Goal: Task Accomplishment & Management: Manage account settings

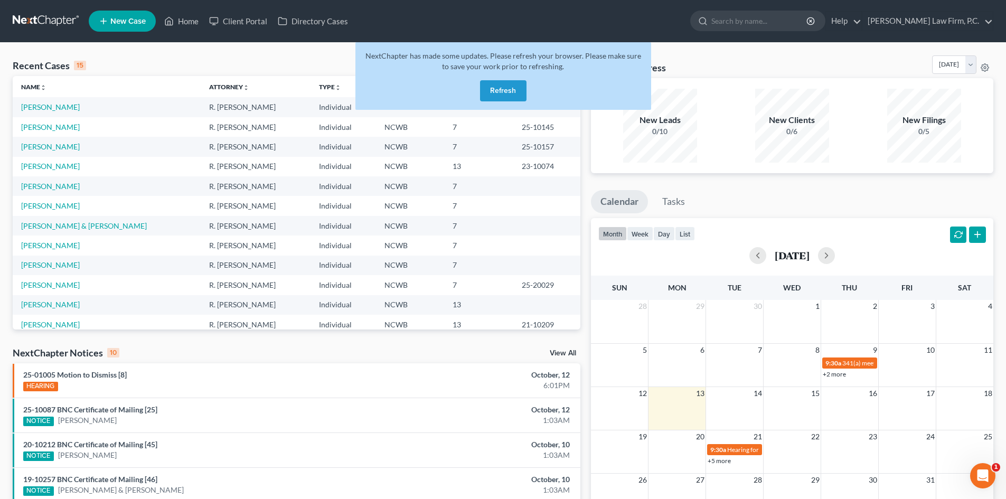
click at [499, 86] on button "Refresh" at bounding box center [503, 90] width 46 height 21
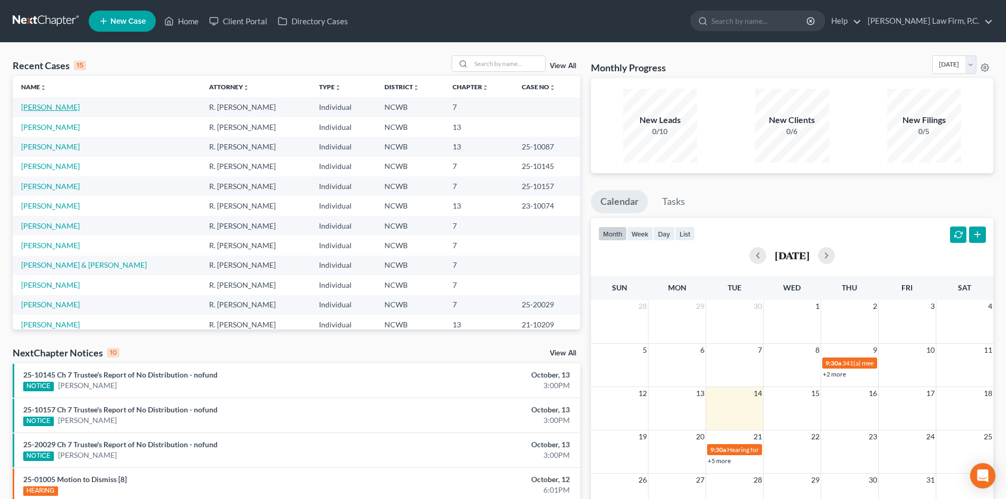
click at [54, 107] on link "[PERSON_NAME]" at bounding box center [50, 106] width 59 height 9
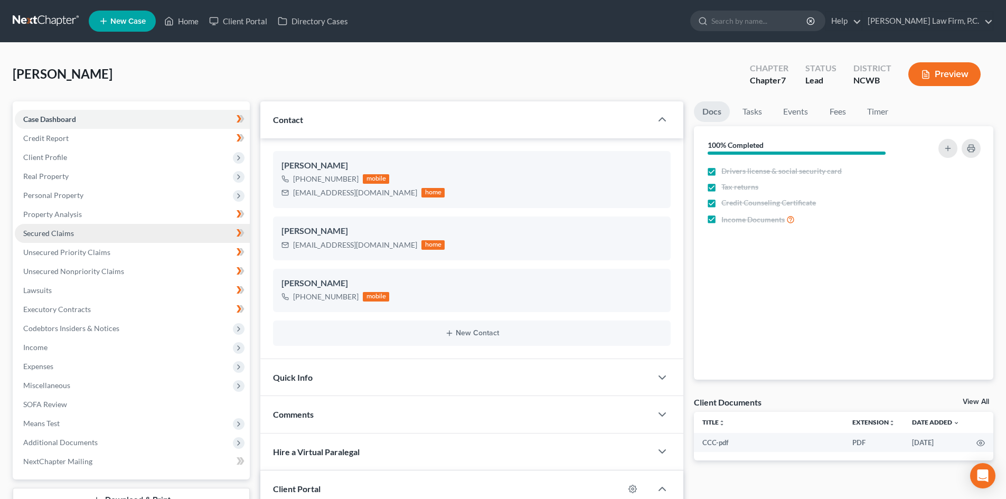
click at [85, 230] on link "Secured Claims" at bounding box center [132, 233] width 235 height 19
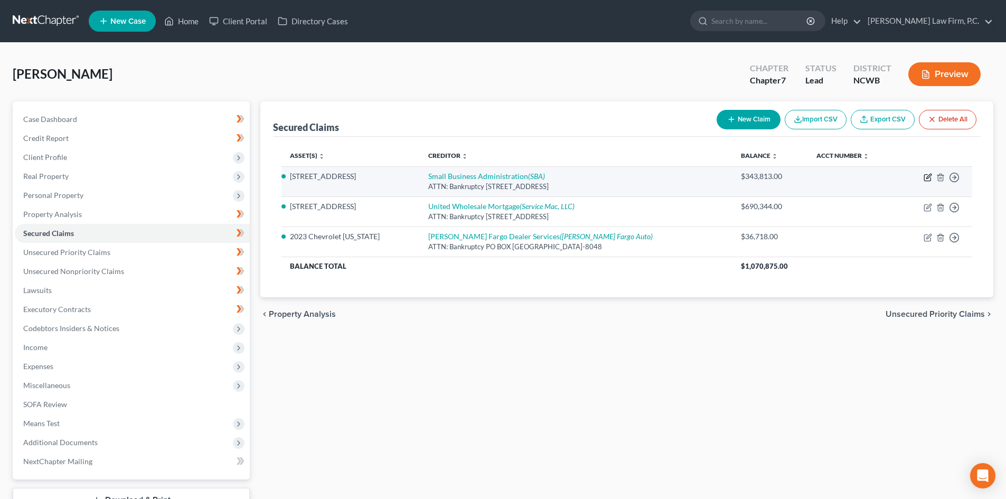
click at [927, 178] on icon "button" at bounding box center [928, 177] width 8 height 8
select select "45"
select select "3"
select select "0"
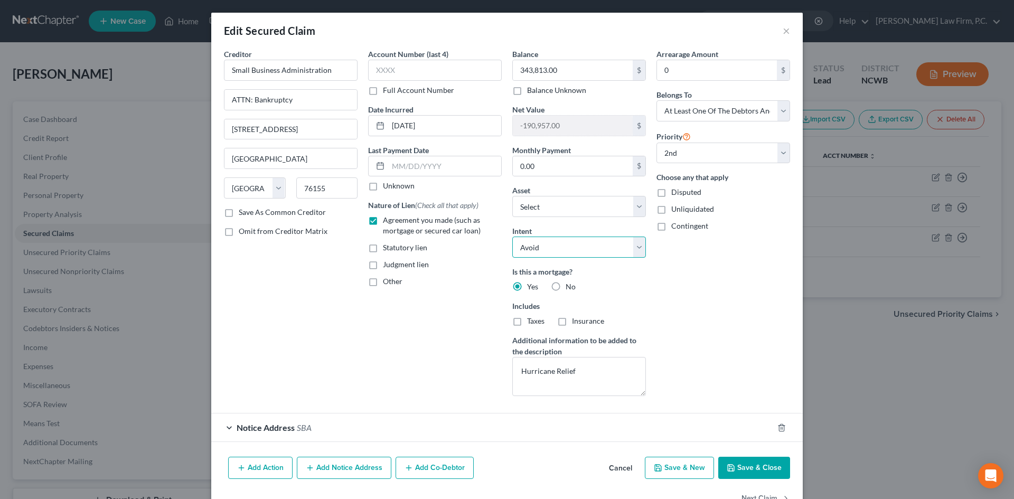
click at [637, 253] on select "Select Surrender Redeem Reaffirm Avoid Other" at bounding box center [579, 247] width 134 height 21
select select "4"
click at [512, 237] on select "Select Surrender Redeem Reaffirm Avoid Other" at bounding box center [579, 247] width 134 height 21
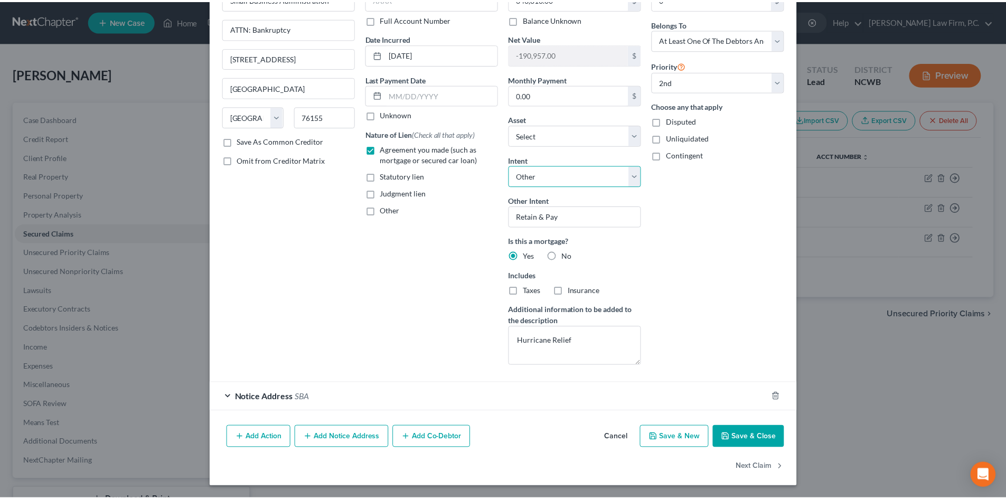
scroll to position [72, 0]
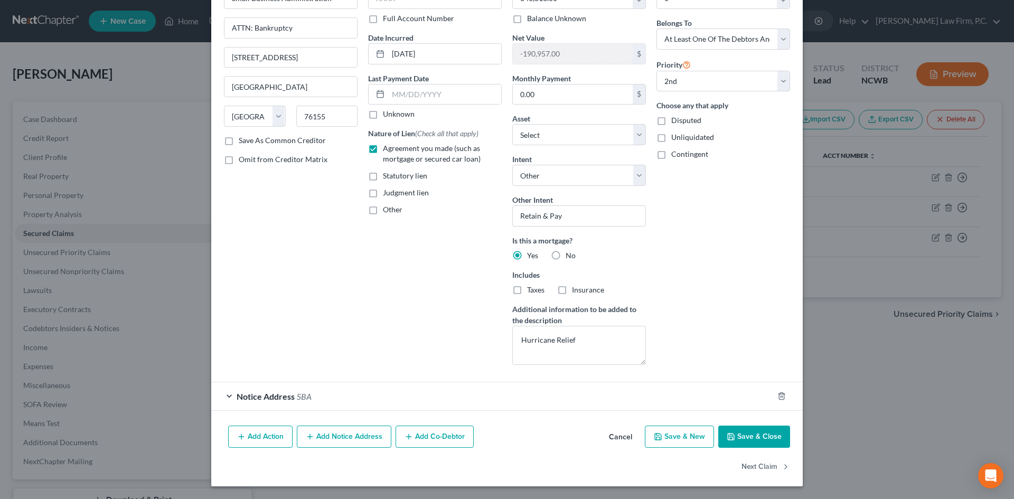
click at [747, 437] on button "Save & Close" at bounding box center [754, 437] width 72 height 22
select select "1"
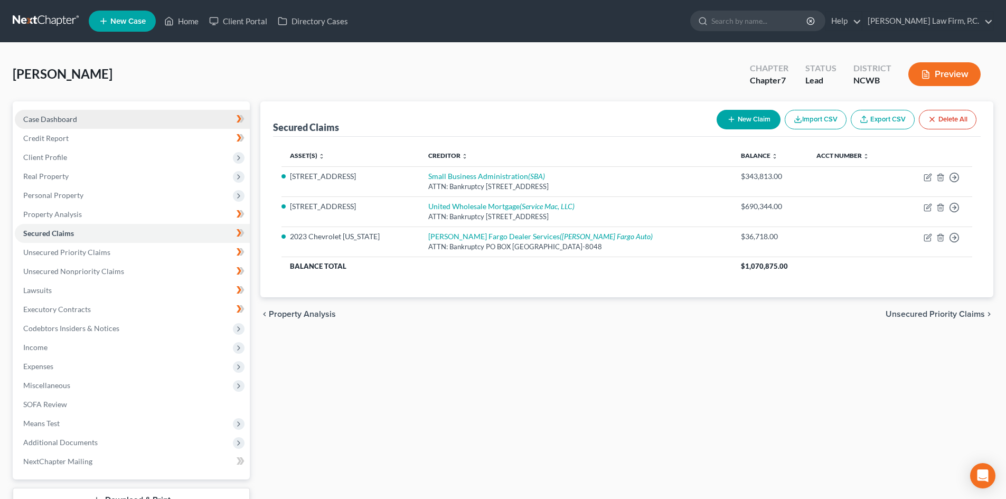
click at [52, 117] on span "Case Dashboard" at bounding box center [50, 119] width 54 height 9
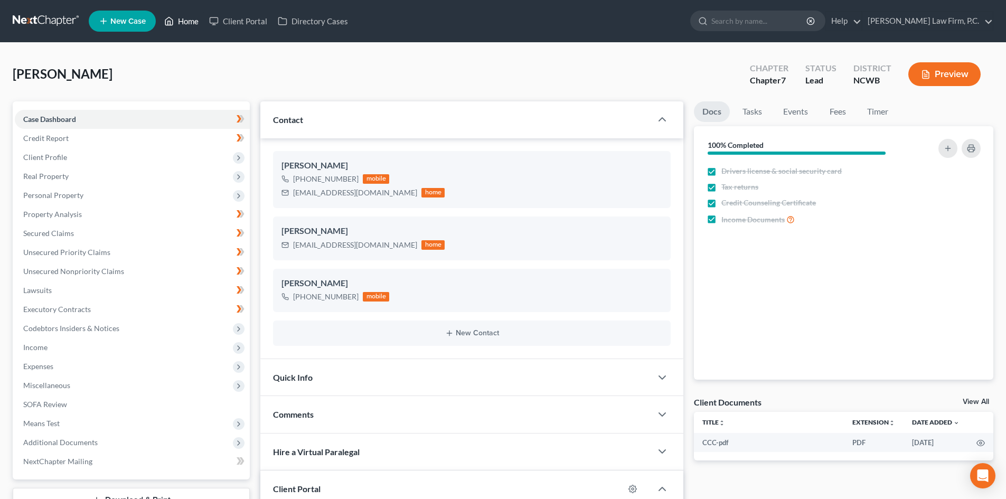
click at [186, 24] on link "Home" at bounding box center [181, 21] width 45 height 19
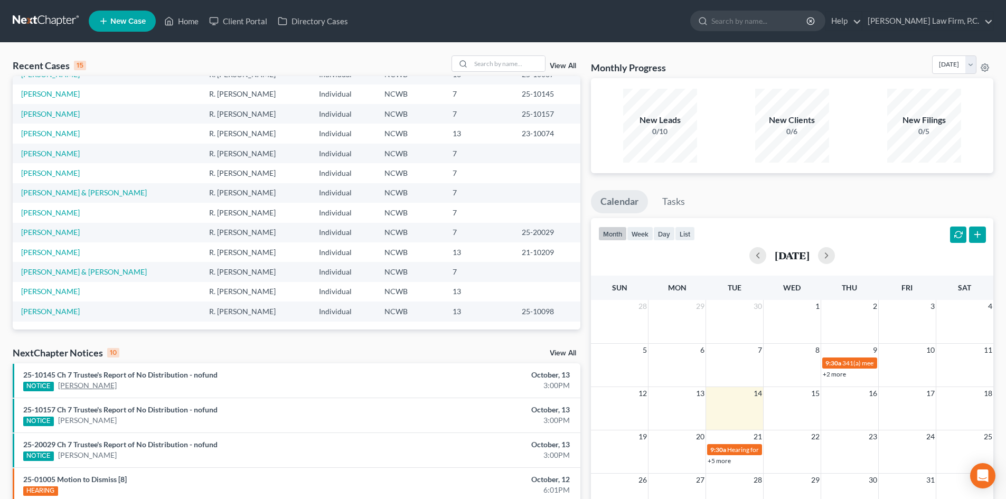
click at [78, 386] on link "[PERSON_NAME]" at bounding box center [87, 385] width 59 height 11
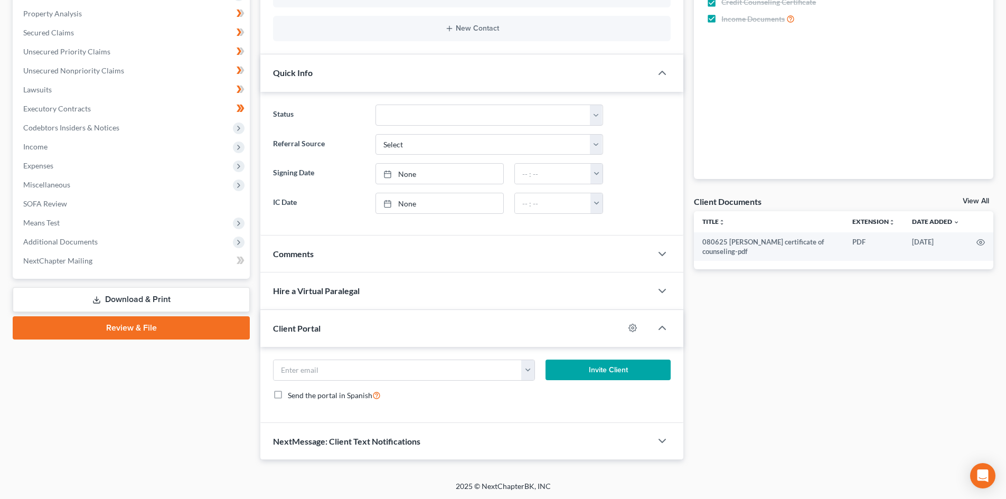
scroll to position [202, 0]
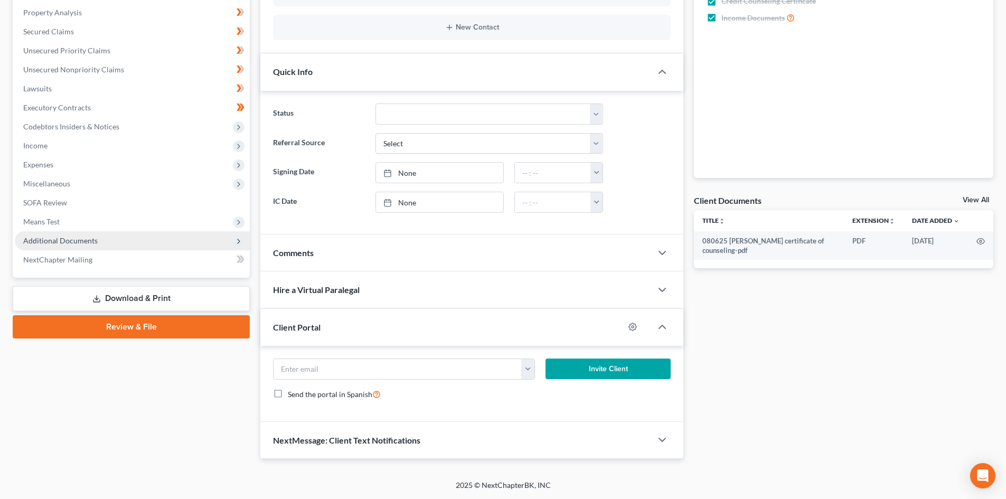
click at [79, 238] on span "Additional Documents" at bounding box center [60, 240] width 74 height 9
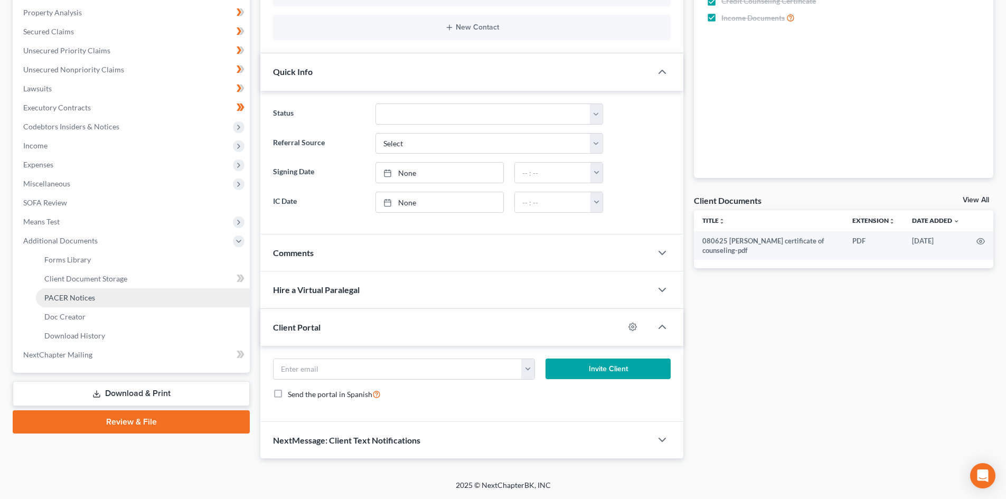
click at [78, 292] on link "PACER Notices" at bounding box center [143, 297] width 214 height 19
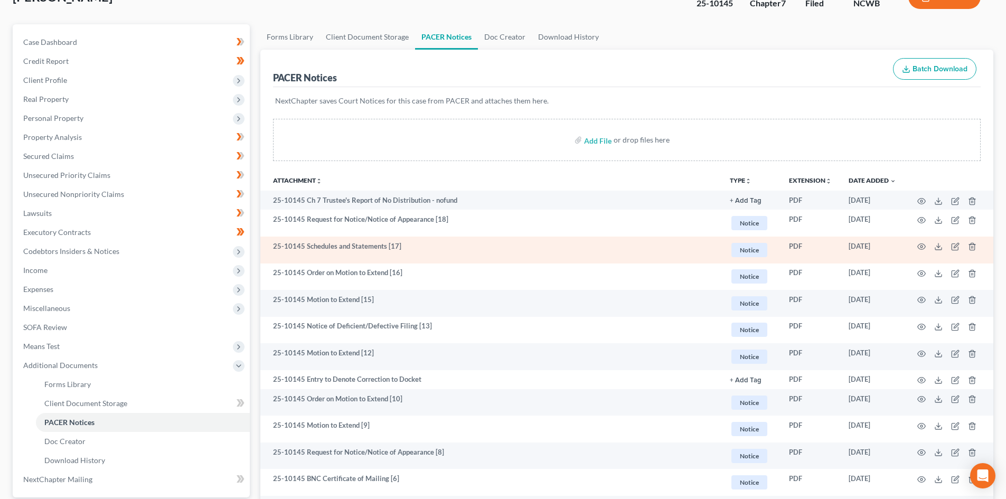
scroll to position [106, 0]
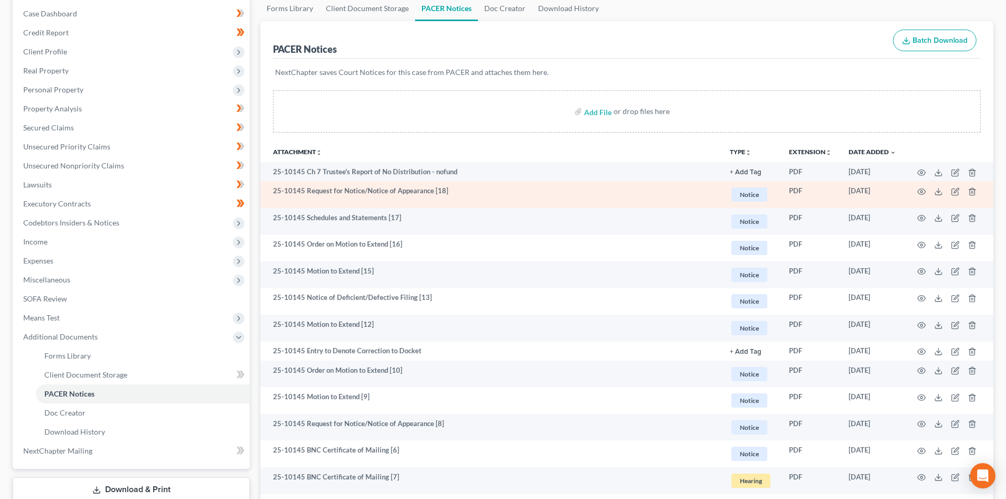
click at [750, 198] on span "Notice" at bounding box center [749, 194] width 36 height 14
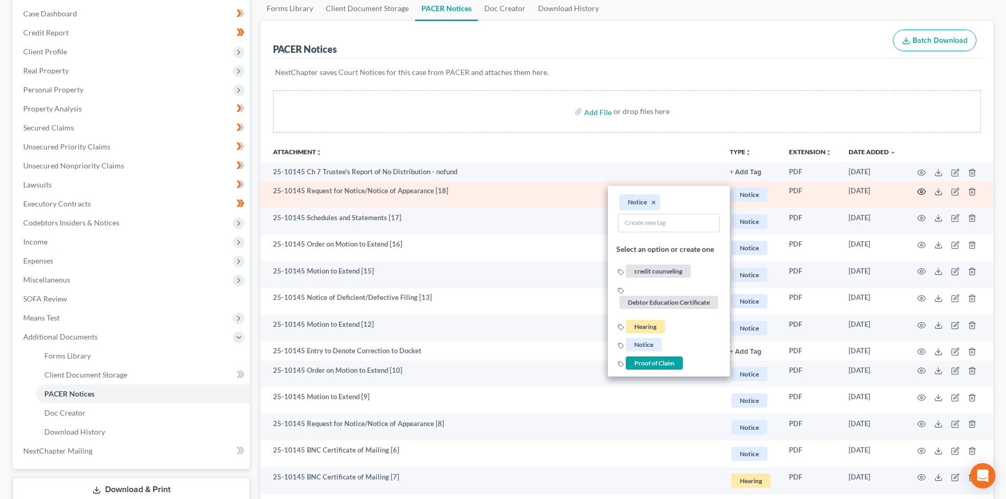
click at [918, 192] on icon "button" at bounding box center [922, 192] width 8 height 6
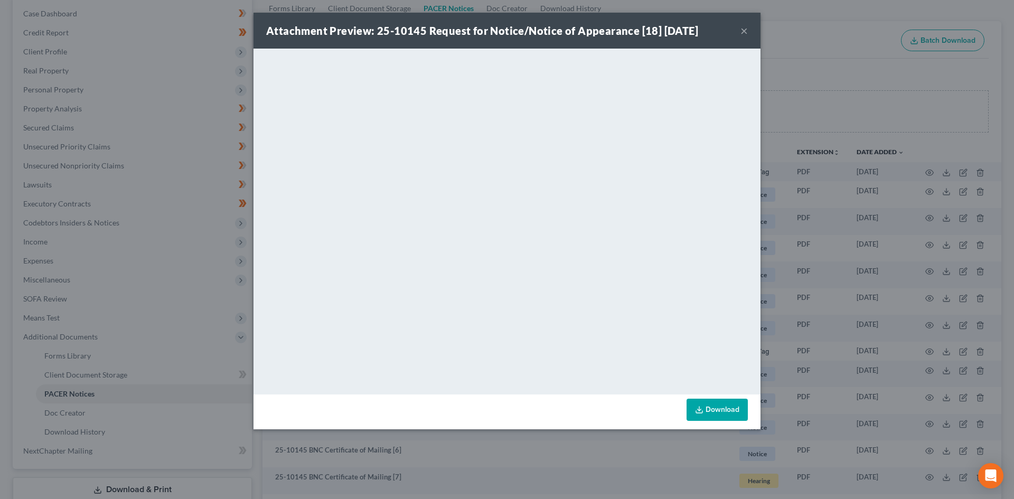
click at [744, 26] on button "×" at bounding box center [743, 30] width 7 height 13
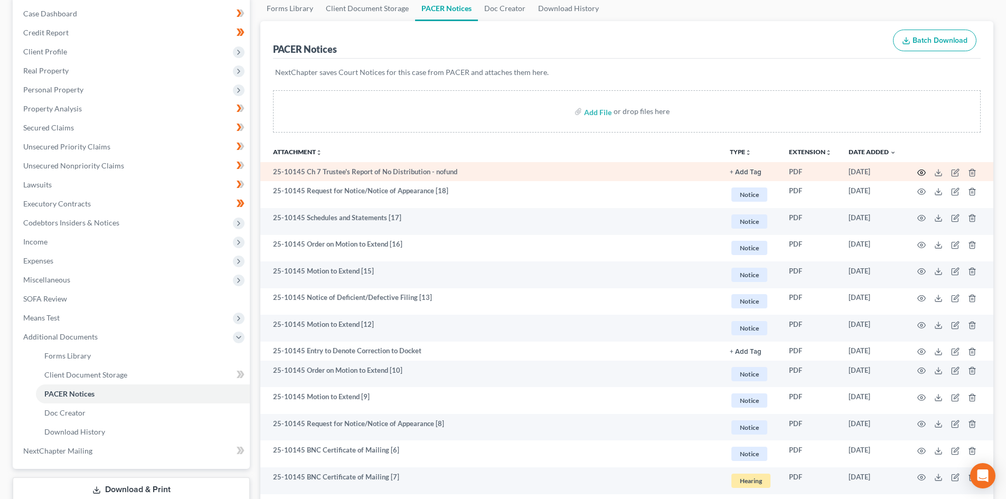
click at [922, 174] on icon "button" at bounding box center [921, 172] width 8 height 8
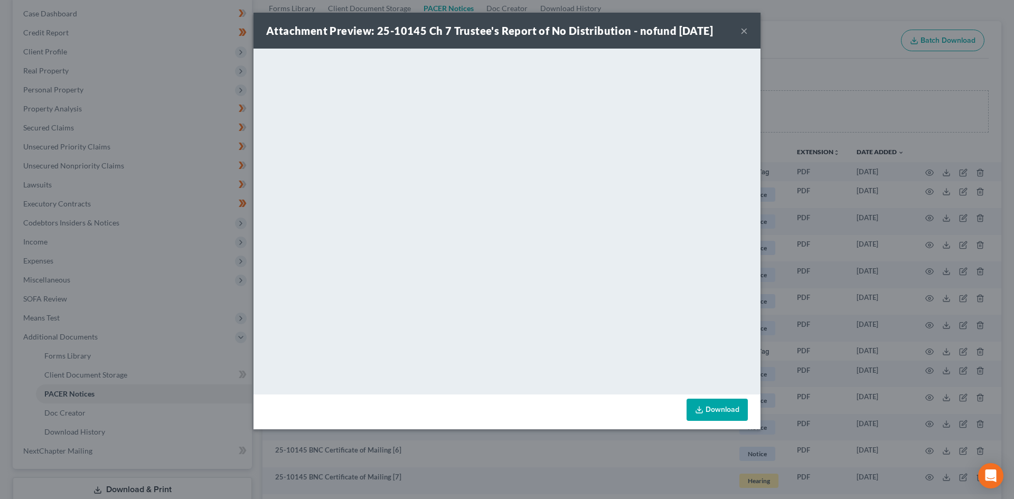
click at [746, 35] on button "×" at bounding box center [743, 30] width 7 height 13
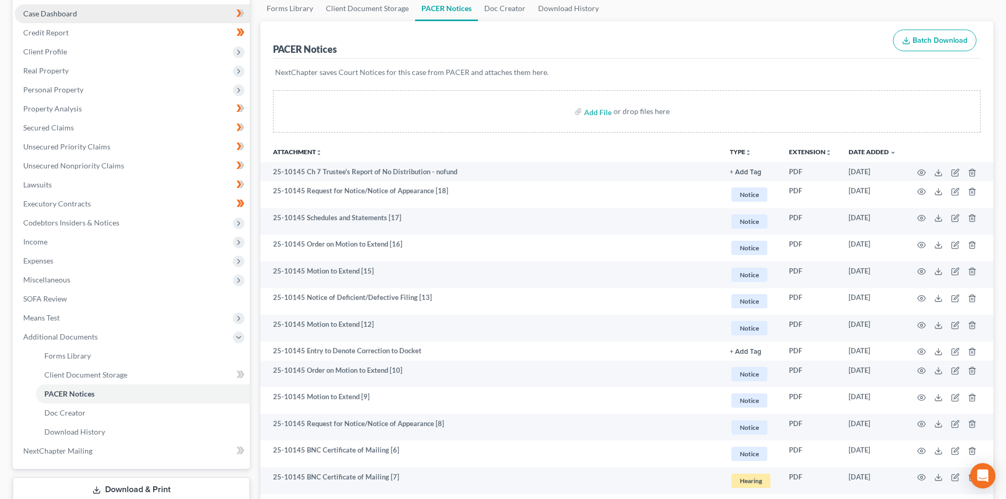
click at [70, 15] on span "Case Dashboard" at bounding box center [50, 13] width 54 height 9
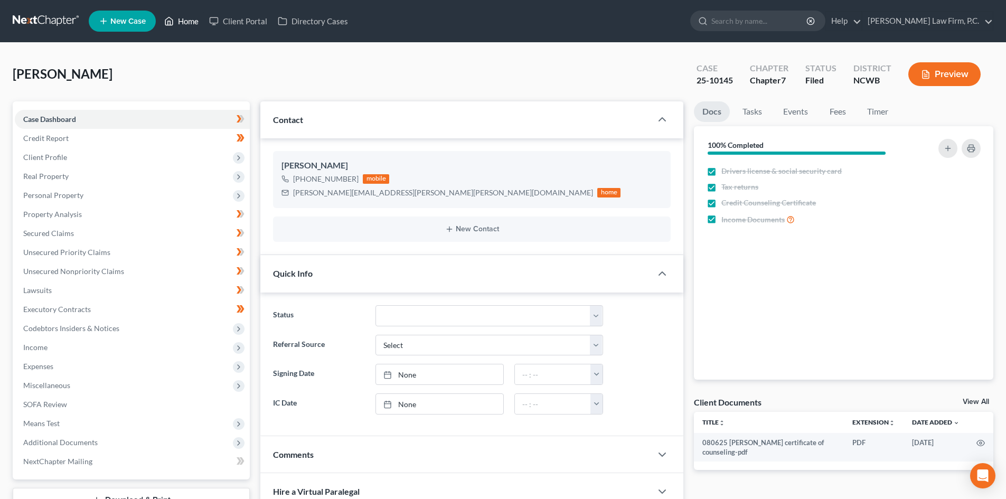
click at [186, 27] on link "Home" at bounding box center [181, 21] width 45 height 19
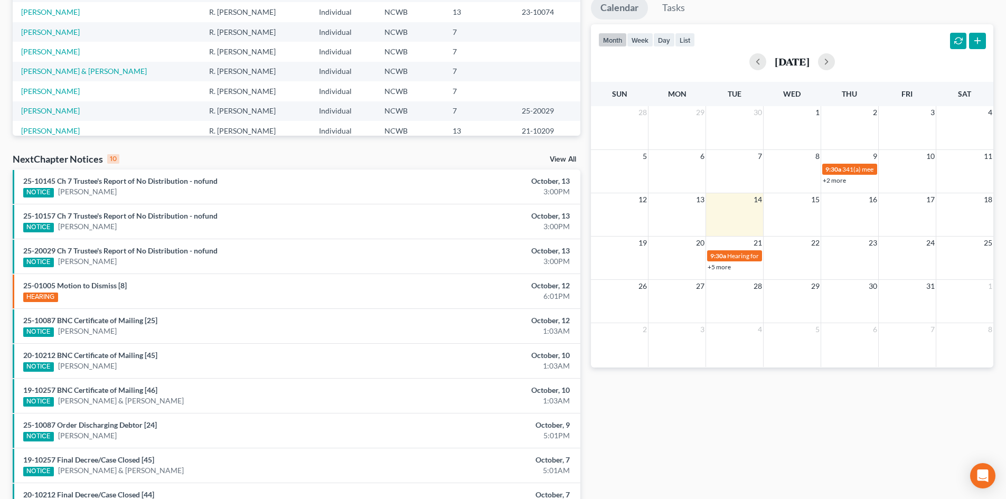
scroll to position [211, 0]
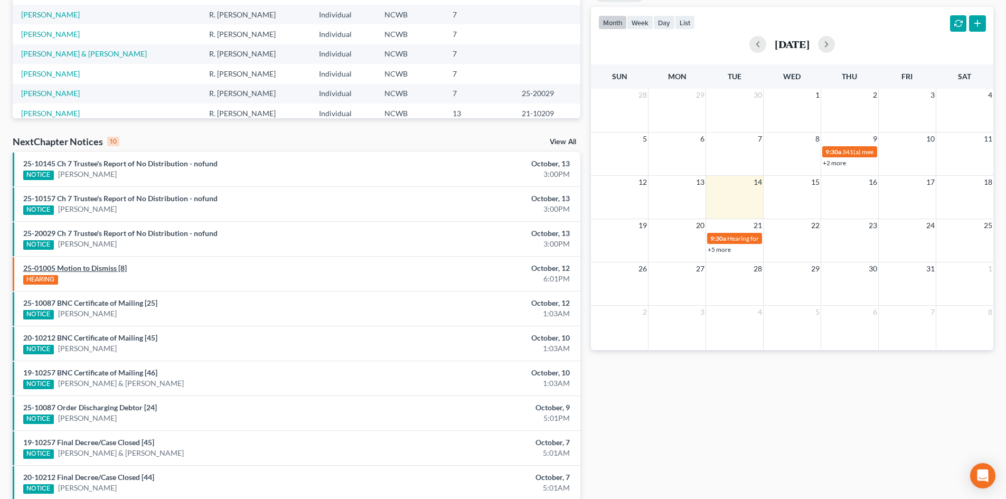
click at [96, 271] on link "25-01005 Motion to Dismiss [8]" at bounding box center [75, 268] width 104 height 9
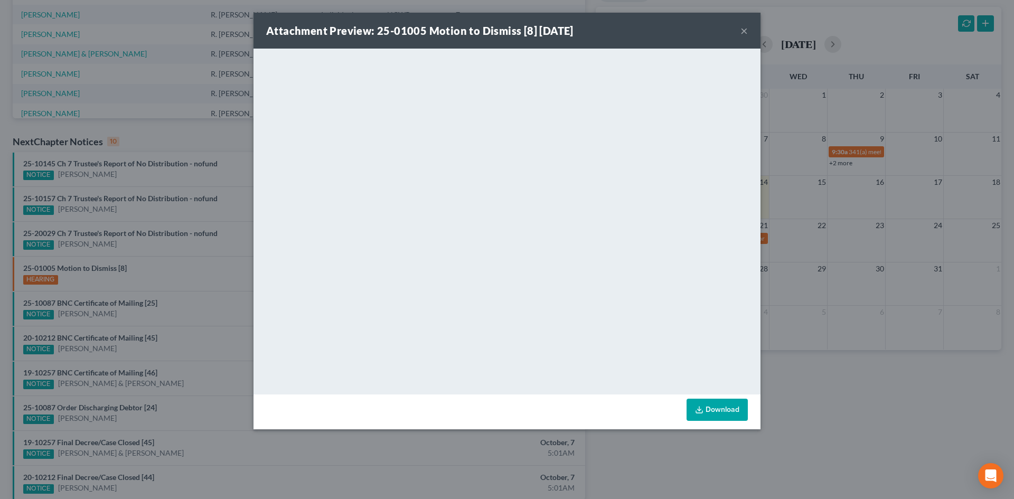
click at [744, 31] on button "×" at bounding box center [743, 30] width 7 height 13
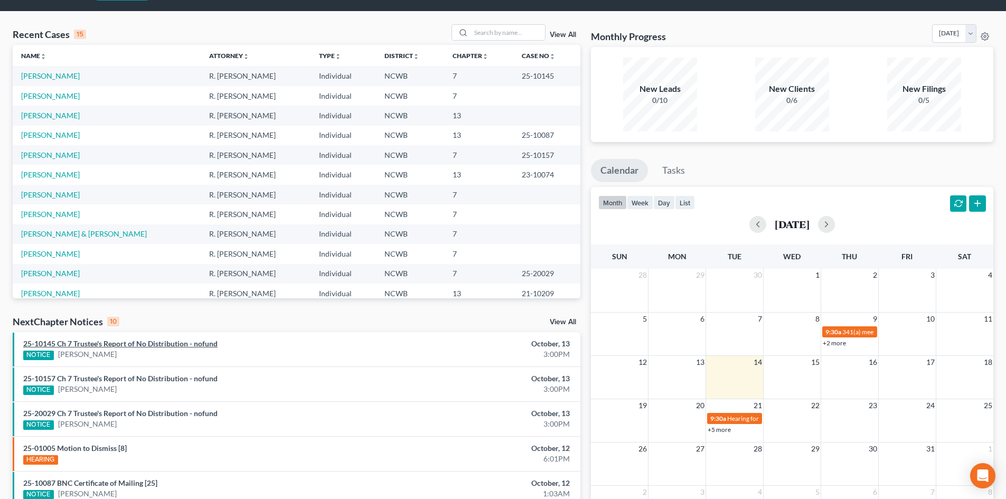
scroll to position [0, 0]
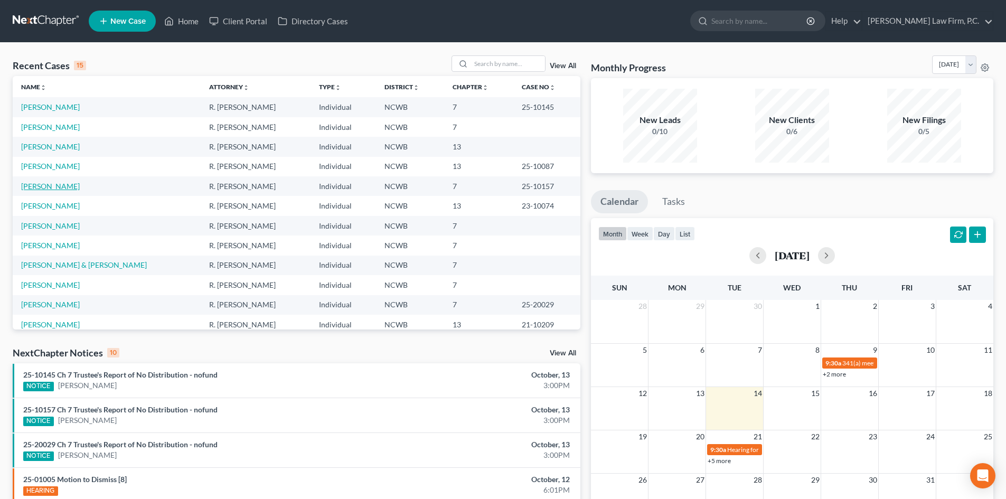
click at [43, 187] on link "[PERSON_NAME]" at bounding box center [50, 186] width 59 height 9
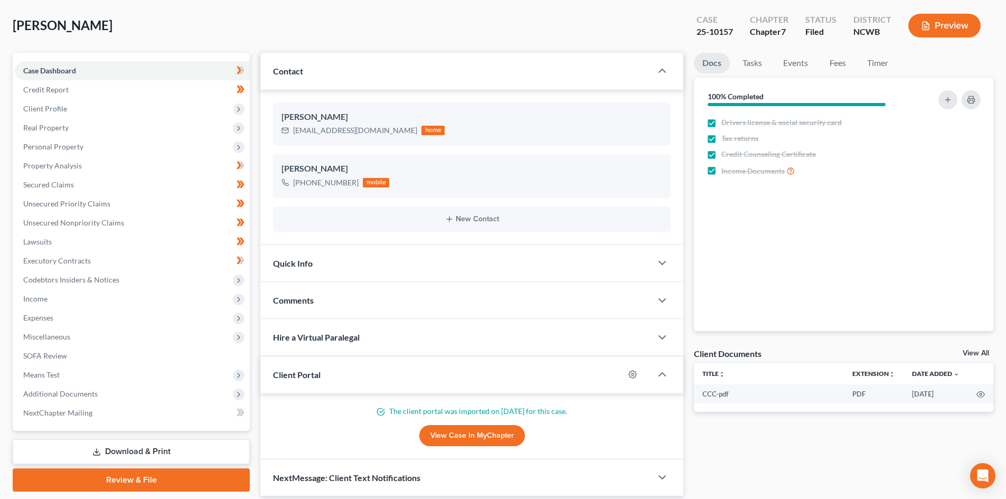
scroll to position [53, 0]
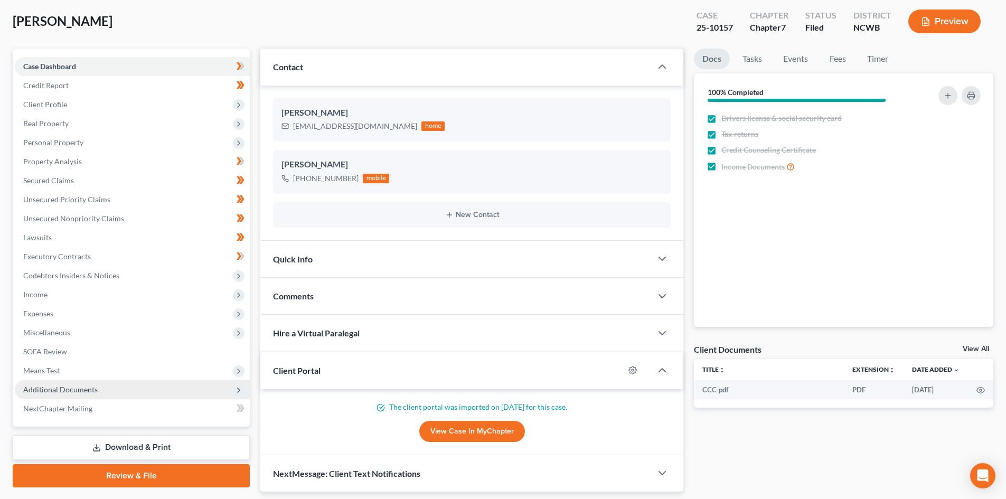
click at [66, 393] on span "Additional Documents" at bounding box center [60, 389] width 74 height 9
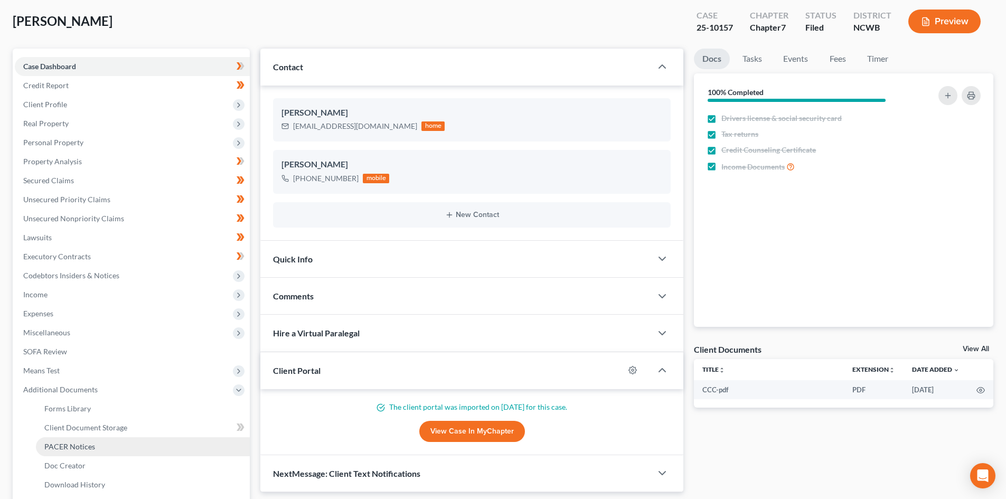
click at [92, 445] on span "PACER Notices" at bounding box center [69, 446] width 51 height 9
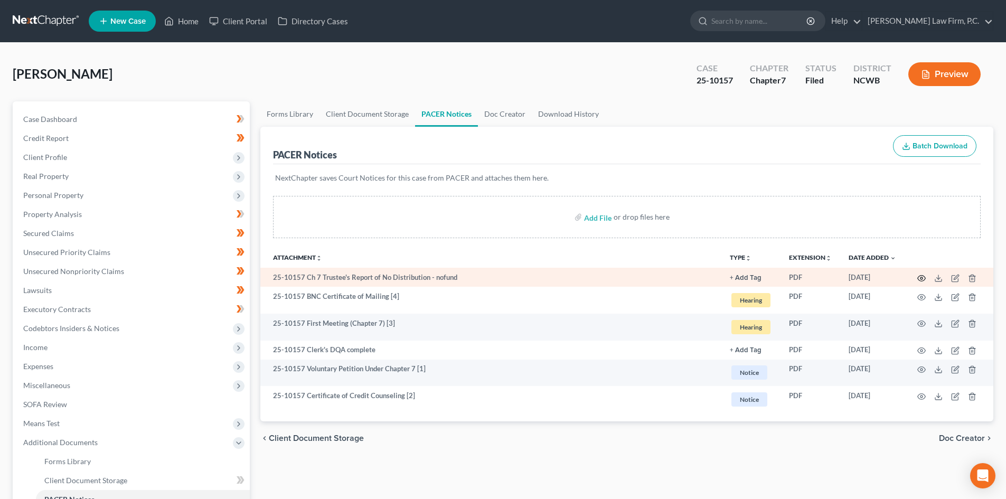
click at [923, 278] on circle "button" at bounding box center [921, 278] width 2 height 2
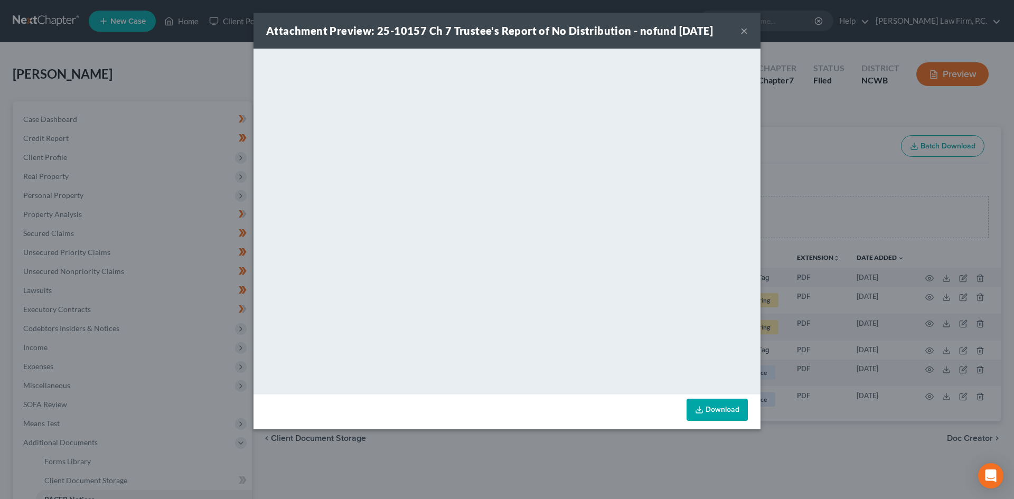
click at [746, 31] on button "×" at bounding box center [743, 30] width 7 height 13
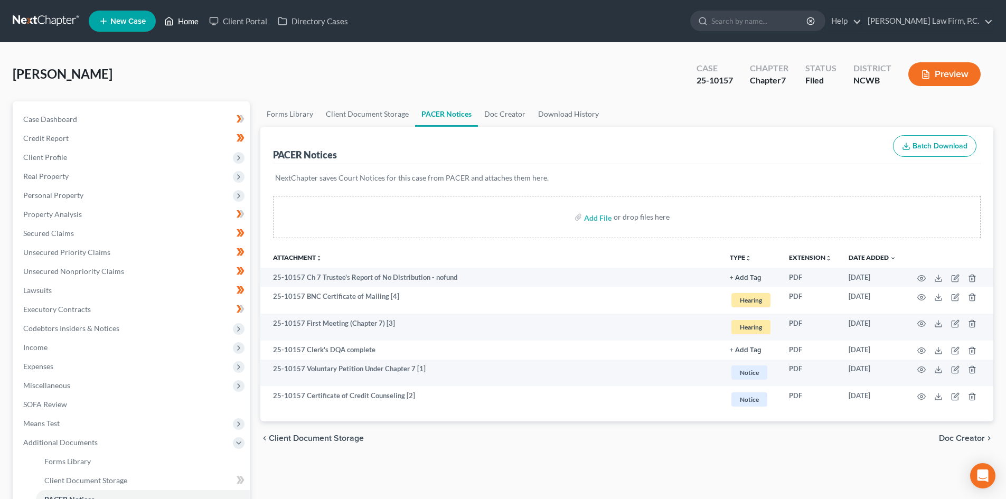
click at [186, 21] on link "Home" at bounding box center [181, 21] width 45 height 19
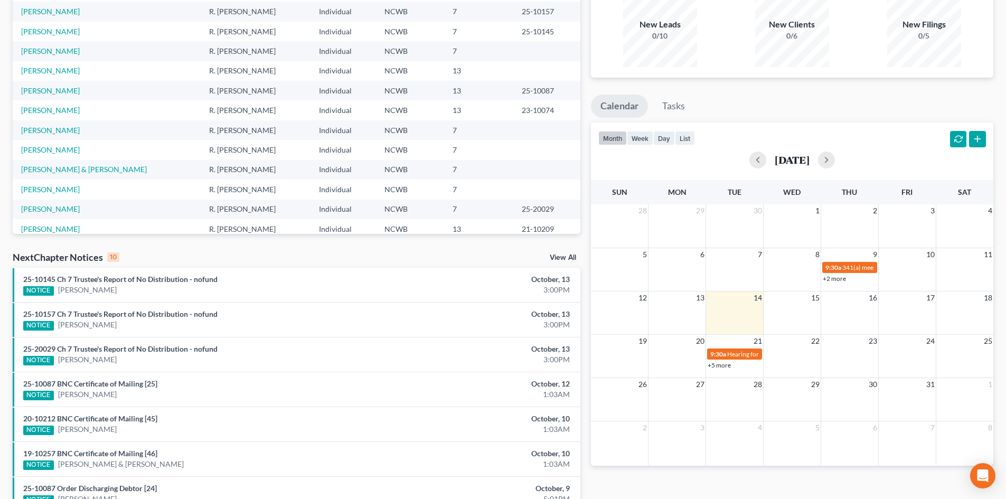
scroll to position [106, 0]
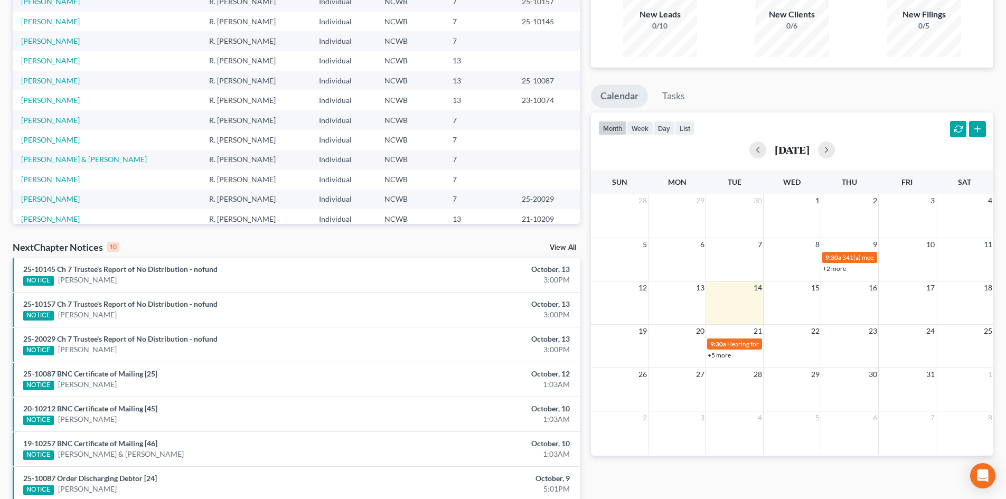
click at [718, 355] on link "+5 more" at bounding box center [719, 355] width 23 height 8
click at [834, 271] on link "+2 more" at bounding box center [834, 269] width 23 height 8
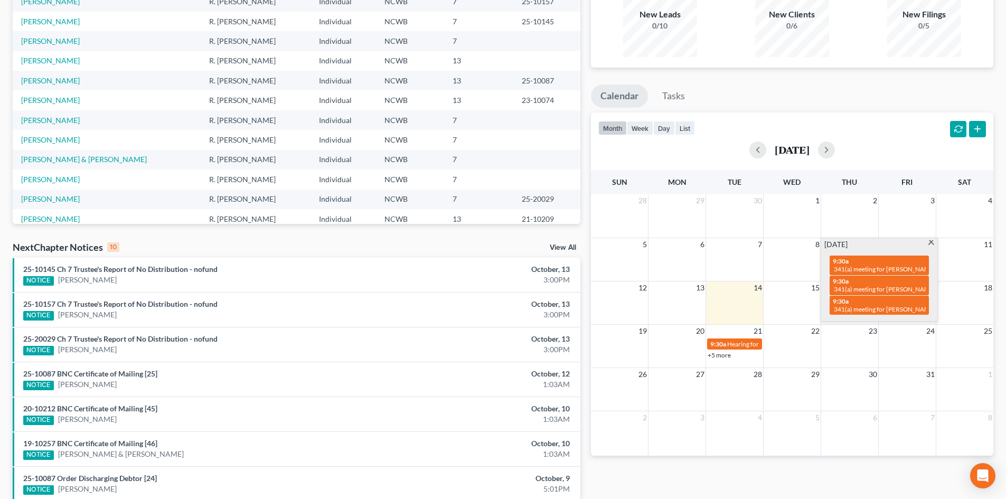
click at [816, 390] on div "26 27 28 29 30 31 1" at bounding box center [792, 389] width 402 height 43
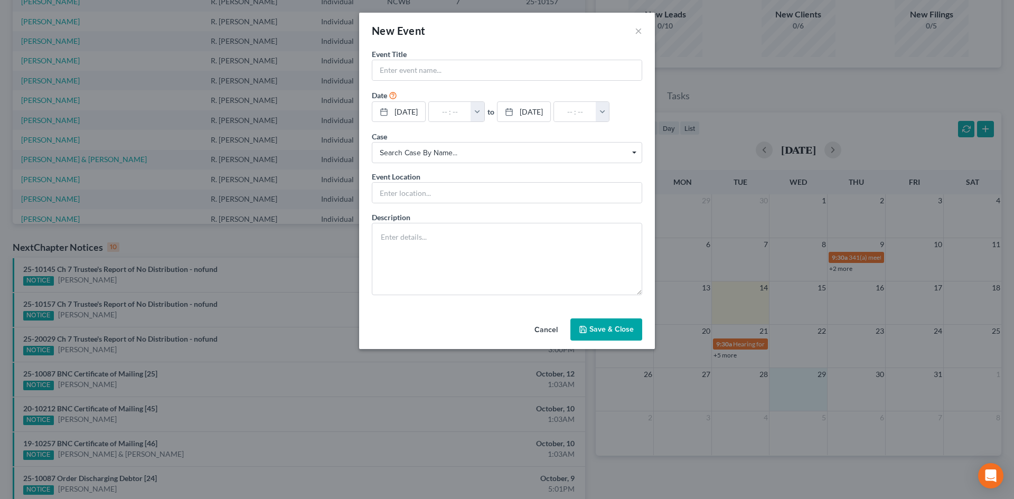
click at [552, 341] on button "Cancel" at bounding box center [546, 329] width 40 height 21
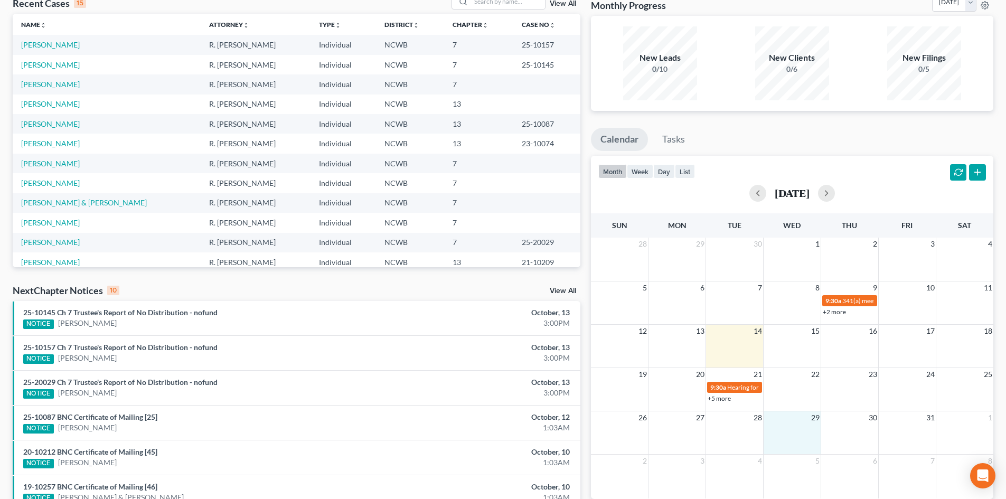
scroll to position [0, 0]
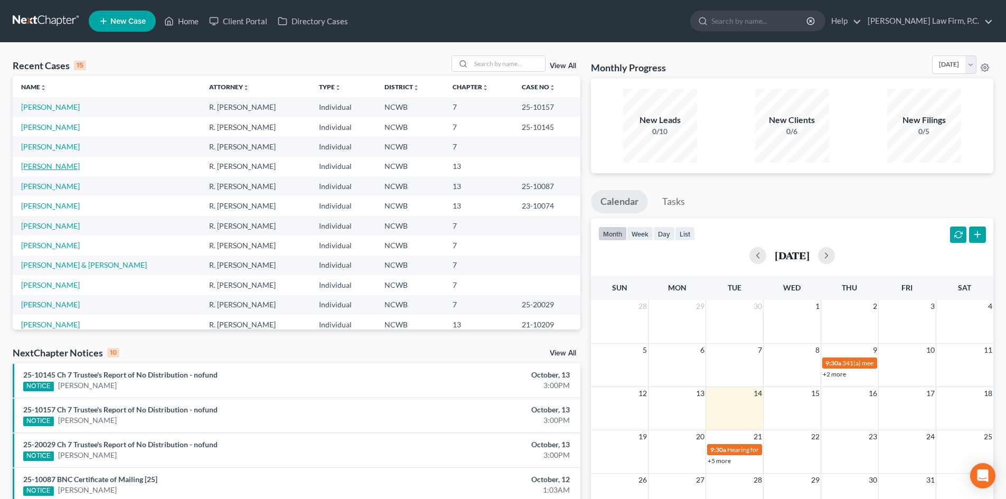
click at [66, 162] on link "[PERSON_NAME]" at bounding box center [50, 166] width 59 height 9
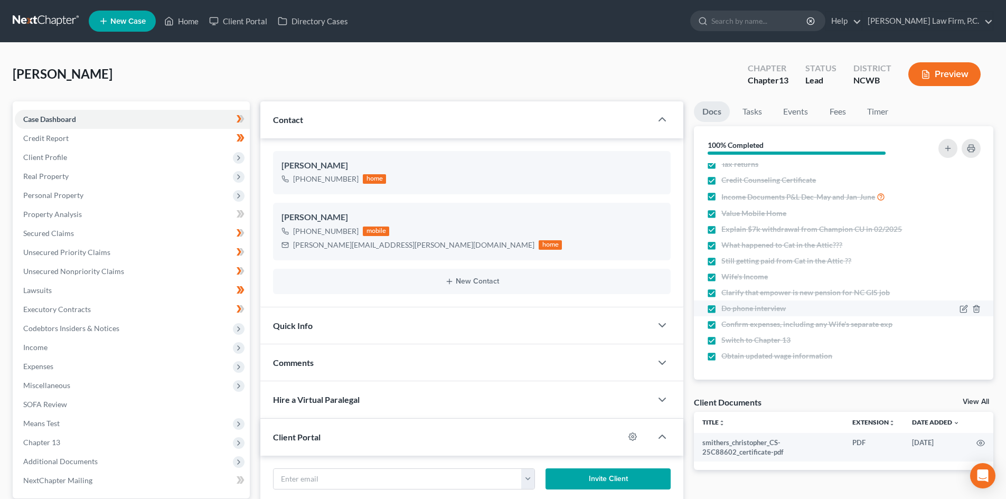
scroll to position [24, 0]
click at [83, 405] on link "SOFA Review" at bounding box center [132, 404] width 235 height 19
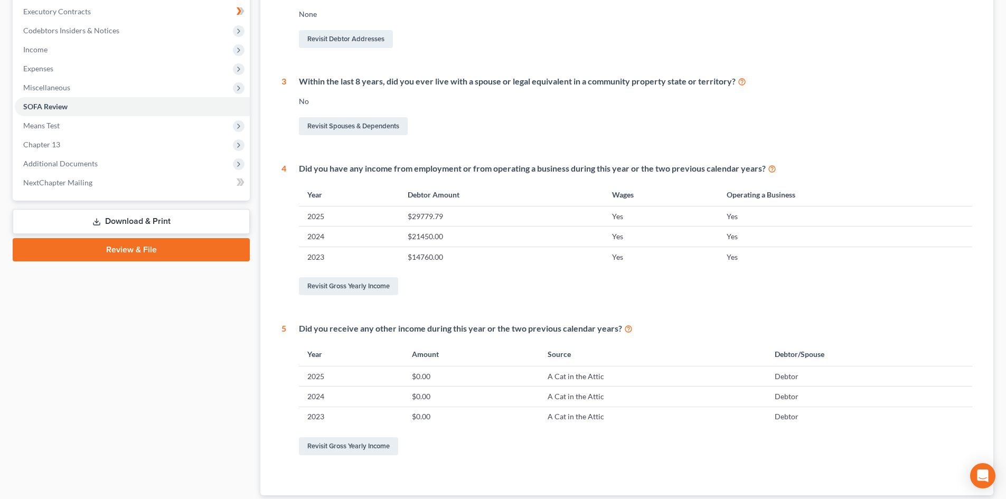
scroll to position [317, 0]
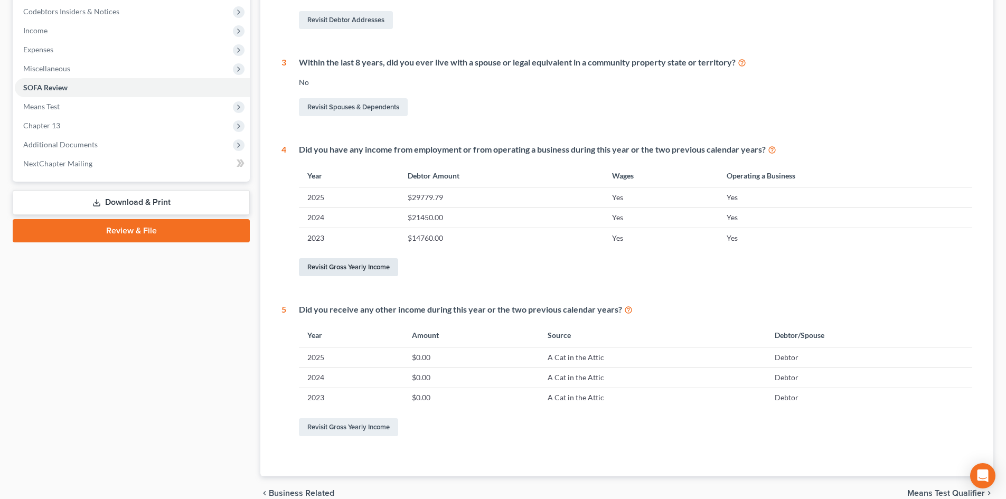
click at [356, 265] on link "Revisit Gross Yearly Income" at bounding box center [348, 267] width 99 height 18
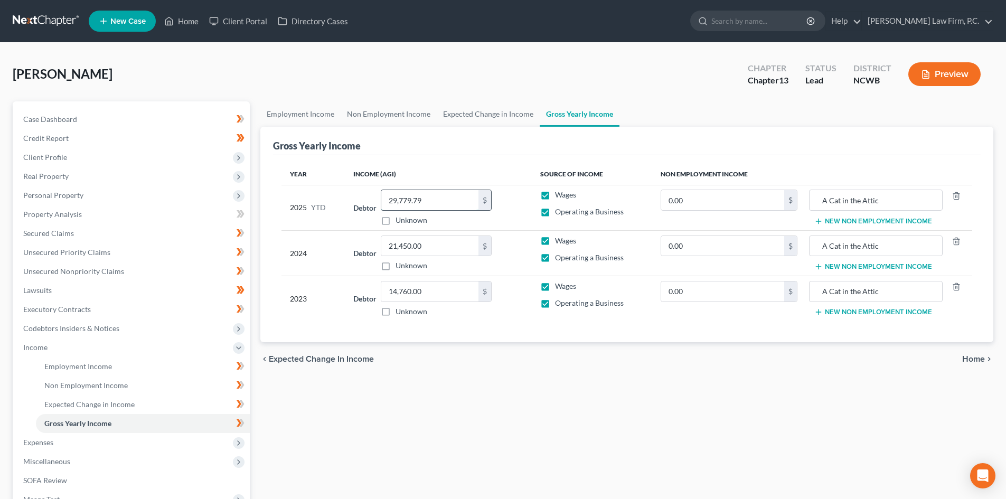
click at [441, 192] on input "29,779.79" at bounding box center [429, 200] width 97 height 20
paste input "31,935.65"
type input "31,935.65"
click at [512, 114] on link "Expected Change in Income" at bounding box center [488, 113] width 103 height 25
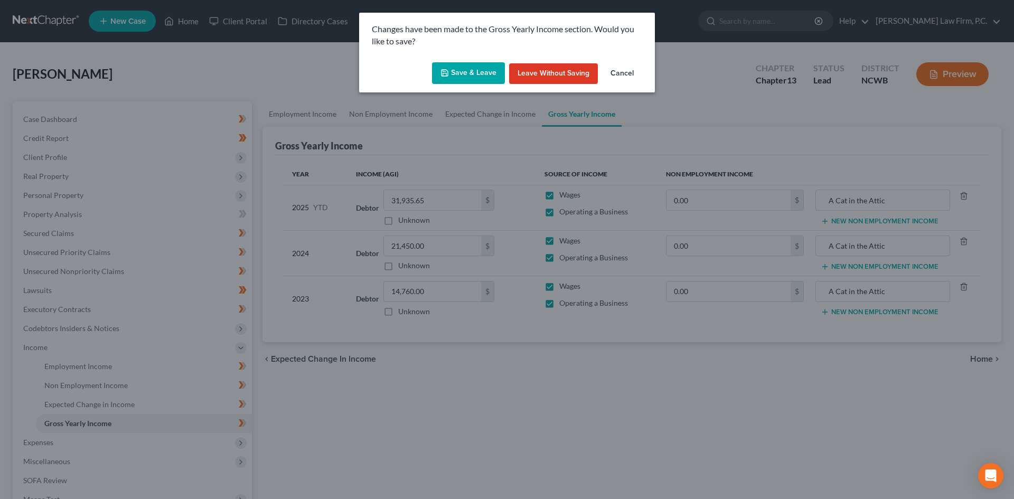
click at [469, 74] on button "Save & Leave" at bounding box center [468, 73] width 73 height 22
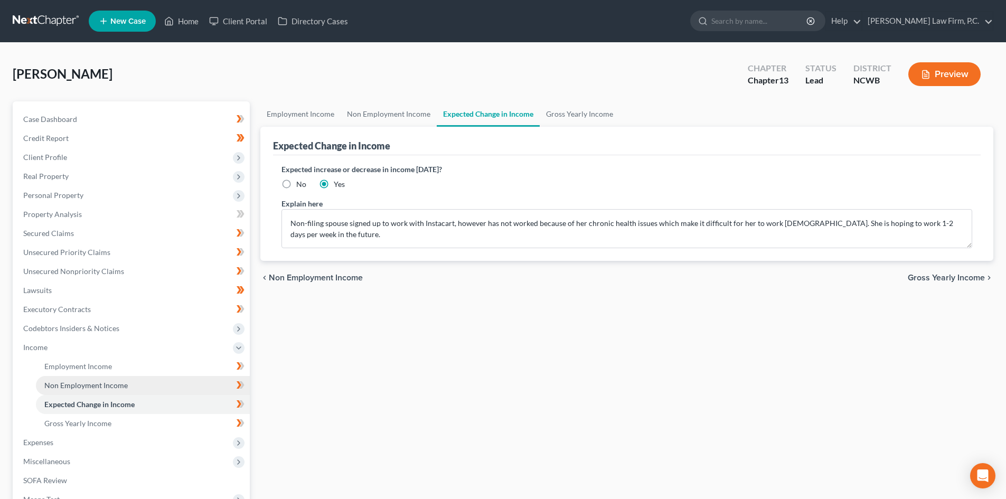
click at [99, 384] on span "Non Employment Income" at bounding box center [85, 385] width 83 height 9
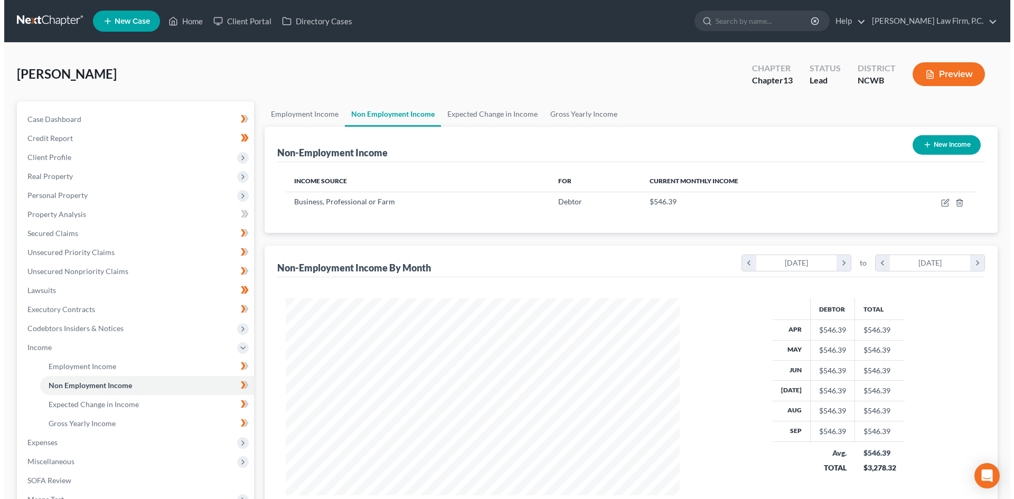
scroll to position [197, 415]
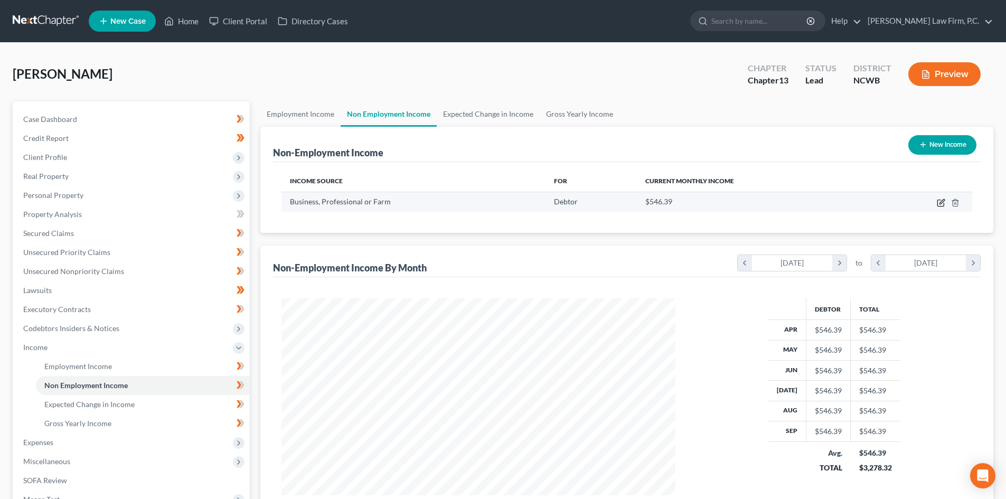
click at [943, 201] on icon "button" at bounding box center [941, 203] width 8 height 8
select select "10"
select select "0"
select select "28"
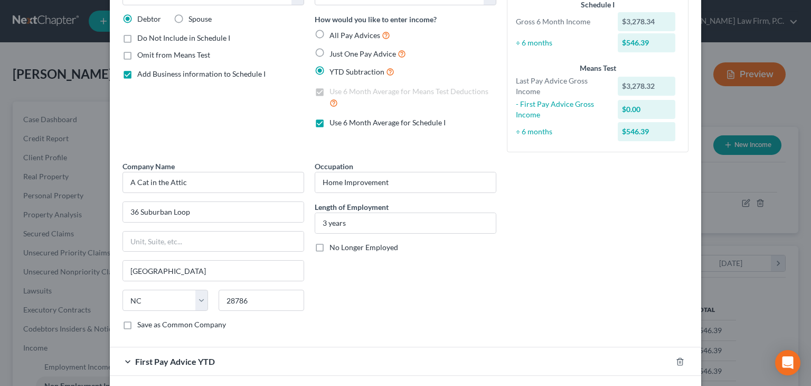
scroll to position [151, 0]
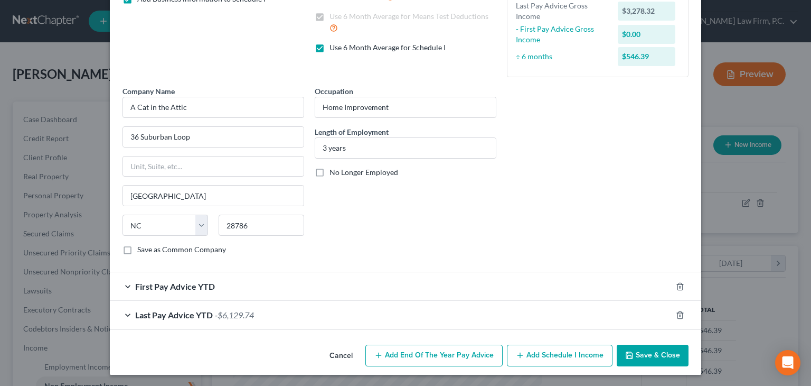
click at [151, 284] on span "First Pay Advice YTD" at bounding box center [175, 286] width 80 height 10
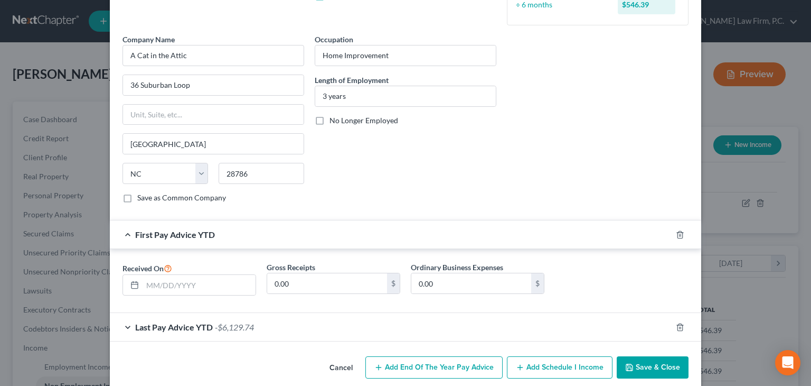
scroll to position [214, 0]
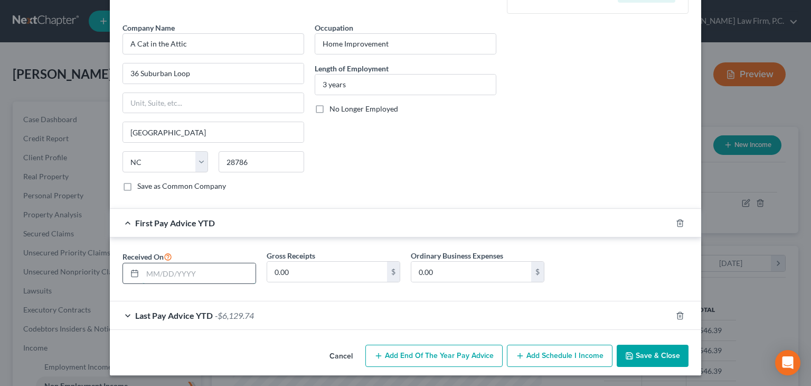
click at [169, 274] on input "text" at bounding box center [199, 273] width 113 height 20
type input "[DATE]"
click at [126, 309] on div "Last Pay Advice YTD -$6,129.74" at bounding box center [391, 315] width 562 height 28
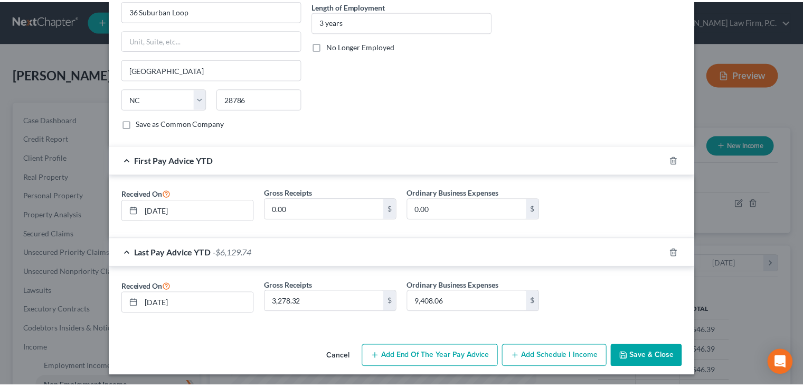
scroll to position [277, 0]
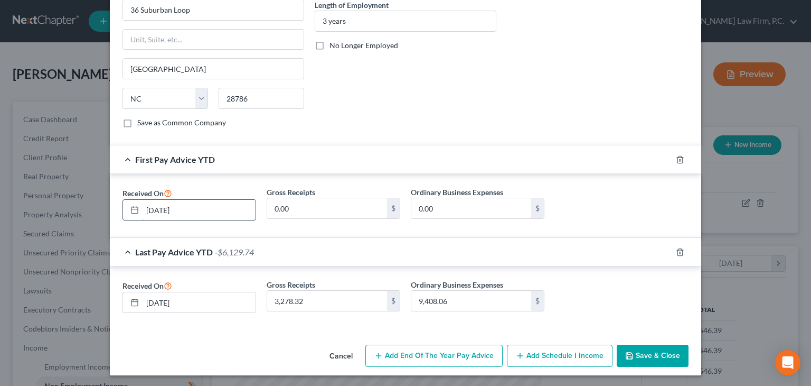
click at [205, 212] on input "[DATE]" at bounding box center [199, 210] width 113 height 20
click at [201, 300] on input "[DATE]" at bounding box center [199, 302] width 113 height 20
drag, startPoint x: 144, startPoint y: 302, endPoint x: 215, endPoint y: 306, distance: 71.4
click at [215, 306] on input "[DATE]" at bounding box center [199, 302] width 113 height 20
type input "[DATE]"
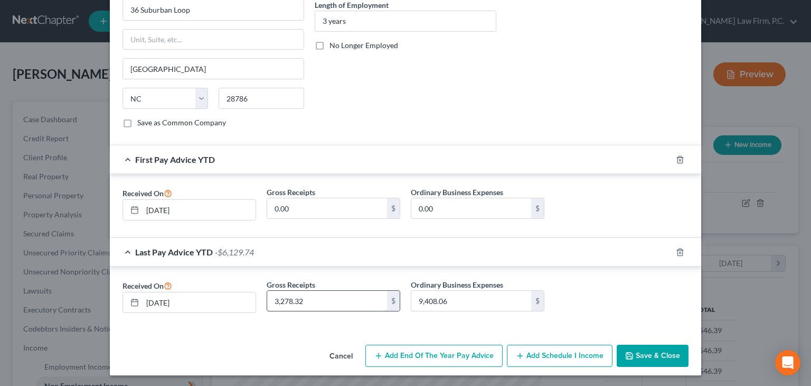
click at [317, 303] on input "3,278.32" at bounding box center [327, 300] width 120 height 20
type input "2,393.61"
type input "3,479.55"
click at [643, 350] on button "Save & Close" at bounding box center [653, 355] width 72 height 22
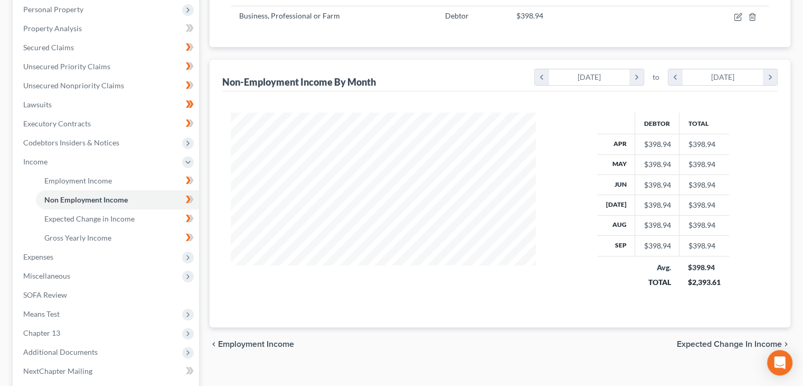
scroll to position [53, 0]
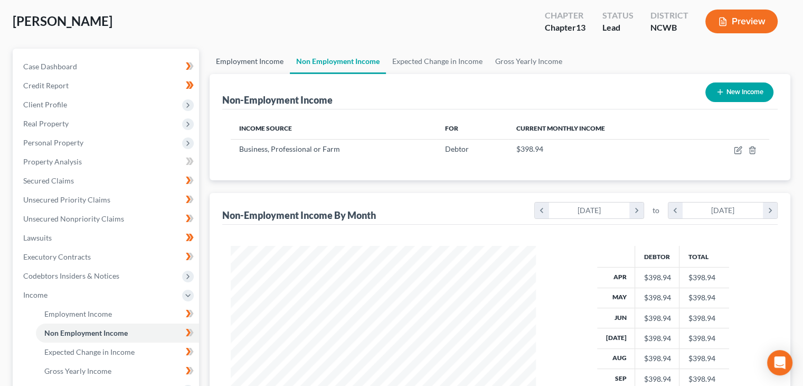
click at [237, 60] on link "Employment Income" at bounding box center [250, 61] width 80 height 25
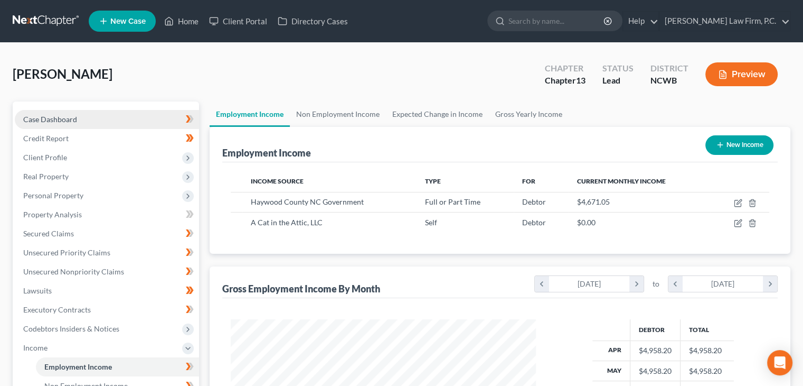
click at [92, 116] on link "Case Dashboard" at bounding box center [107, 119] width 184 height 19
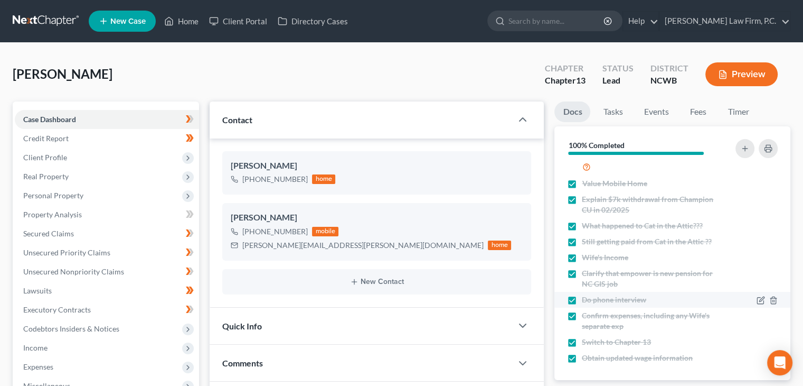
scroll to position [77, 0]
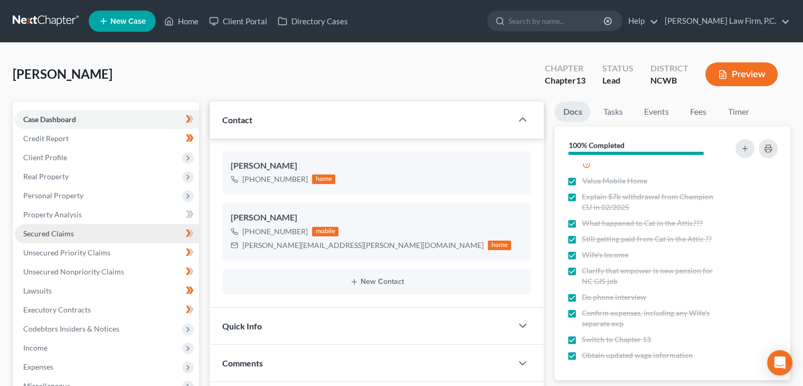
click at [72, 234] on span "Secured Claims" at bounding box center [48, 233] width 51 height 9
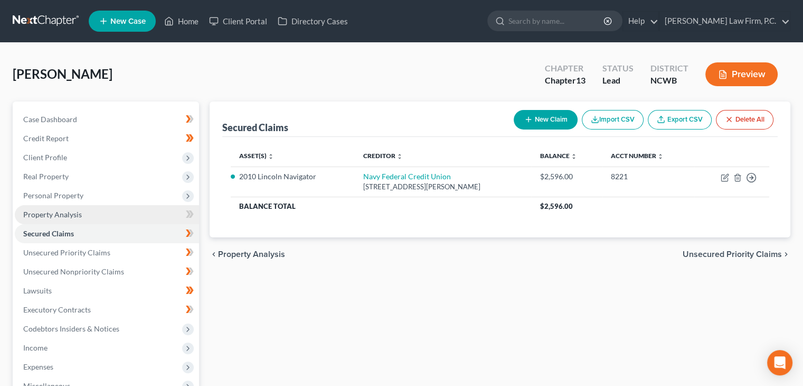
click at [102, 212] on link "Property Analysis" at bounding box center [107, 214] width 184 height 19
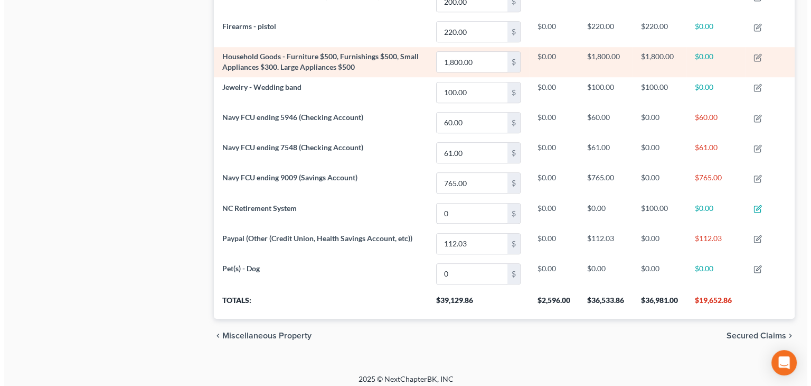
scroll to position [769, 0]
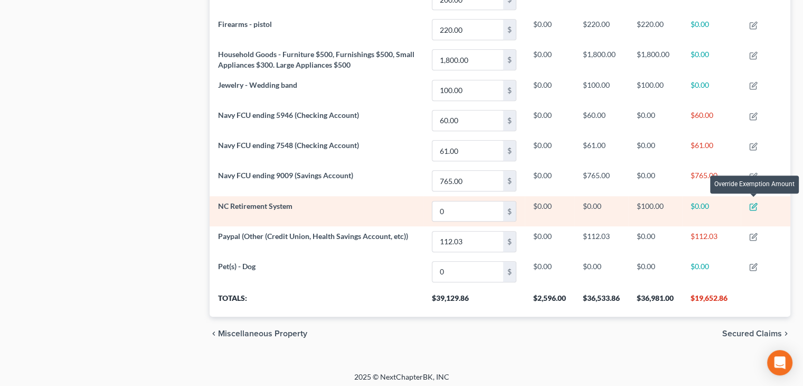
click at [751, 204] on icon "button" at bounding box center [753, 207] width 6 height 6
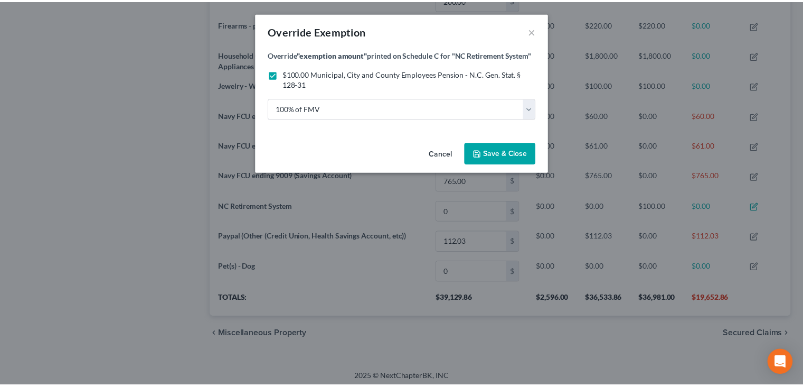
scroll to position [199, 587]
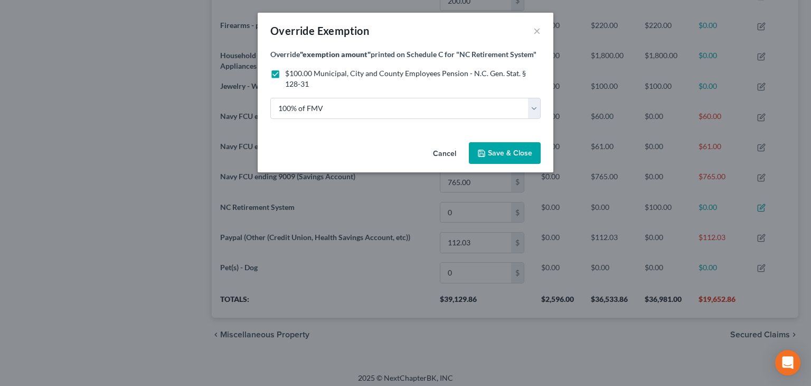
click at [434, 154] on button "Cancel" at bounding box center [445, 153] width 40 height 21
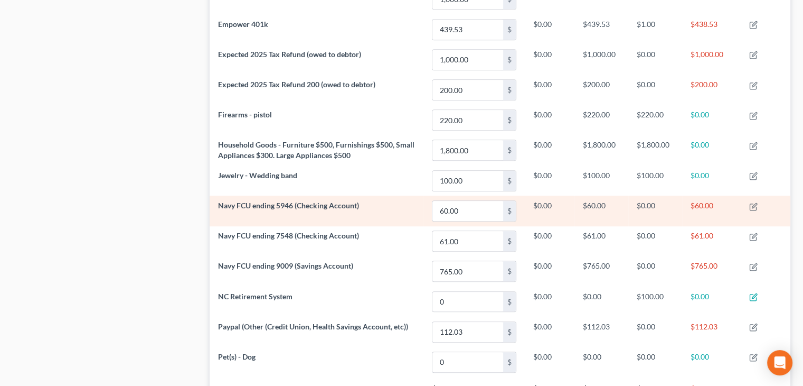
scroll to position [687, 0]
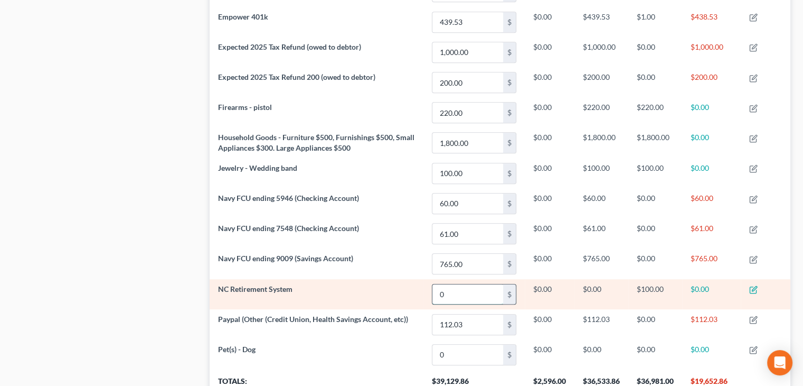
click at [448, 286] on input "0" at bounding box center [468, 294] width 71 height 20
click at [473, 288] on input "2,856." at bounding box center [468, 294] width 71 height 20
click at [478, 290] on input "2,856." at bounding box center [468, 294] width 71 height 20
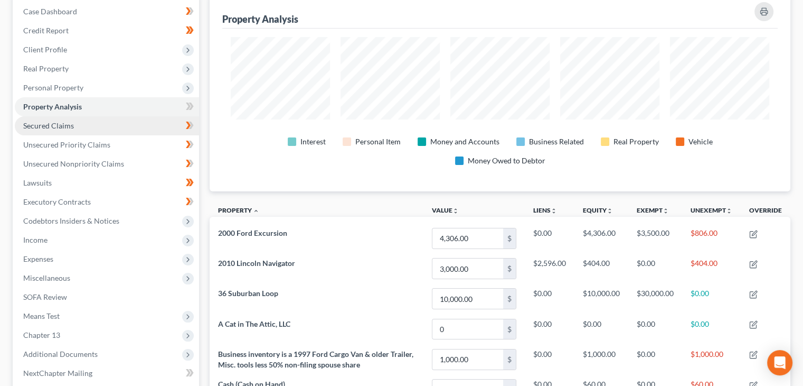
scroll to position [158, 0]
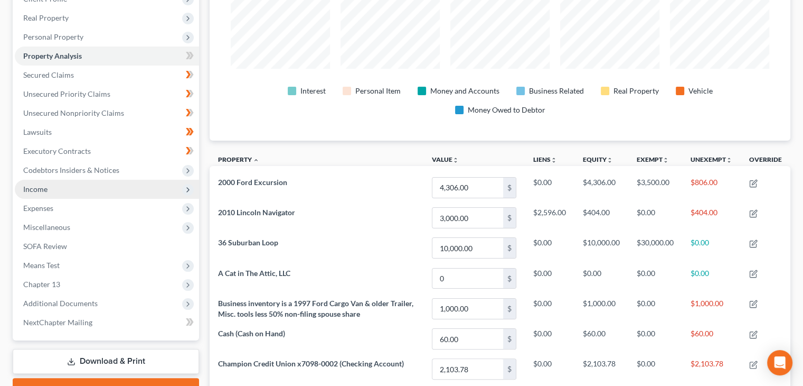
type input "2,856.17"
click at [41, 182] on span "Income" at bounding box center [107, 189] width 184 height 19
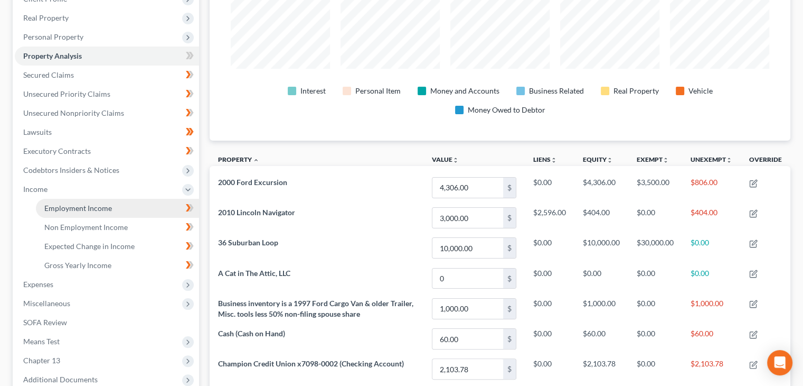
click at [68, 208] on span "Employment Income" at bounding box center [78, 207] width 68 height 9
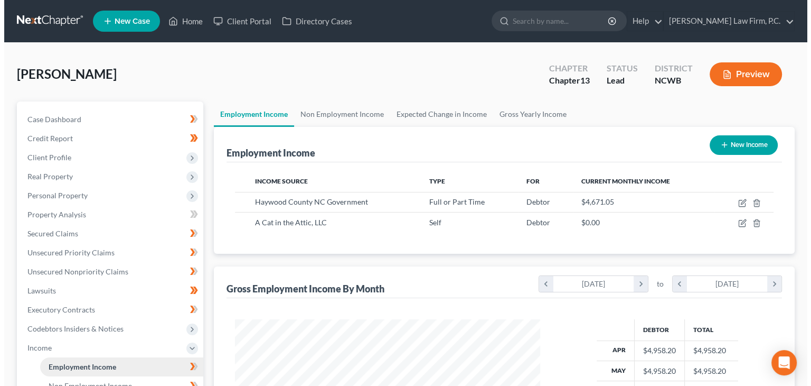
scroll to position [188, 326]
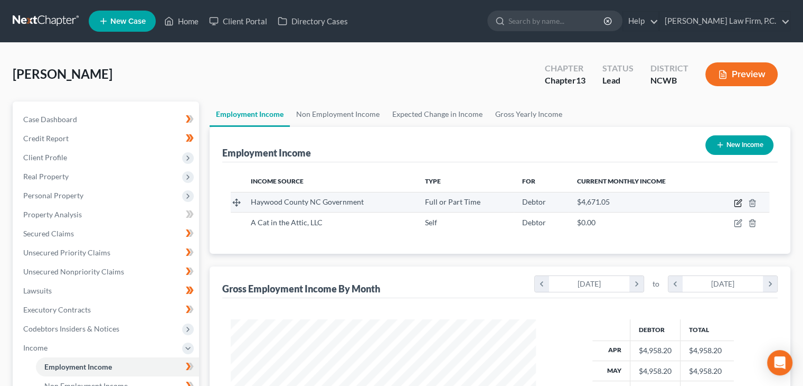
click at [740, 201] on icon "button" at bounding box center [738, 203] width 8 height 8
select select "0"
select select "28"
select select "2"
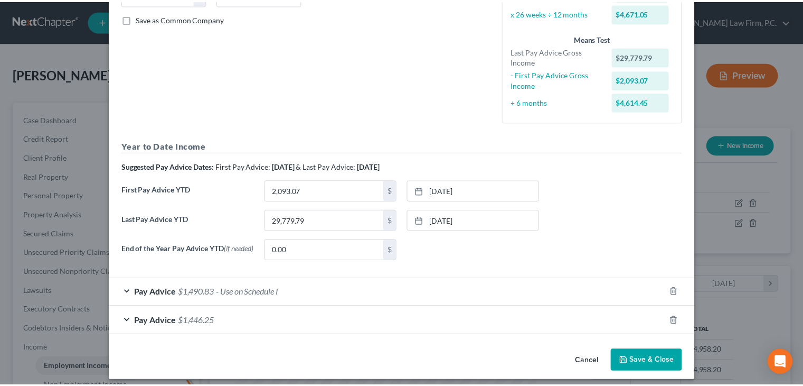
scroll to position [242, 0]
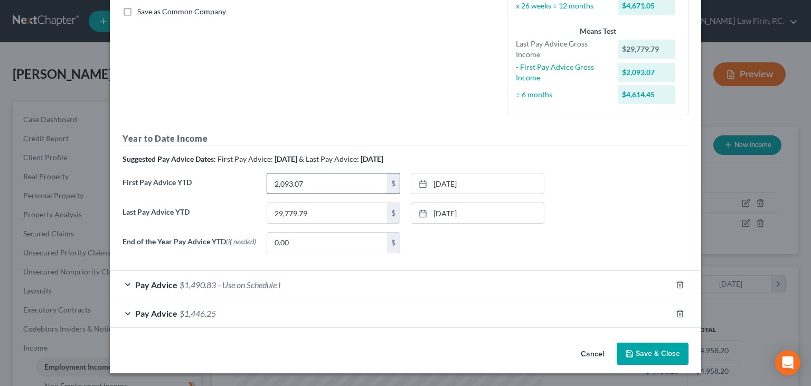
click at [359, 178] on input "2,093.07" at bounding box center [327, 183] width 120 height 20
type input "2,155.86"
click at [587, 351] on button "Cancel" at bounding box center [592, 353] width 40 height 21
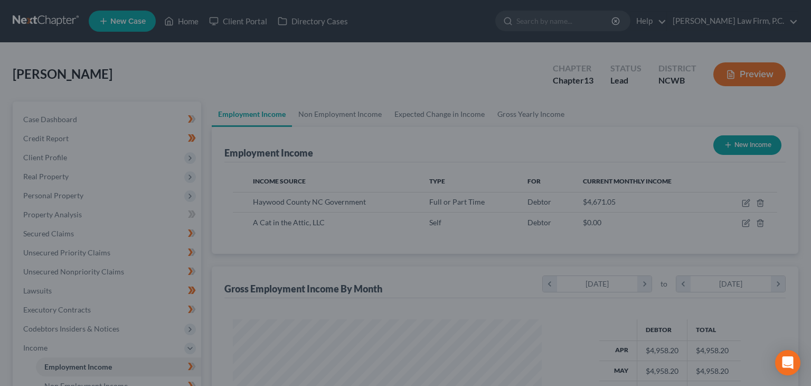
scroll to position [527905, 527766]
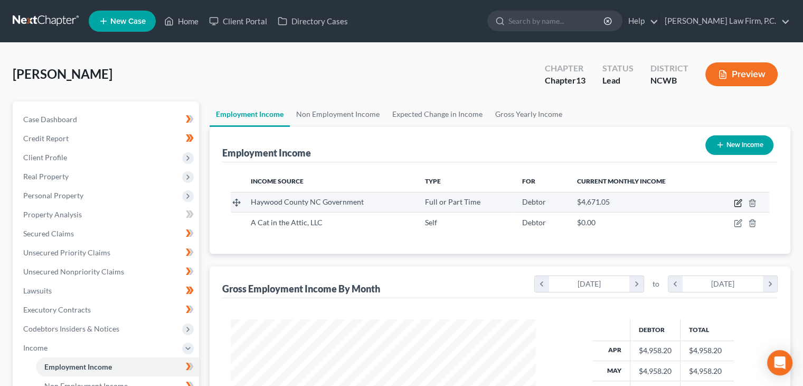
click at [734, 203] on icon "button" at bounding box center [738, 203] width 8 height 8
select select "0"
select select "28"
select select "2"
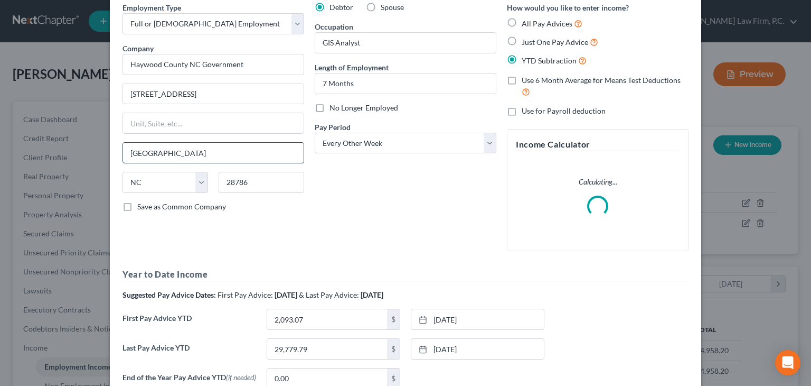
scroll to position [183, 0]
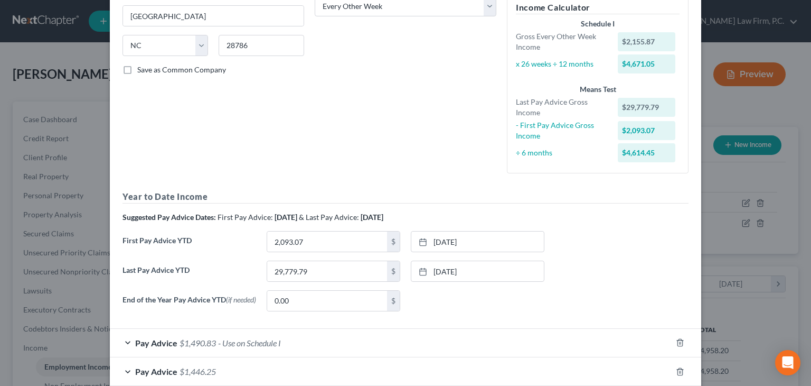
click at [226, 304] on span "(if needed)" at bounding box center [241, 299] width 30 height 9
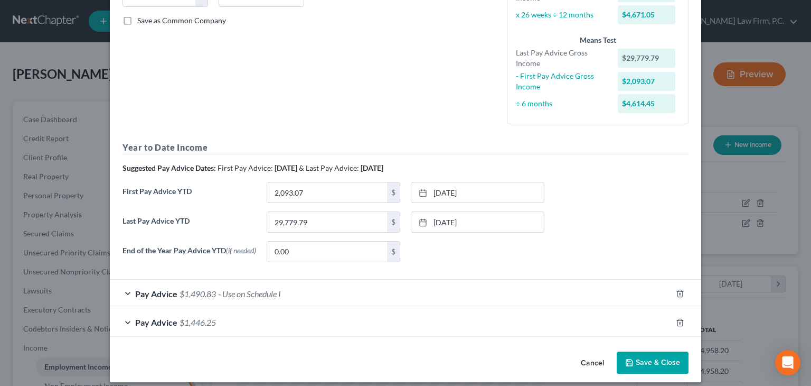
scroll to position [242, 0]
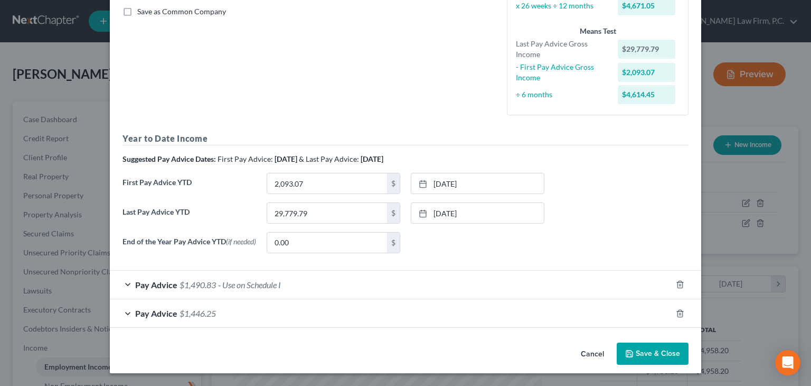
click at [123, 284] on div "Pay Advice $1,490.83 - Use on Schedule I" at bounding box center [391, 284] width 562 height 28
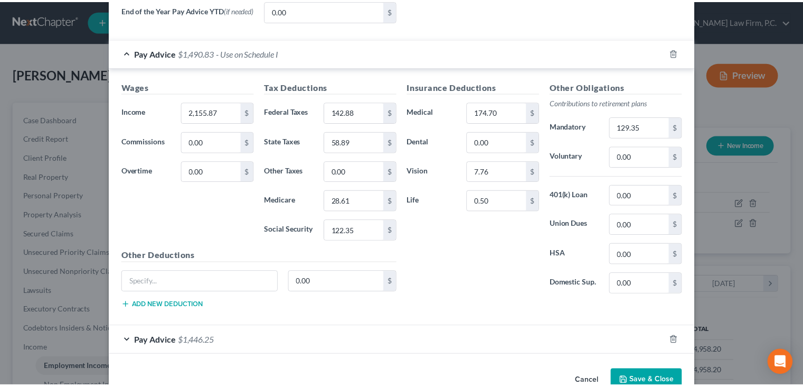
scroll to position [500, 0]
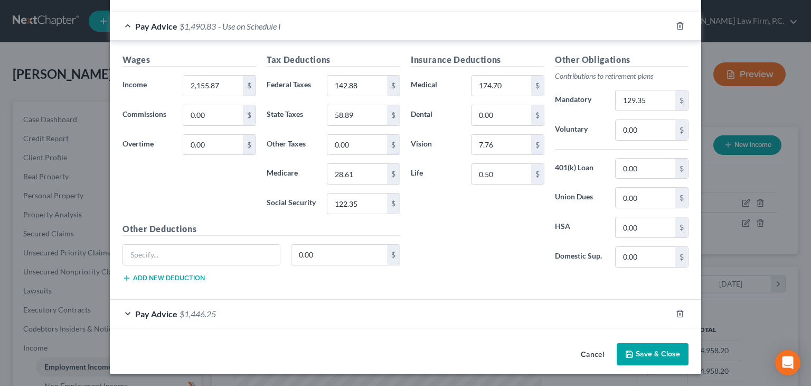
drag, startPoint x: 653, startPoint y: 355, endPoint x: 633, endPoint y: 351, distance: 20.0
click at [652, 355] on button "Save & Close" at bounding box center [653, 354] width 72 height 22
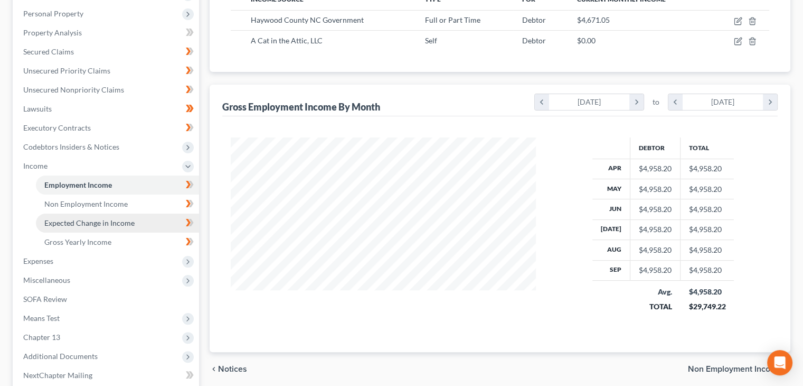
scroll to position [158, 0]
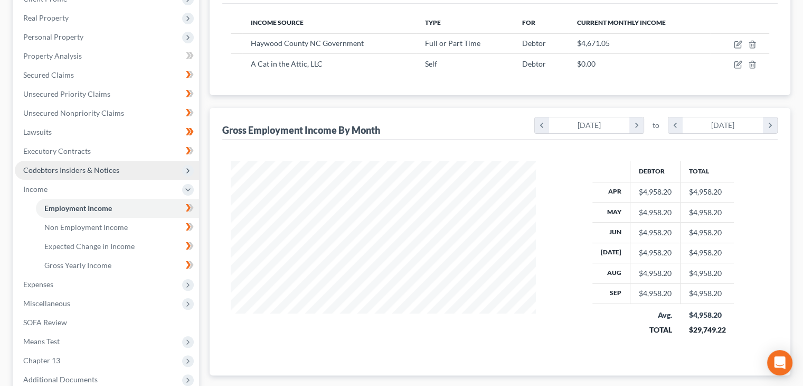
click at [83, 166] on span "Codebtors Insiders & Notices" at bounding box center [71, 169] width 96 height 9
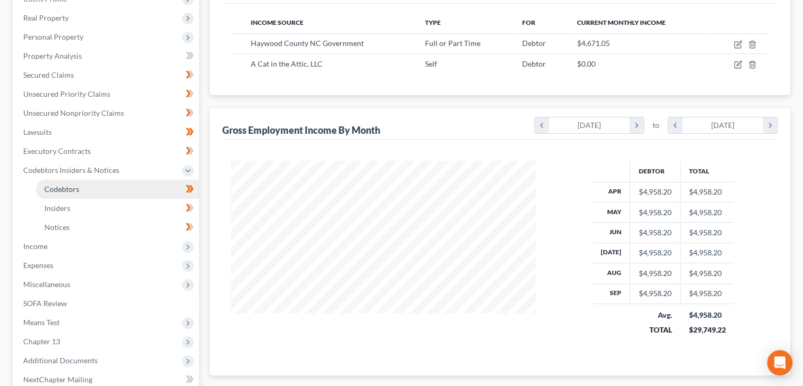
click at [76, 180] on link "Codebtors" at bounding box center [117, 189] width 163 height 19
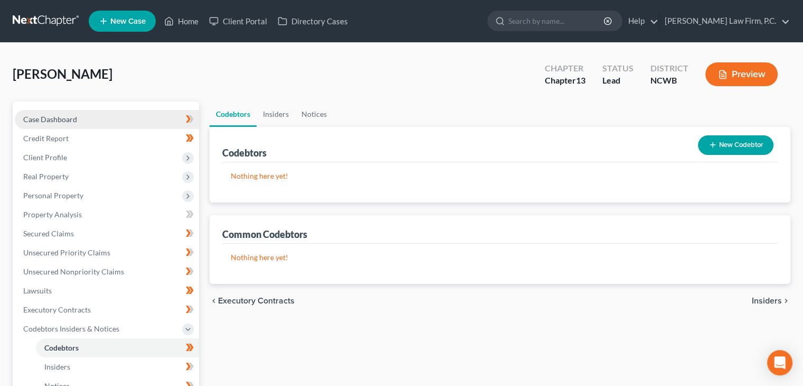
click at [41, 122] on span "Case Dashboard" at bounding box center [50, 119] width 54 height 9
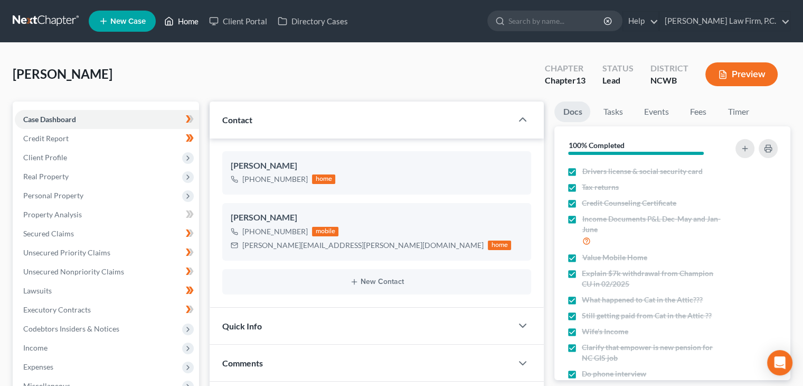
click at [190, 21] on link "Home" at bounding box center [181, 21] width 45 height 19
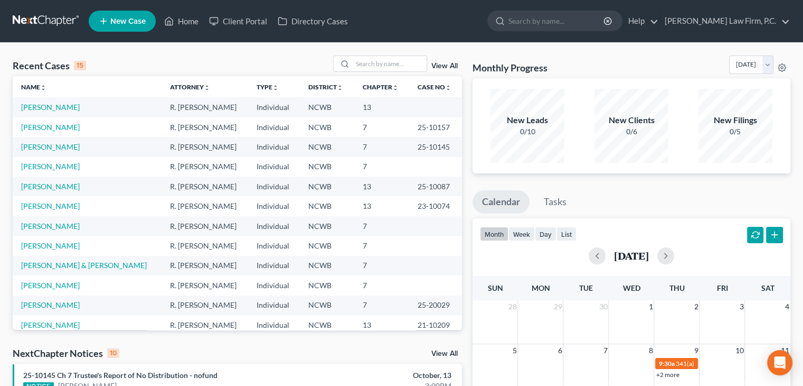
click at [622, 120] on div "New Clients" at bounding box center [632, 120] width 74 height 12
click at [733, 118] on div "New Filings" at bounding box center [736, 120] width 74 height 12
click at [781, 67] on circle at bounding box center [782, 68] width 2 height 2
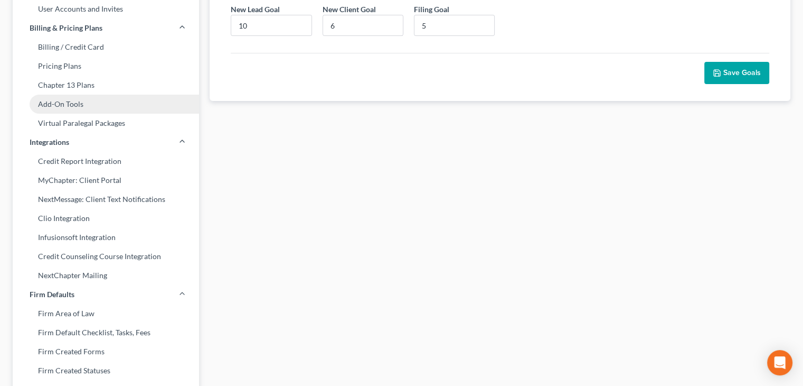
scroll to position [158, 0]
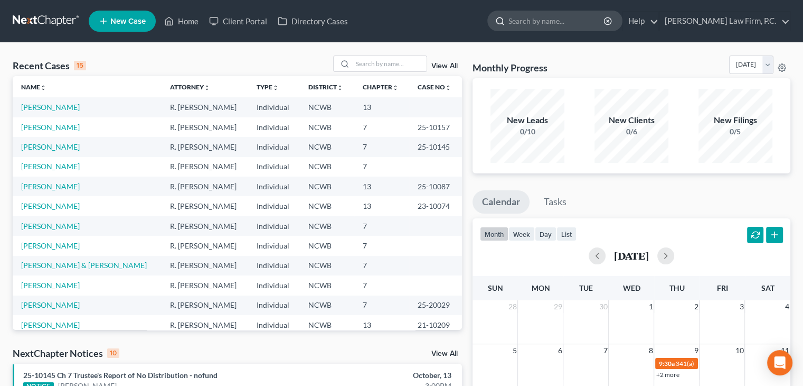
click at [566, 18] on input "search" at bounding box center [557, 21] width 97 height 20
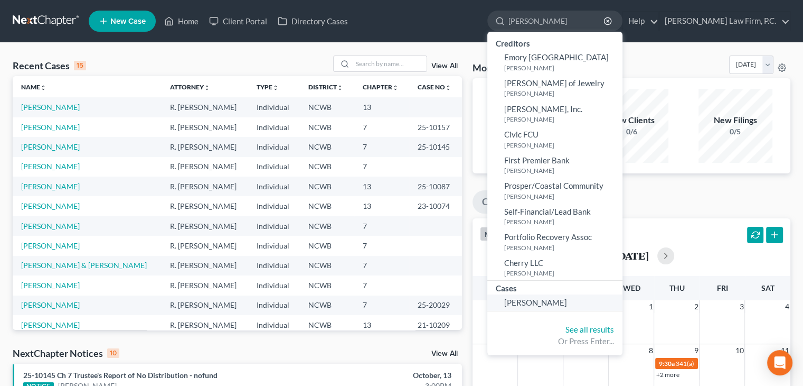
type input "[PERSON_NAME]"
click at [567, 299] on span "[PERSON_NAME]" at bounding box center [535, 302] width 63 height 10
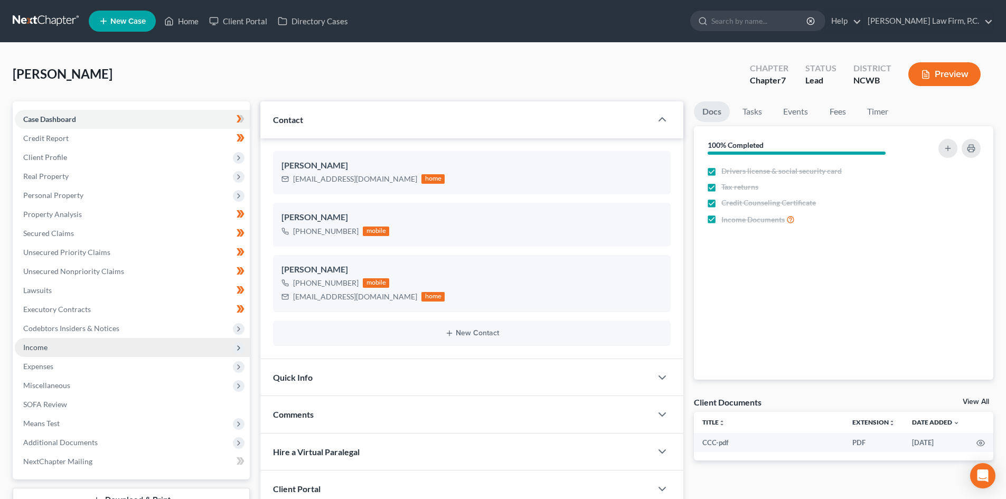
click at [82, 349] on span "Income" at bounding box center [132, 347] width 235 height 19
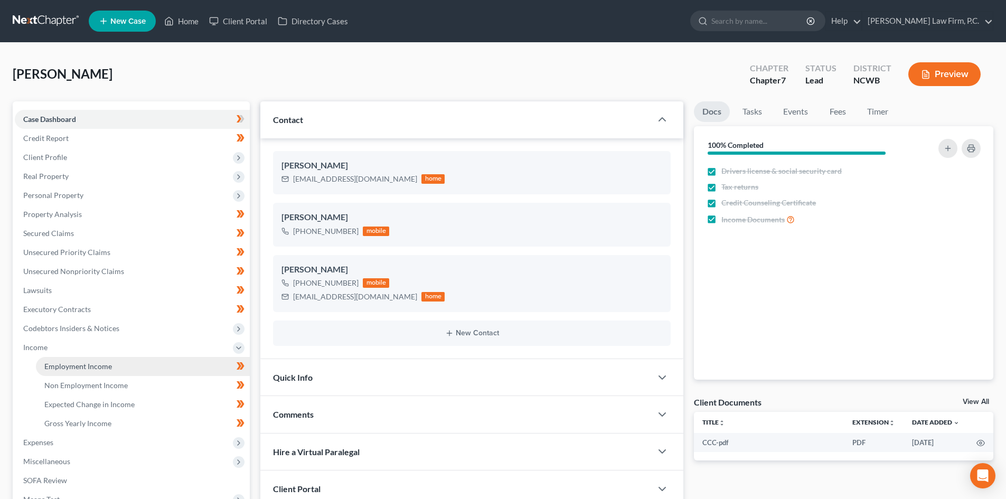
click at [95, 362] on span "Employment Income" at bounding box center [78, 366] width 68 height 9
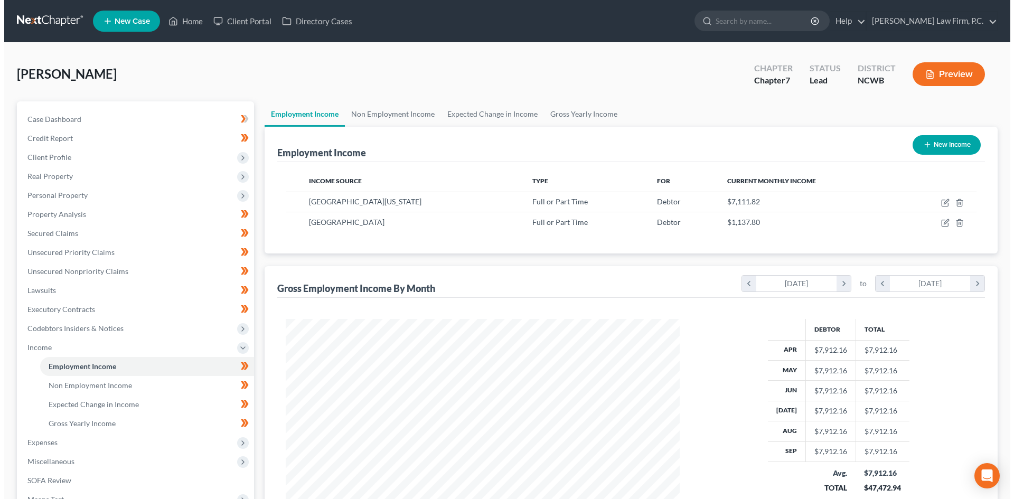
scroll to position [197, 415]
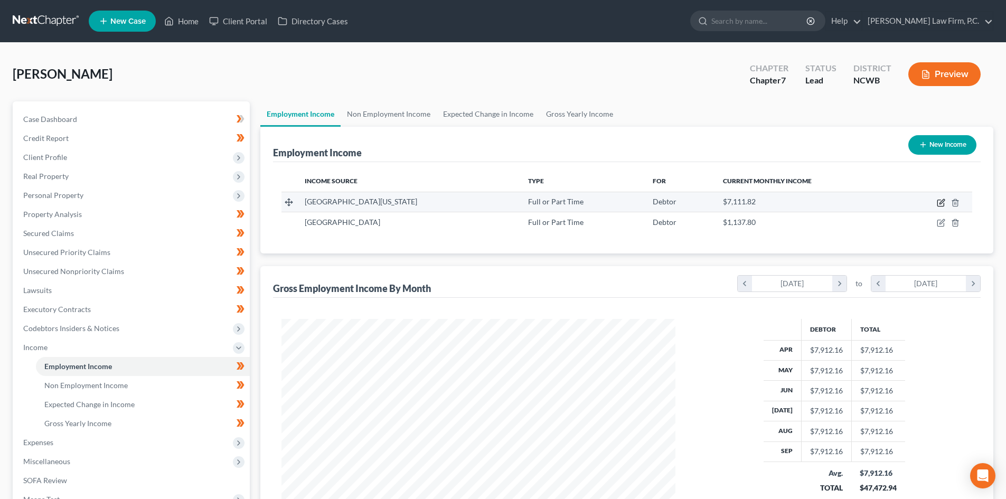
click at [940, 202] on icon "button" at bounding box center [941, 203] width 8 height 8
select select "0"
select select "10"
select select "2"
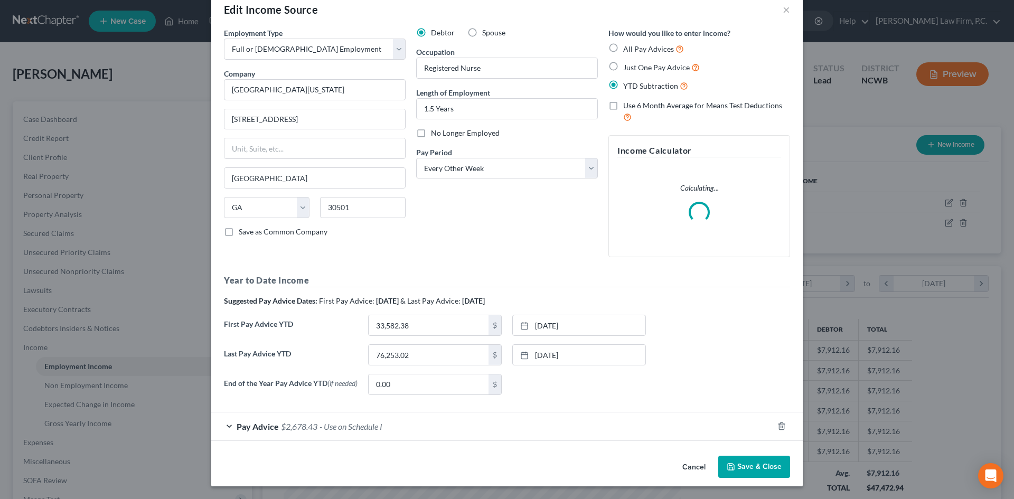
scroll to position [23, 0]
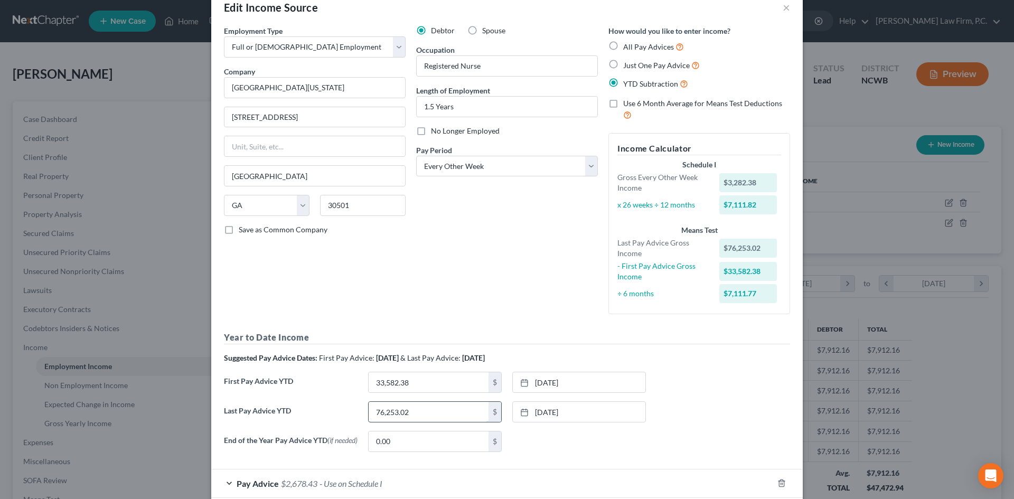
click at [413, 416] on input "76,253.02" at bounding box center [429, 412] width 120 height 20
type input "86,192.40"
click at [553, 382] on link "[DATE]" at bounding box center [579, 382] width 133 height 20
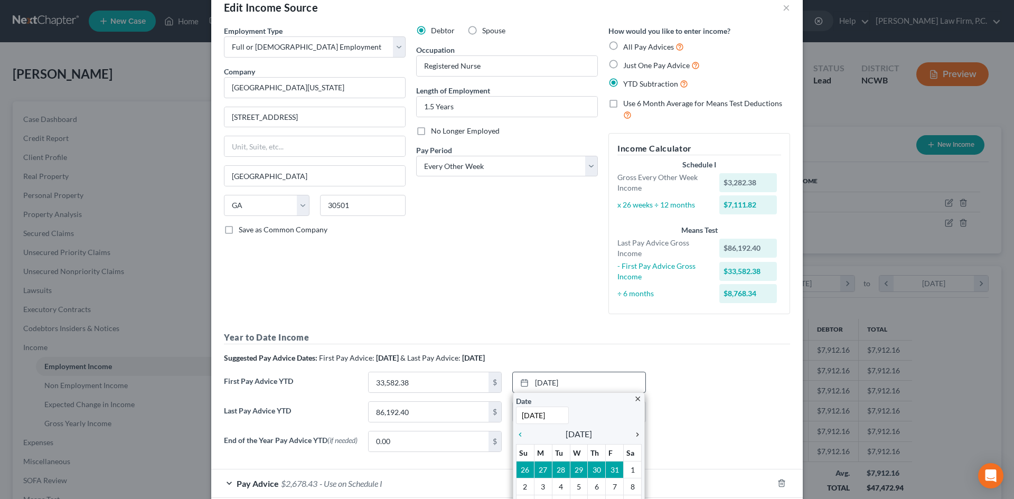
click at [630, 435] on icon "chevron_right" at bounding box center [635, 434] width 14 height 8
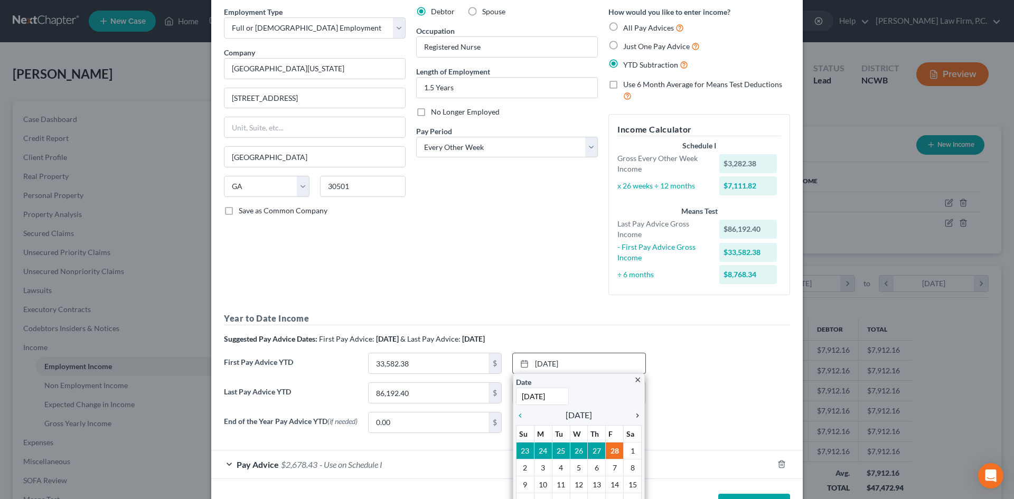
scroll to position [106, 0]
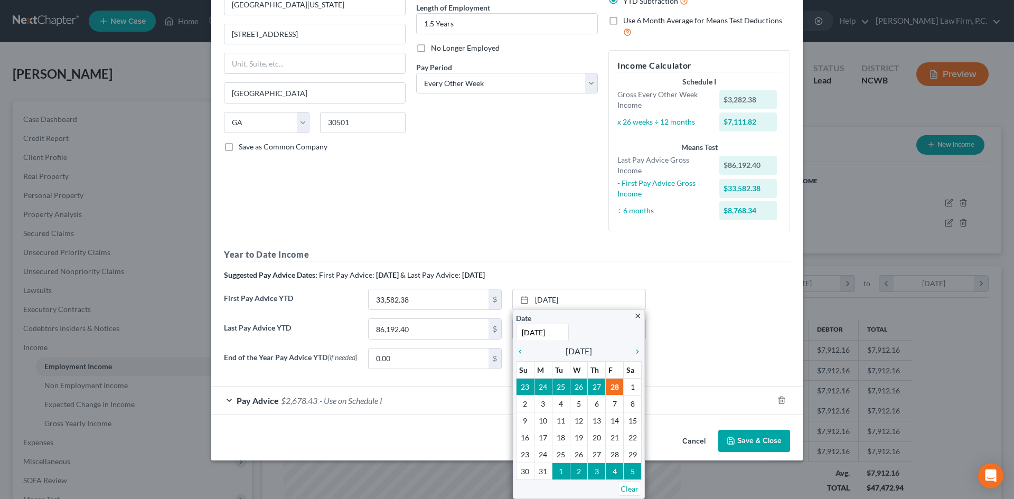
drag, startPoint x: 712, startPoint y: 340, endPoint x: 687, endPoint y: 351, distance: 27.7
click at [712, 340] on div "Last Pay Advice YTD 86,192.40 $ [DATE] close Date [DATE] Time 12:00 AM chevron_…" at bounding box center [507, 333] width 577 height 30
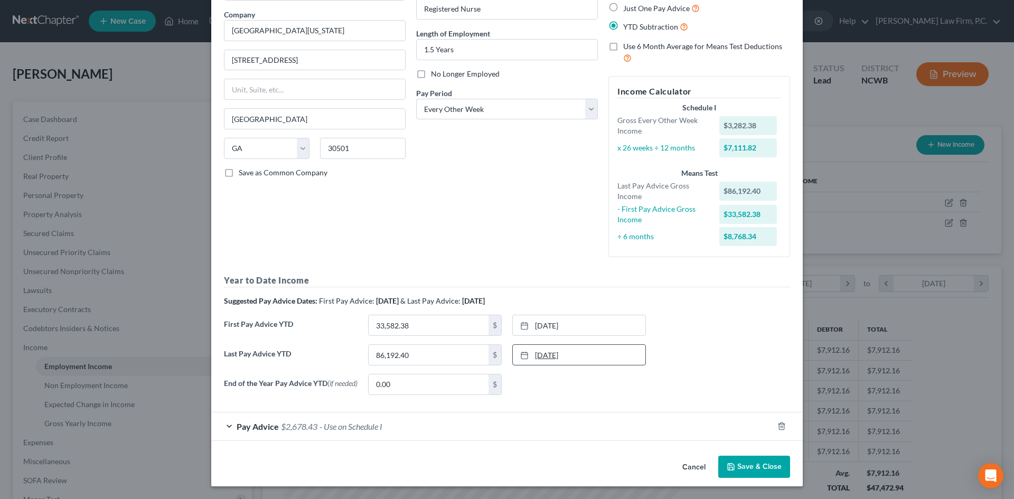
click at [599, 353] on link "[DATE]" at bounding box center [579, 355] width 133 height 20
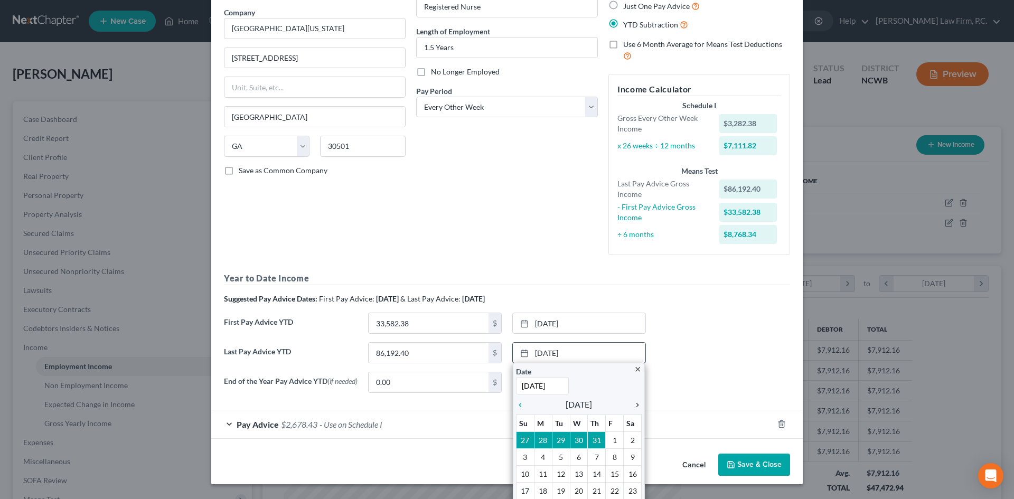
click at [632, 406] on icon "chevron_right" at bounding box center [635, 405] width 14 height 8
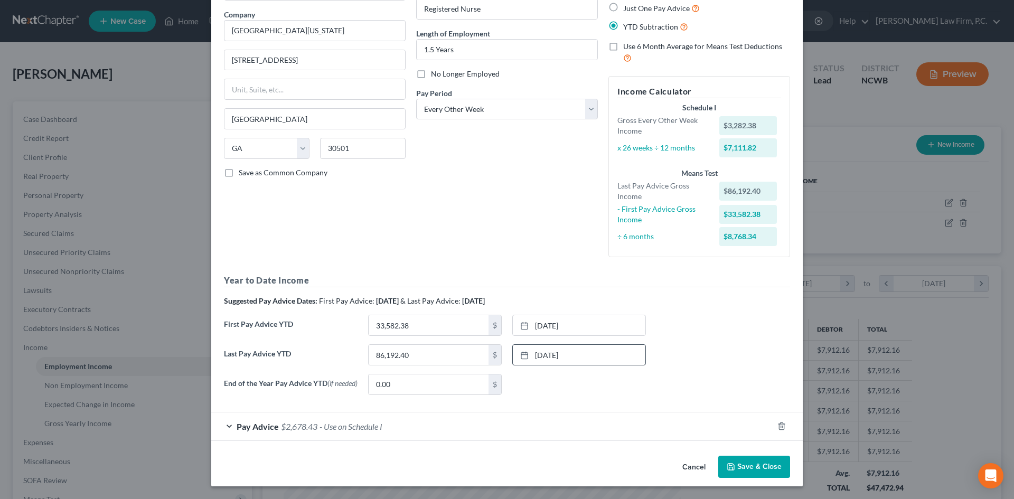
click at [753, 459] on button "Save & Close" at bounding box center [754, 467] width 72 height 22
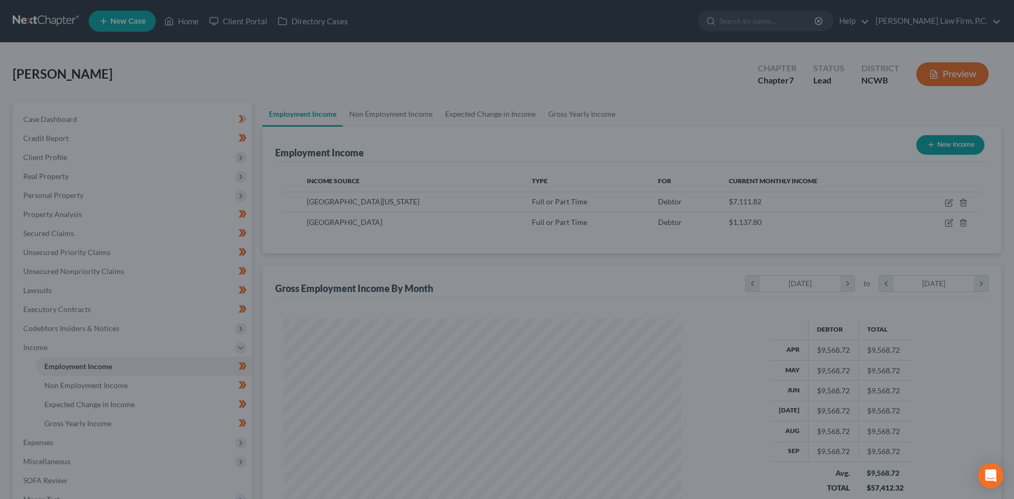
scroll to position [527896, 527678]
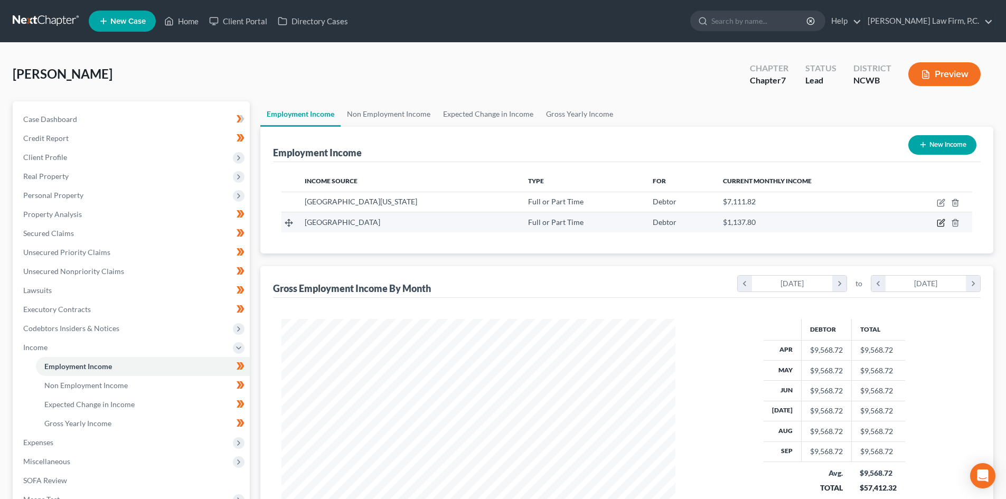
click at [937, 221] on icon "button" at bounding box center [940, 223] width 6 height 6
select select "0"
select select "10"
select select "2"
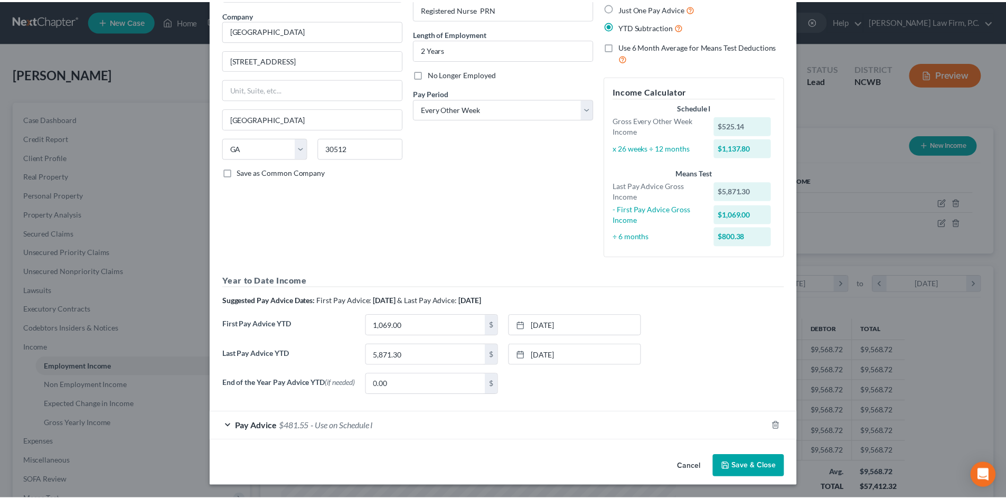
scroll to position [82, 0]
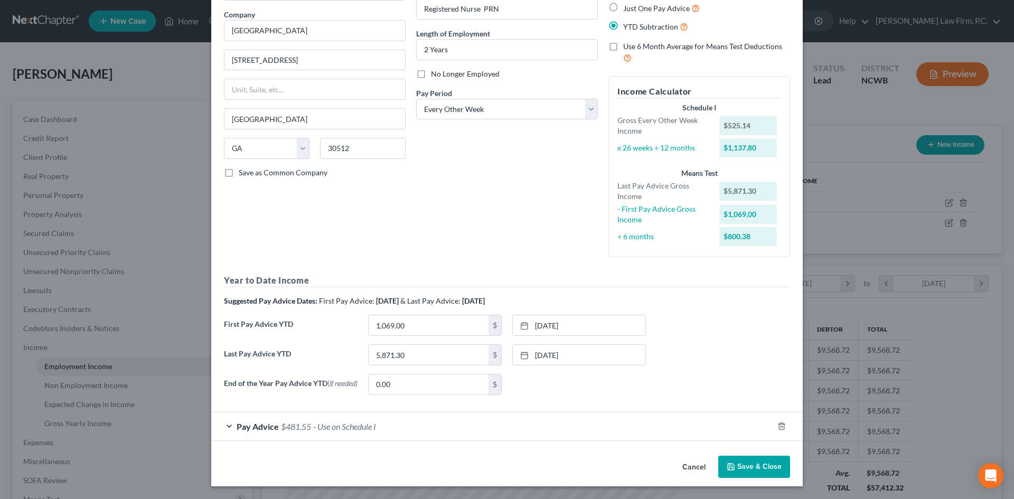
click at [755, 469] on button "Save & Close" at bounding box center [754, 467] width 72 height 22
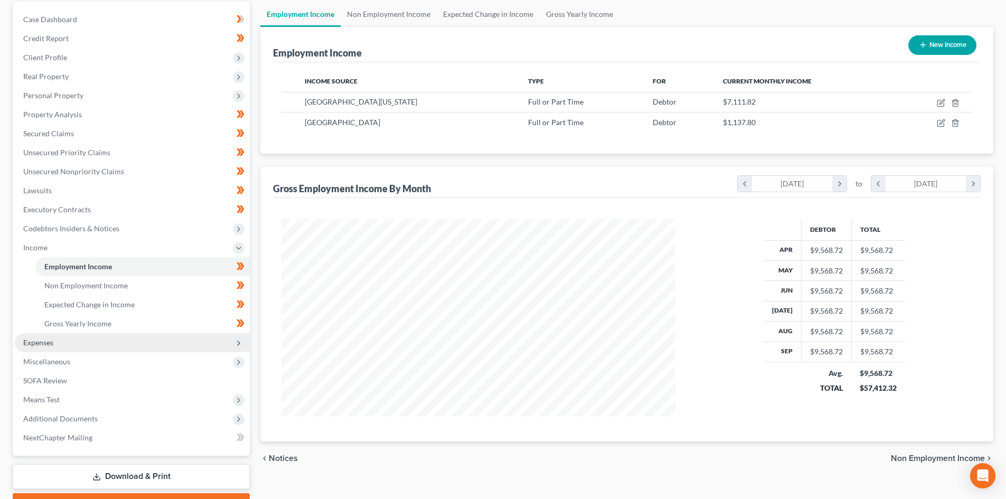
scroll to position [106, 0]
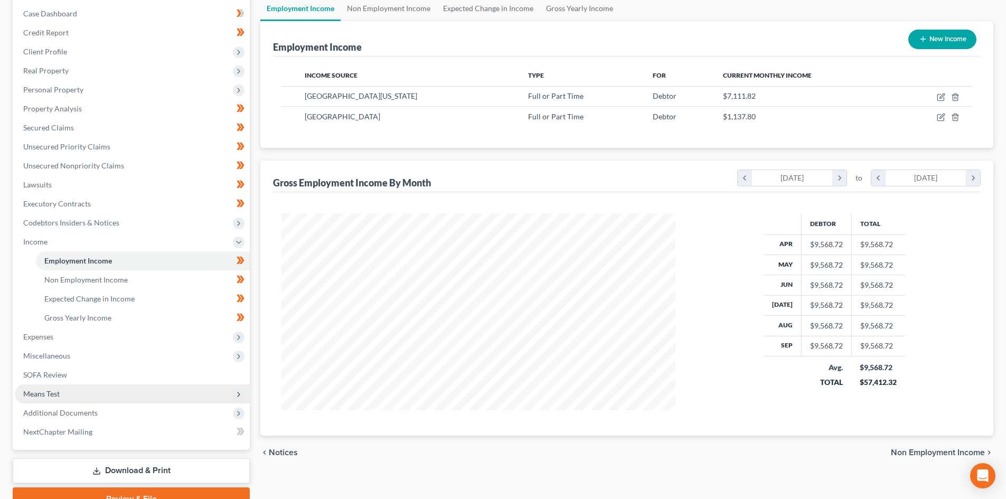
click at [39, 393] on span "Means Test" at bounding box center [41, 393] width 36 height 9
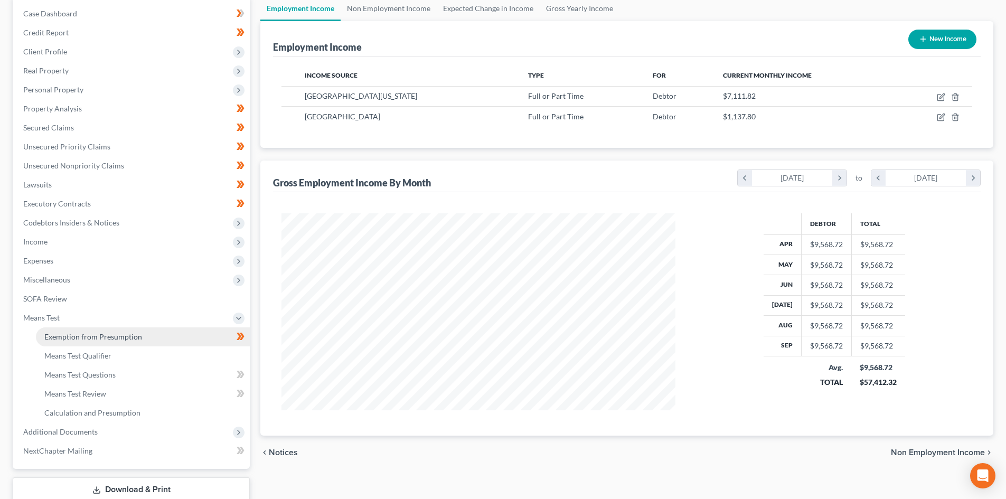
click at [142, 337] on link "Exemption from Presumption" at bounding box center [143, 336] width 214 height 19
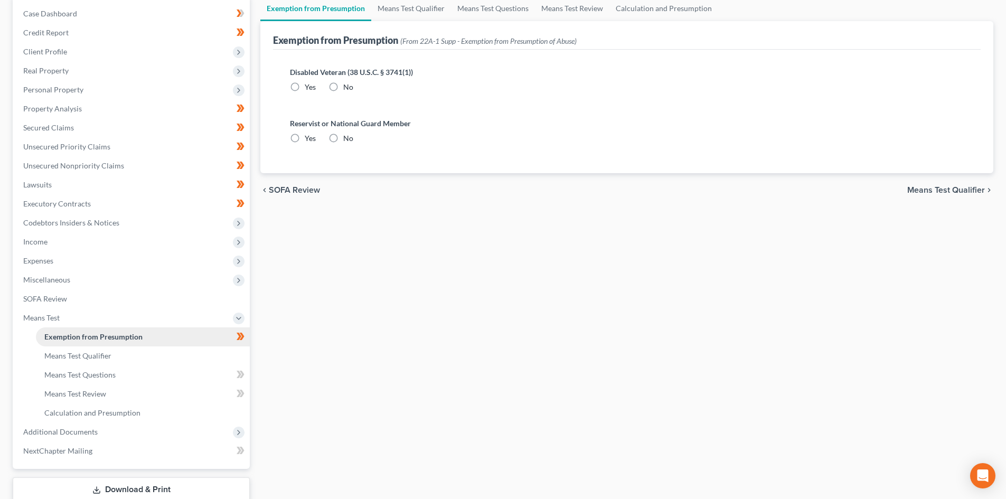
radio input "true"
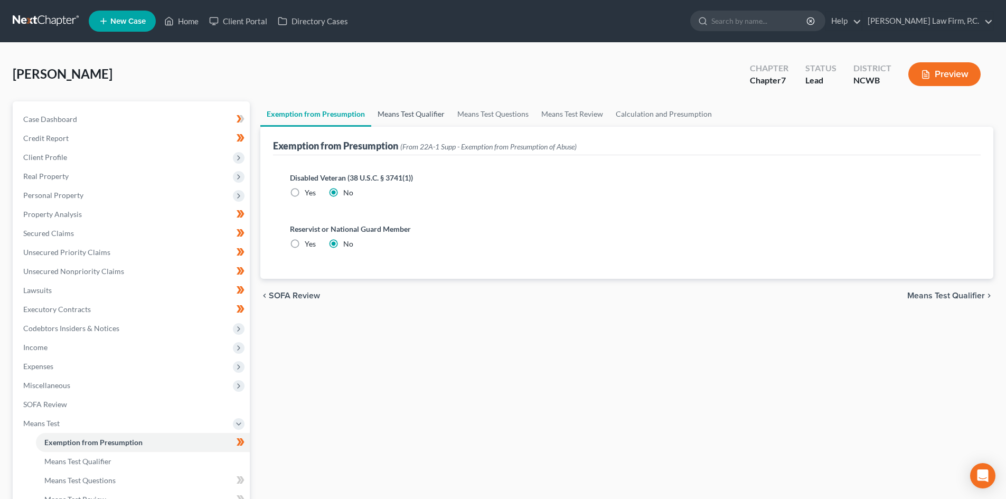
click at [391, 111] on link "Means Test Qualifier" at bounding box center [411, 113] width 80 height 25
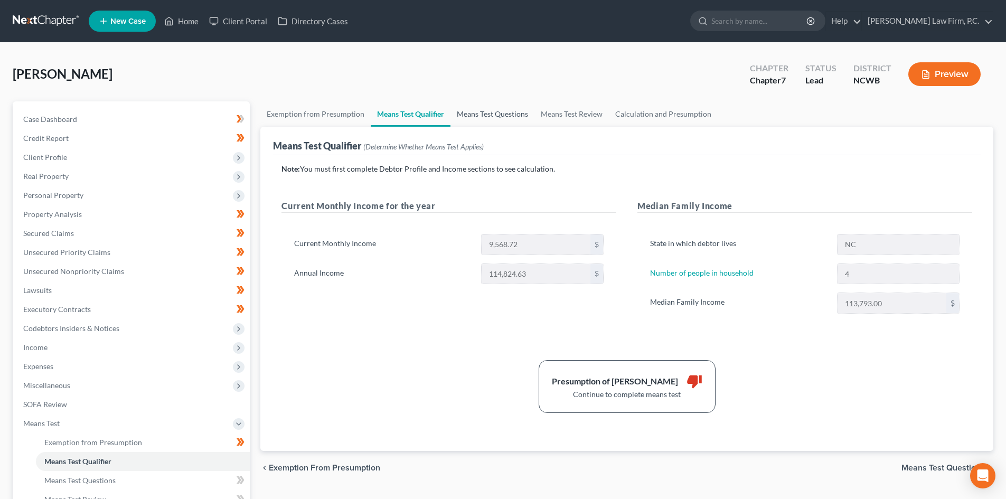
click at [496, 116] on link "Means Test Questions" at bounding box center [492, 113] width 84 height 25
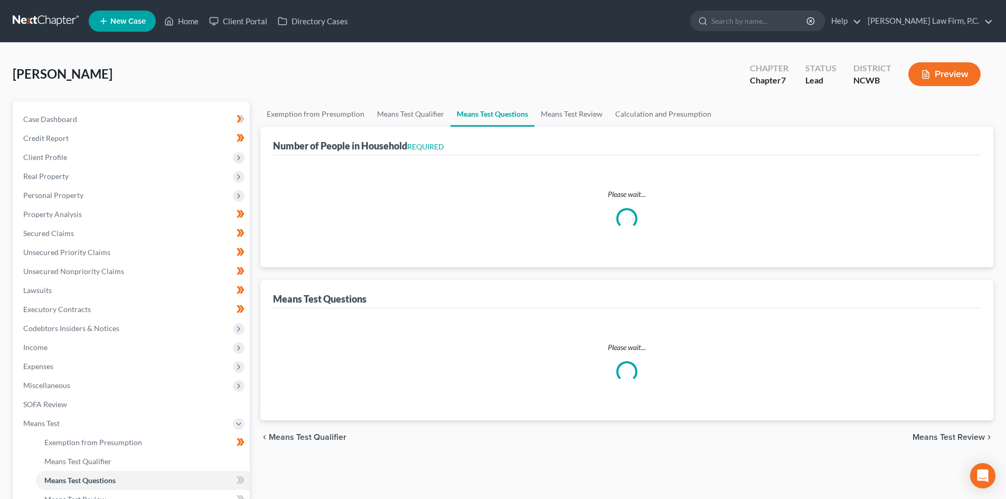
select select "0"
select select "60"
select select "2"
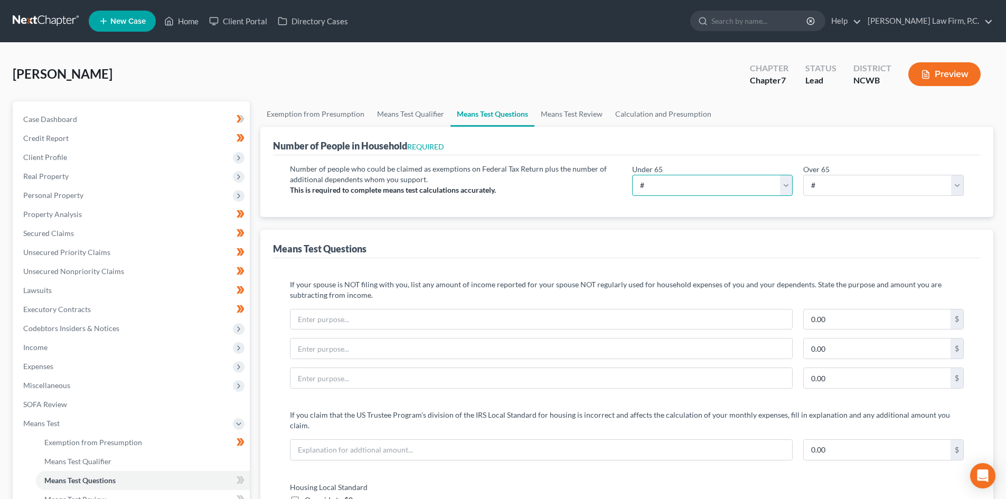
click at [657, 187] on select "# 0 1 2 3 4 5 6 7 8 9 10" at bounding box center [712, 185] width 161 height 21
click at [83, 367] on span "Expenses" at bounding box center [132, 366] width 235 height 19
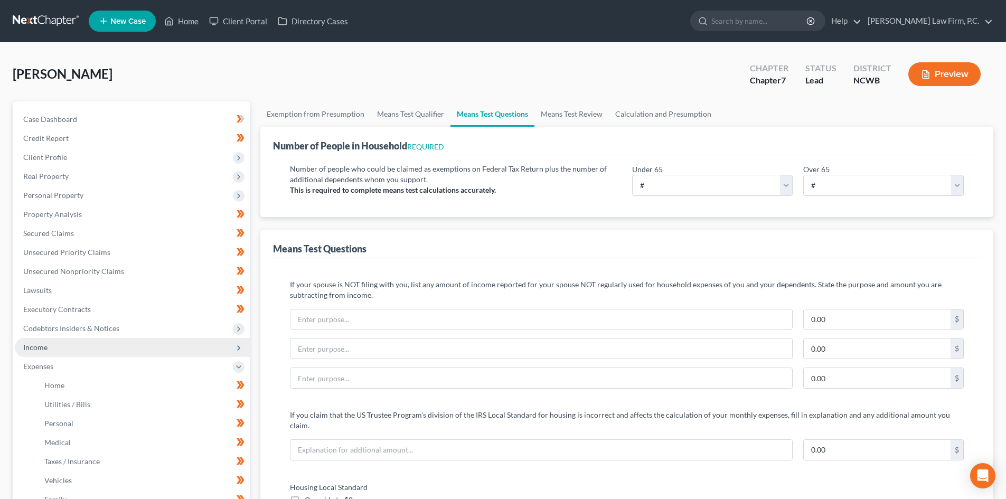
click at [61, 352] on span "Income" at bounding box center [132, 347] width 235 height 19
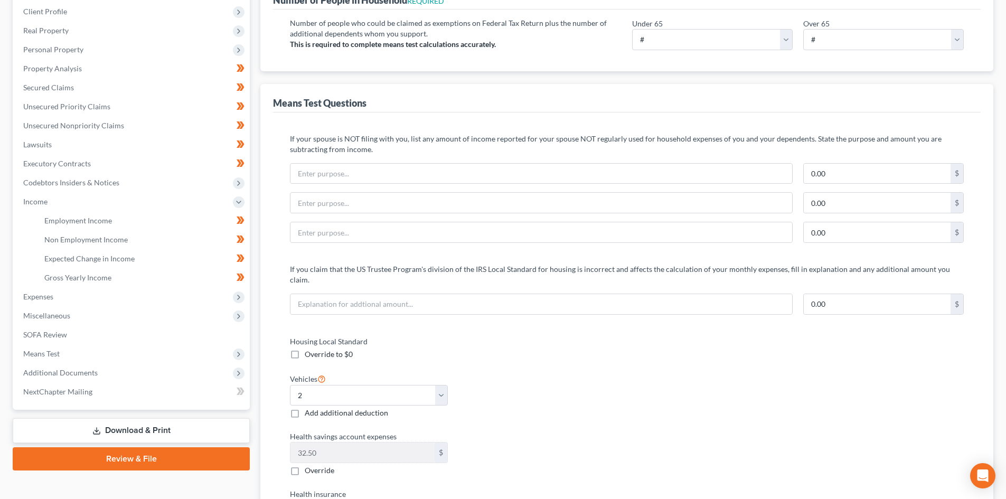
scroll to position [53, 0]
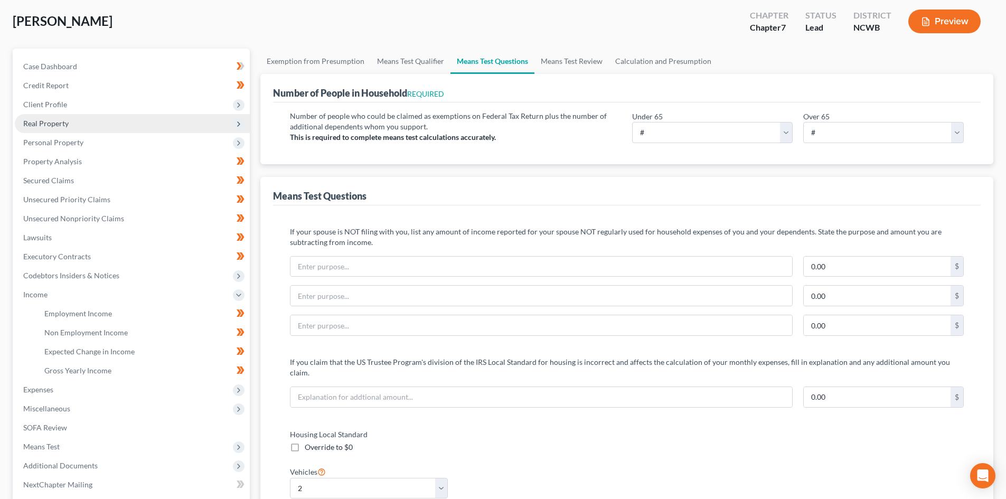
click at [54, 123] on span "Real Property" at bounding box center [45, 123] width 45 height 9
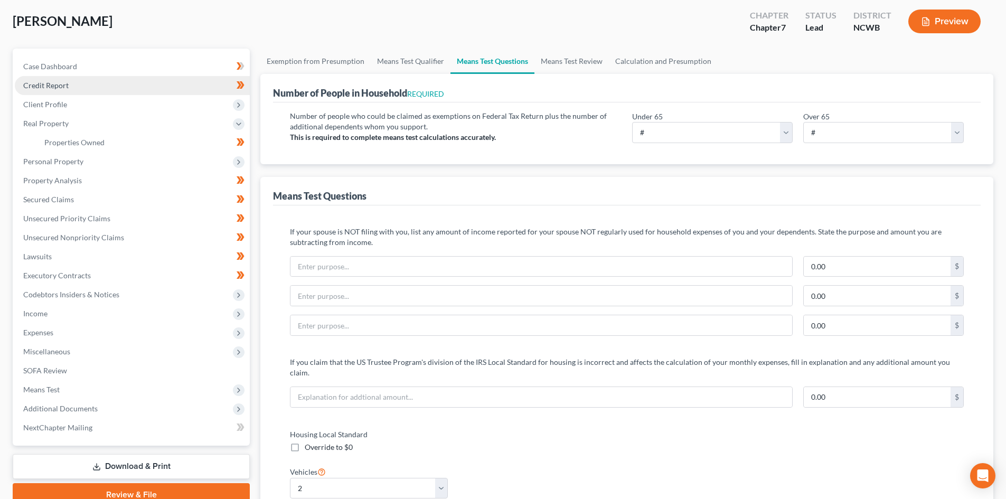
click at [69, 92] on link "Credit Report" at bounding box center [132, 85] width 235 height 19
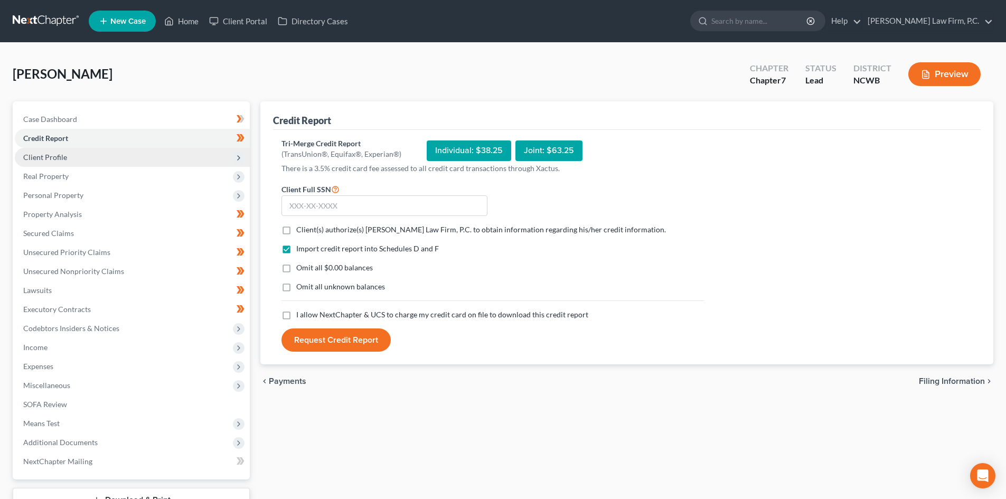
click at [65, 155] on span "Client Profile" at bounding box center [45, 157] width 44 height 9
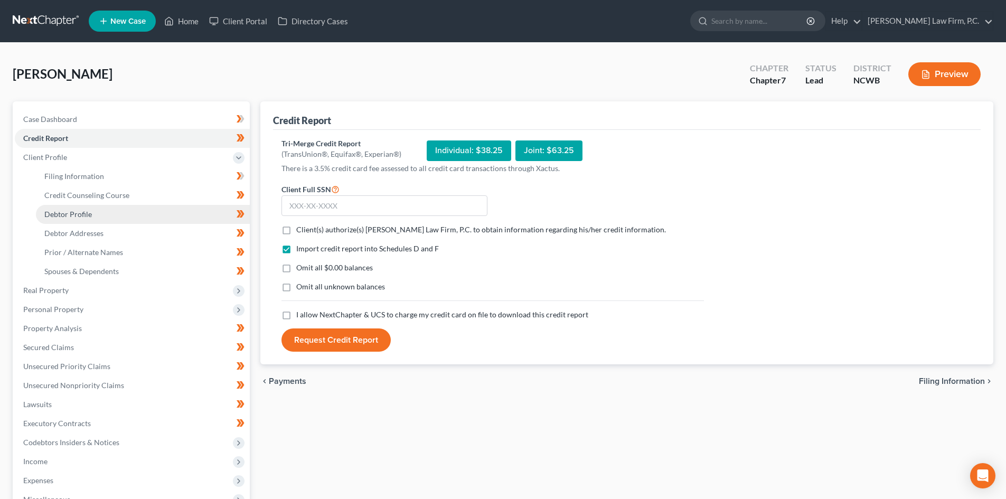
click at [77, 215] on span "Debtor Profile" at bounding box center [68, 214] width 48 height 9
select select "2"
select select "3"
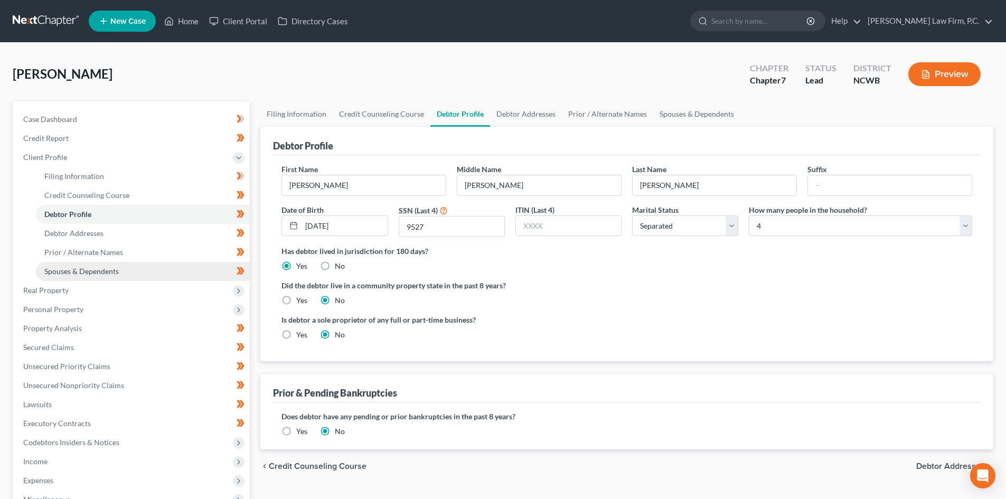
click at [84, 274] on span "Spouses & Dependents" at bounding box center [81, 271] width 74 height 9
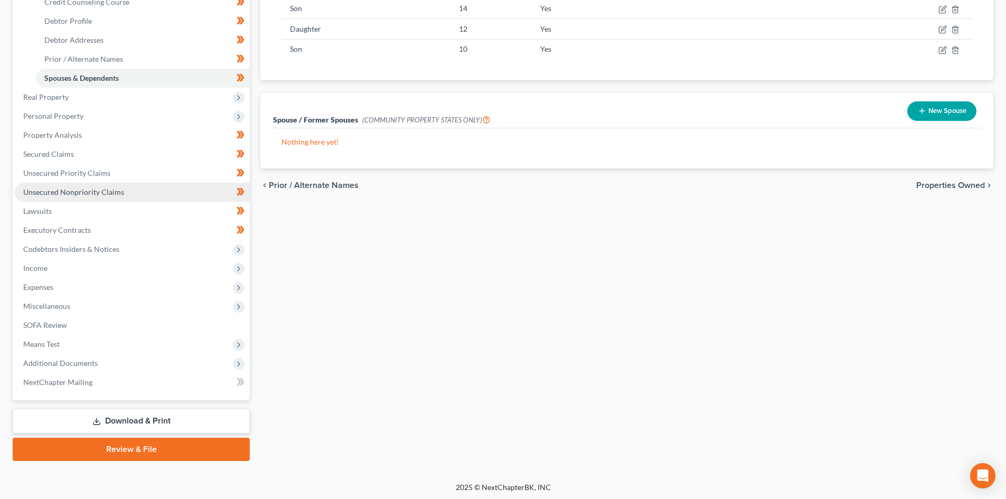
scroll to position [195, 0]
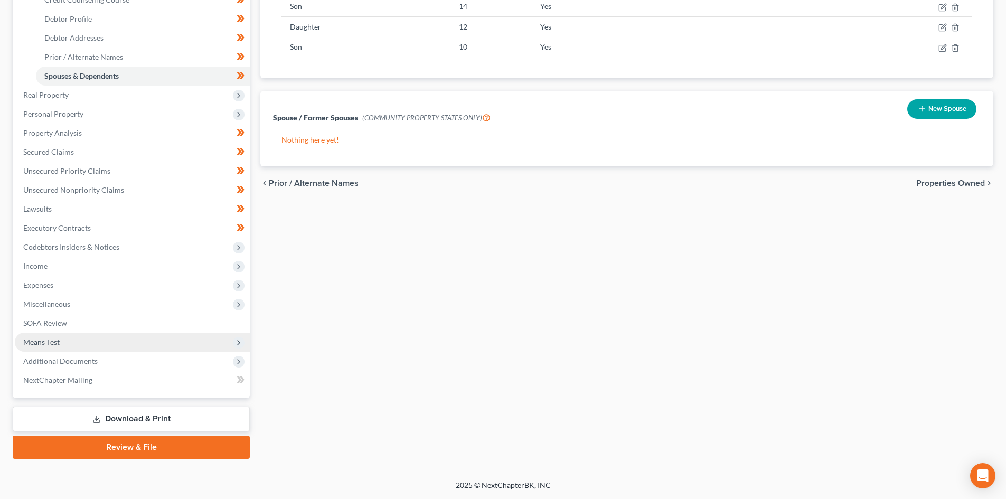
click at [37, 346] on span "Means Test" at bounding box center [41, 341] width 36 height 9
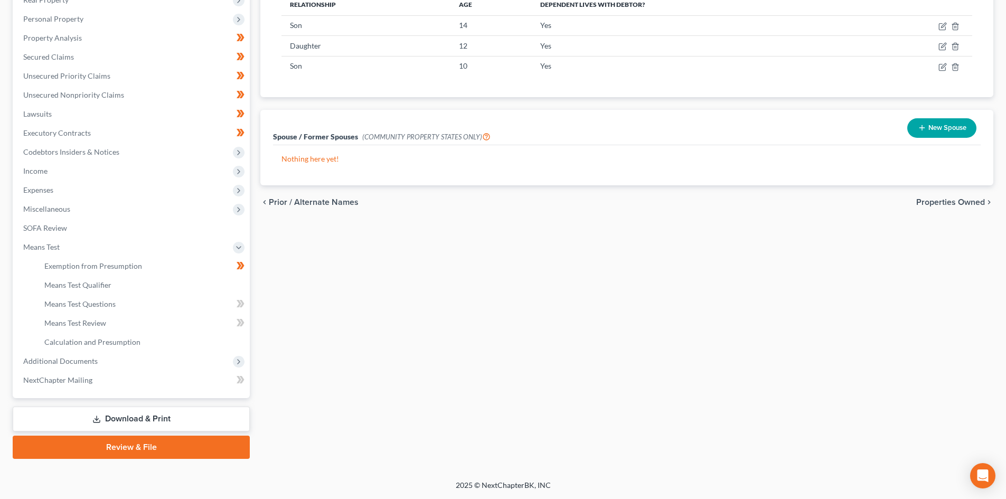
scroll to position [176, 0]
click at [130, 286] on link "Means Test Qualifier" at bounding box center [143, 285] width 214 height 19
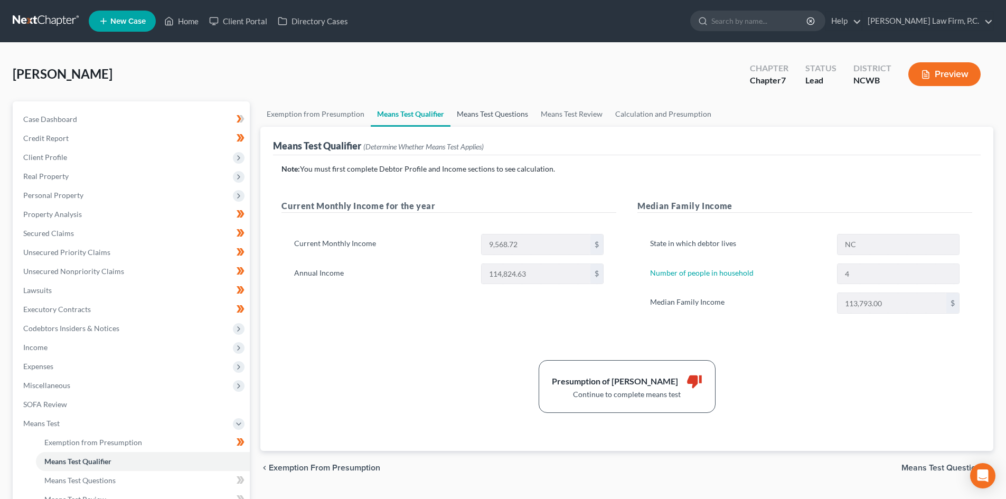
click at [494, 118] on link "Means Test Questions" at bounding box center [492, 113] width 84 height 25
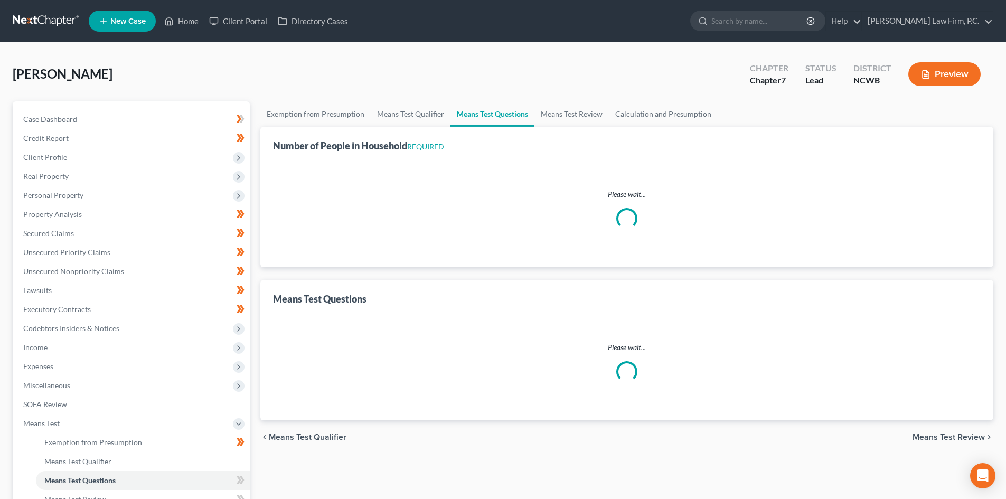
select select "0"
select select "60"
select select "2"
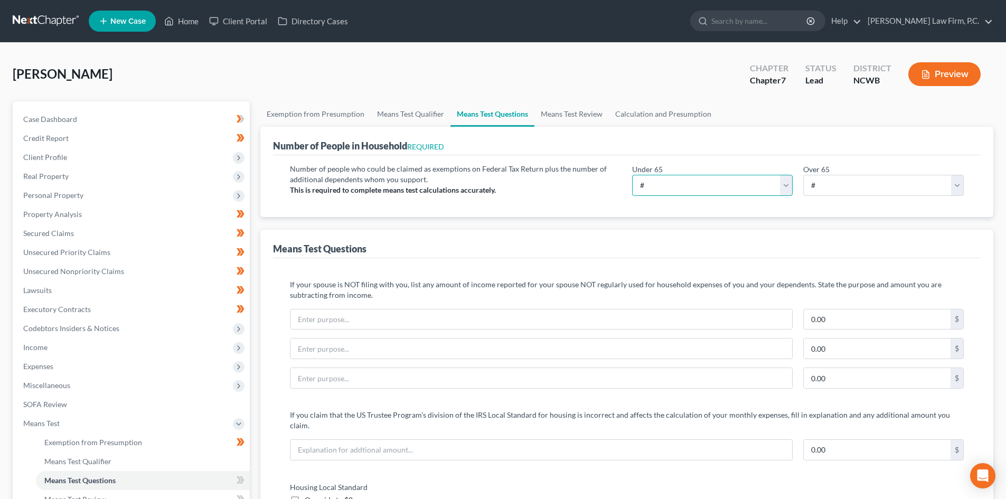
click at [699, 187] on select "# 0 1 2 3 4 5 6 7 8 9 10" at bounding box center [712, 185] width 161 height 21
select select "4"
click at [632, 175] on select "# 0 1 2 3 4 5 6 7 8 9 10" at bounding box center [712, 185] width 161 height 21
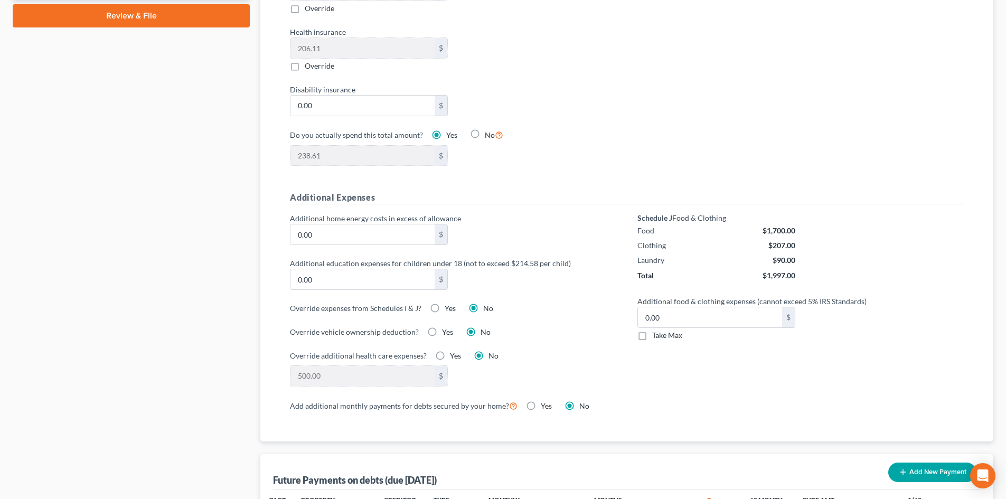
scroll to position [634, 0]
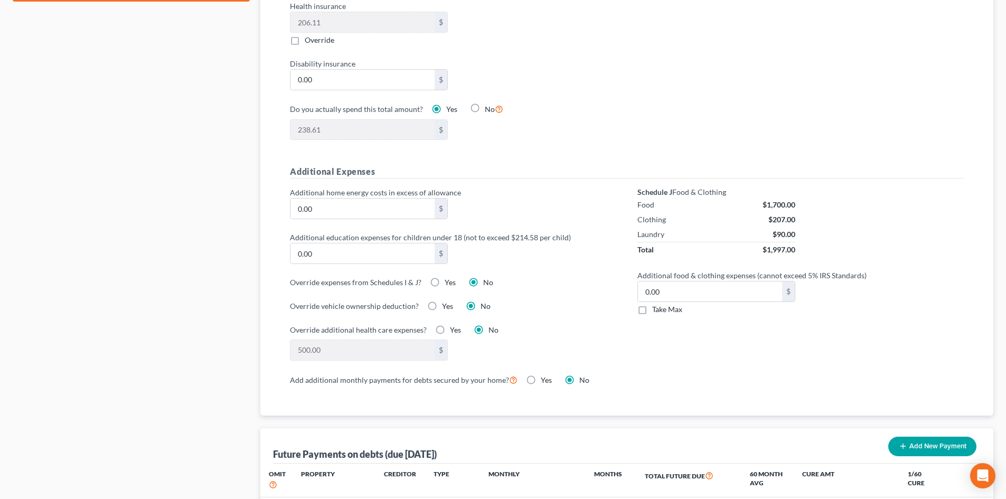
click at [652, 304] on label "Take Max" at bounding box center [667, 309] width 30 height 11
click at [656, 304] on input "Take Max" at bounding box center [659, 307] width 7 height 7
checkbox input "true"
type input "77.00"
click at [326, 247] on input "0.00" at bounding box center [362, 253] width 144 height 20
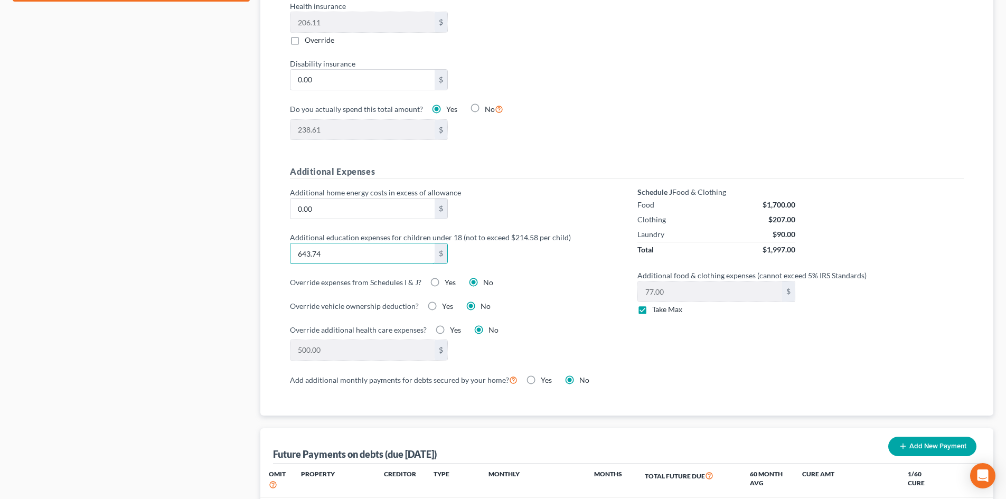
type input "643.74"
click at [567, 324] on div "Override additional health care expenses? Yes No" at bounding box center [453, 329] width 326 height 11
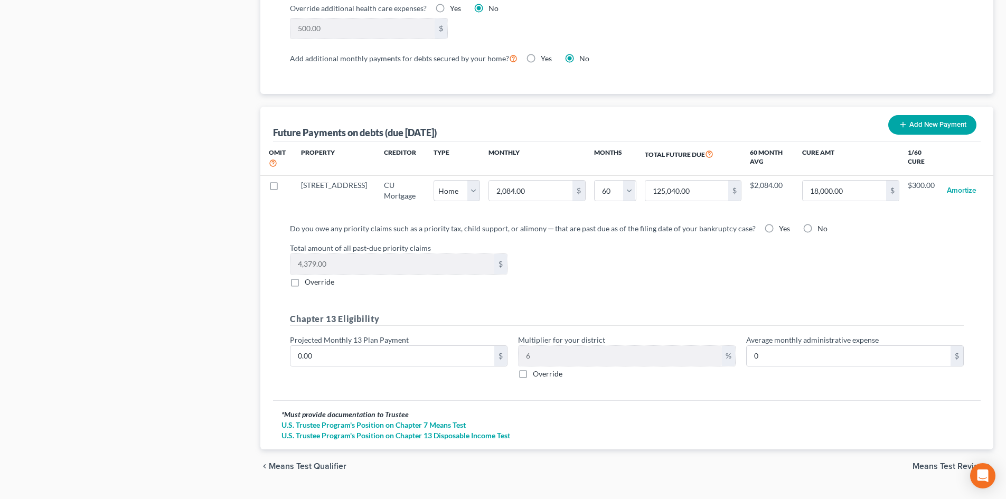
scroll to position [969, 0]
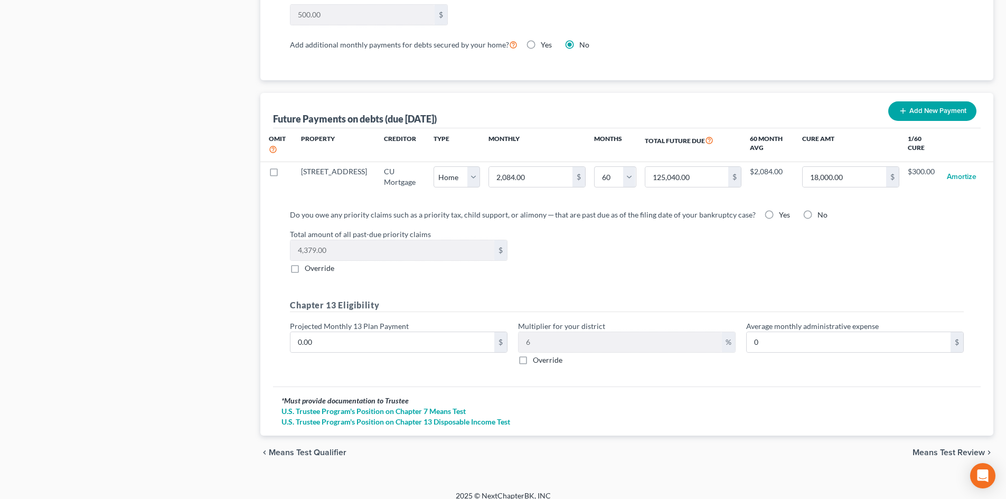
click at [919, 448] on span "Means Test Review" at bounding box center [949, 452] width 72 height 8
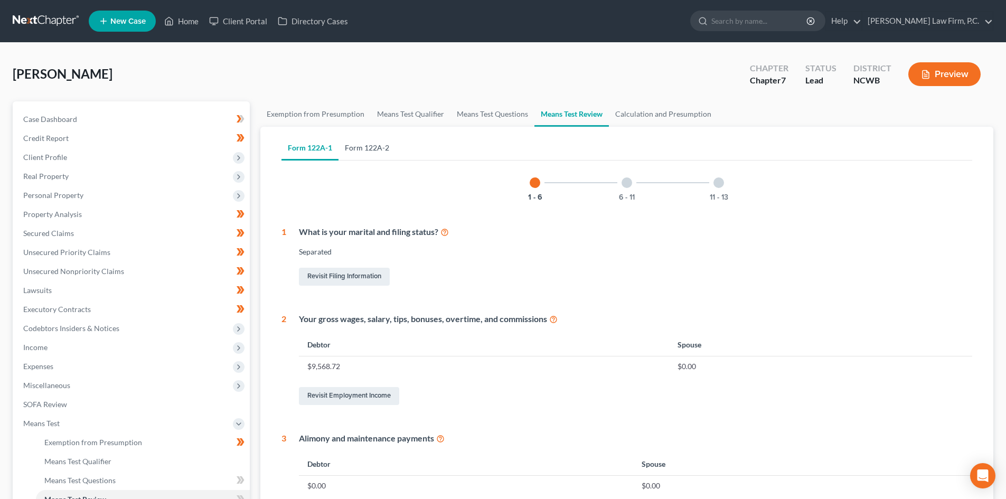
click at [375, 144] on link "Form 122A-2" at bounding box center [367, 147] width 57 height 25
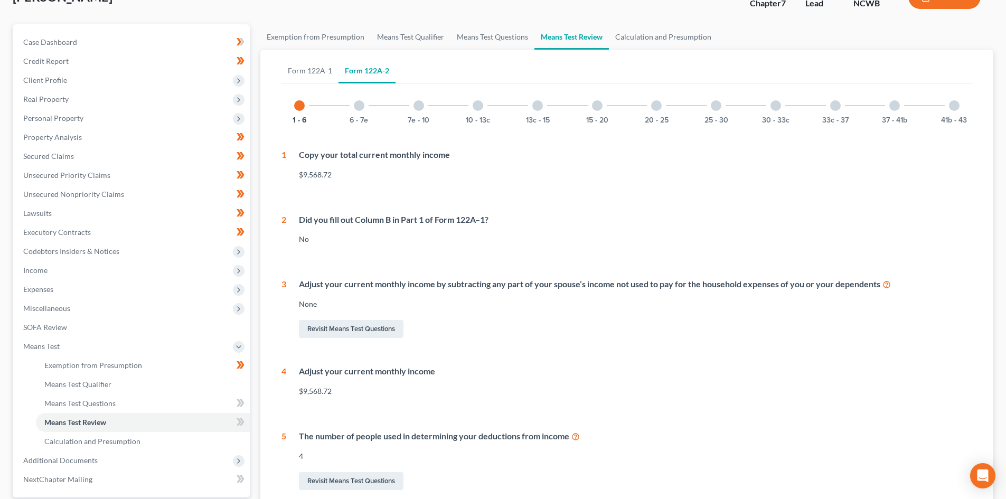
scroll to position [106, 0]
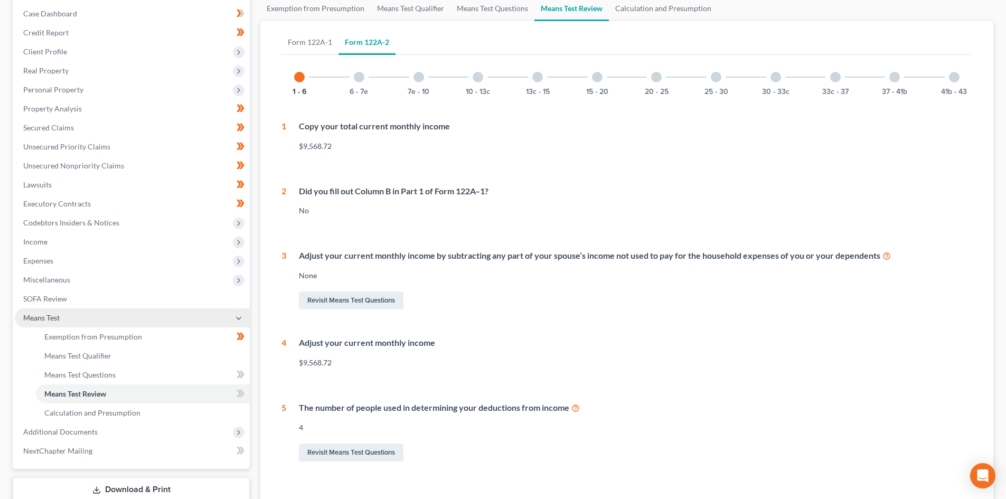
click at [57, 314] on span "Means Test" at bounding box center [41, 317] width 36 height 9
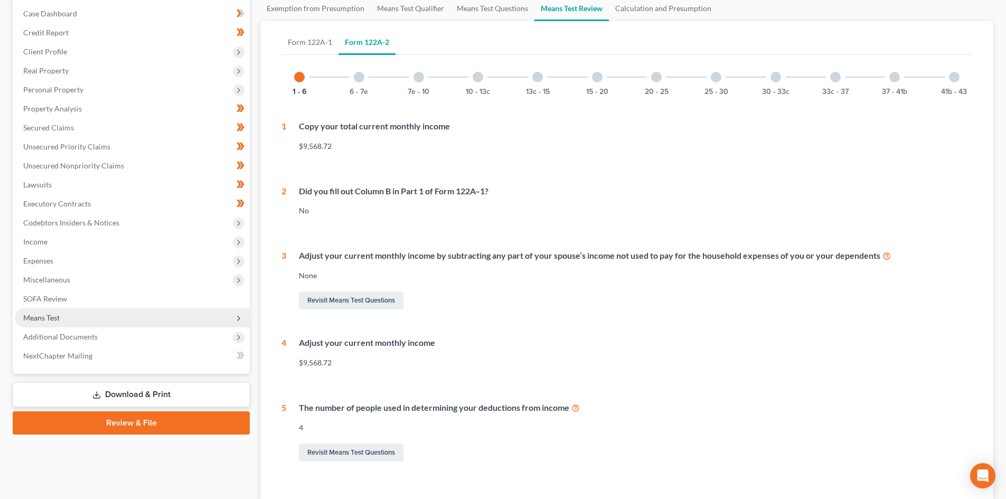
click at [67, 317] on span "Means Test" at bounding box center [132, 317] width 235 height 19
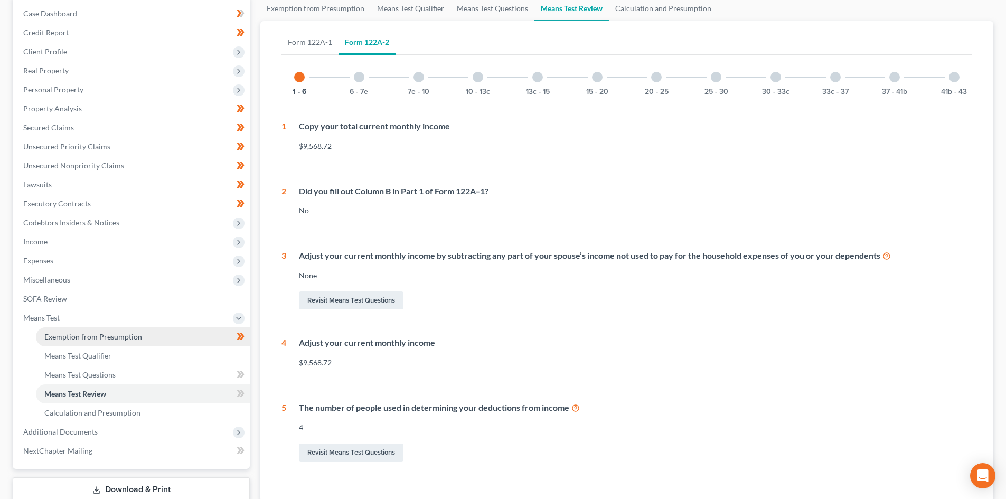
click at [66, 337] on span "Exemption from Presumption" at bounding box center [93, 336] width 98 height 9
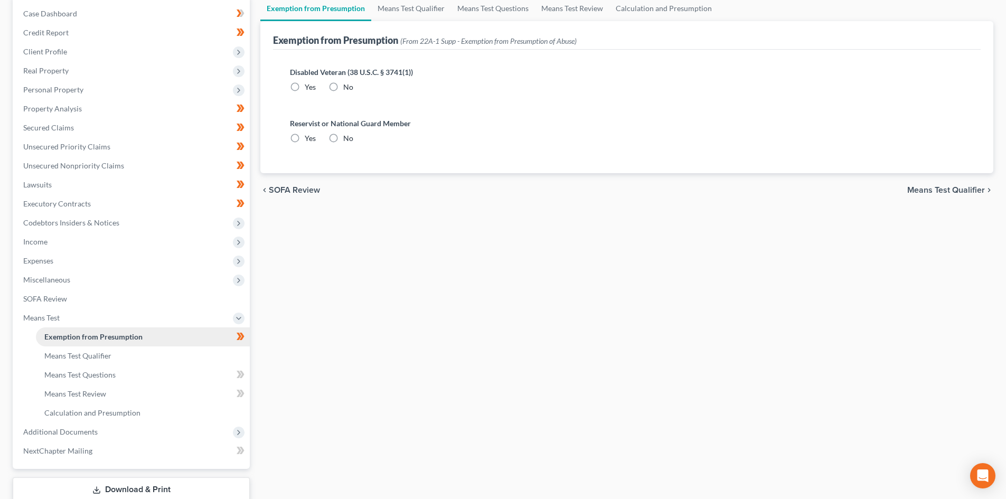
scroll to position [5, 0]
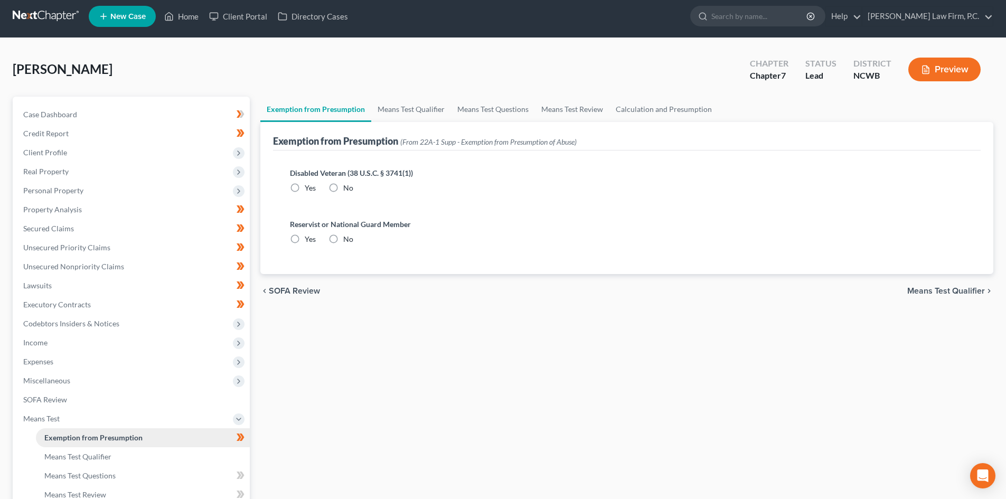
radio input "true"
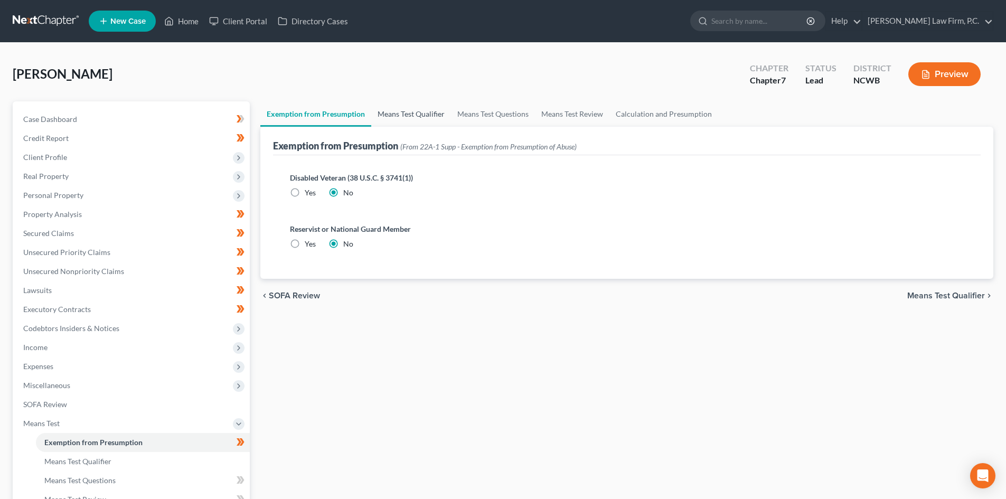
click at [424, 117] on link "Means Test Qualifier" at bounding box center [411, 113] width 80 height 25
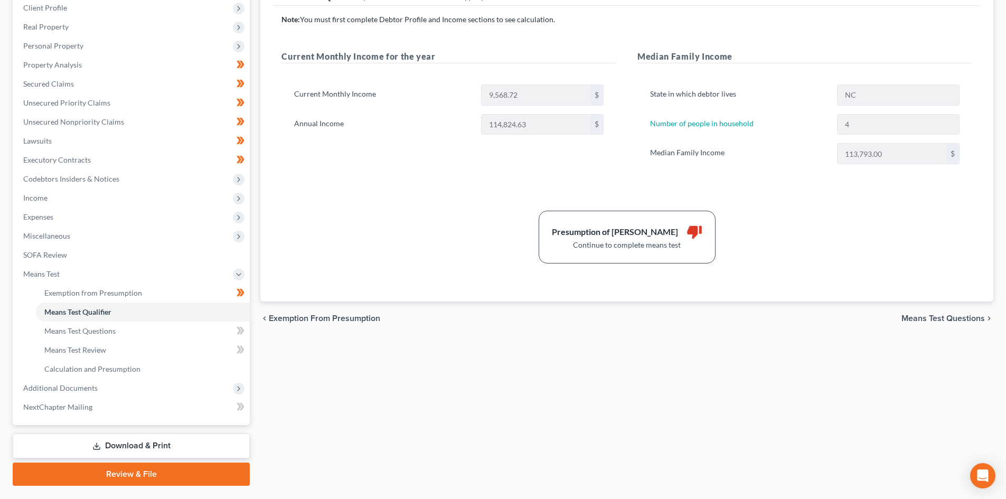
scroll to position [158, 0]
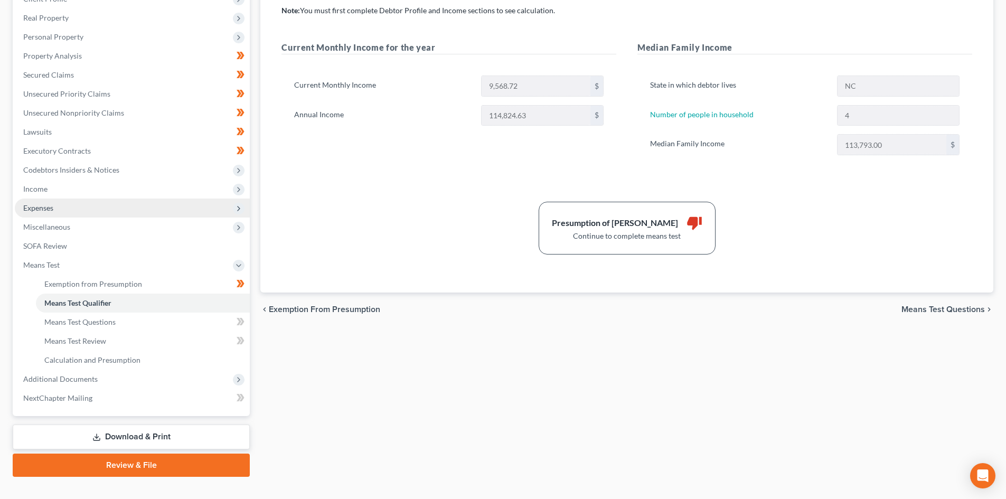
click at [82, 204] on span "Expenses" at bounding box center [132, 208] width 235 height 19
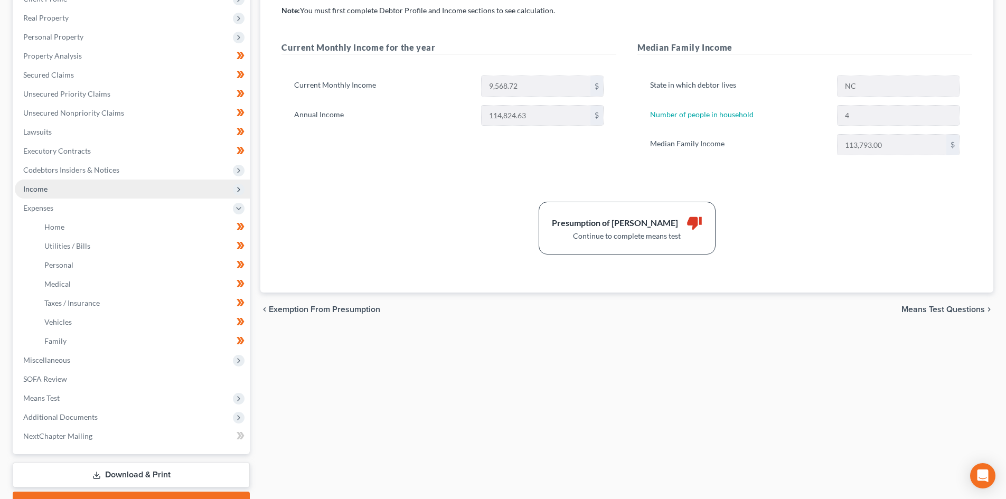
click at [55, 184] on span "Income" at bounding box center [132, 189] width 235 height 19
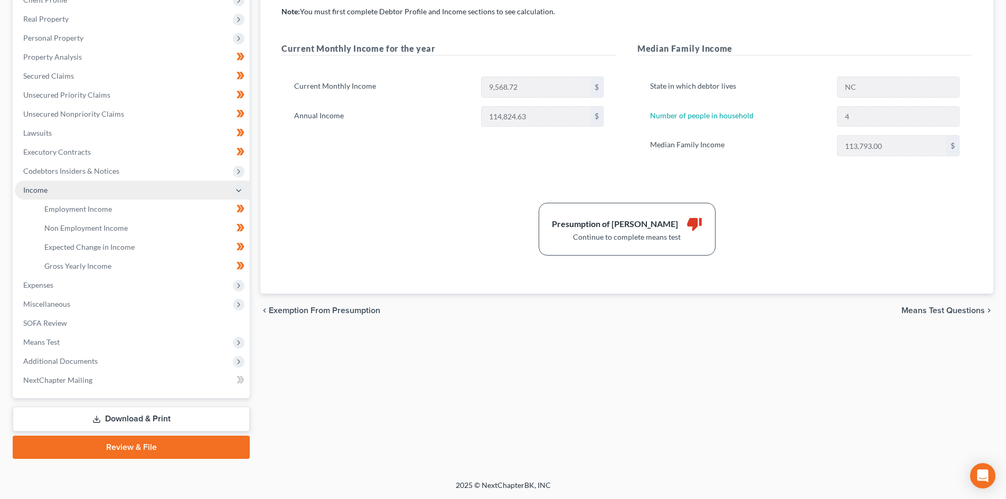
scroll to position [157, 0]
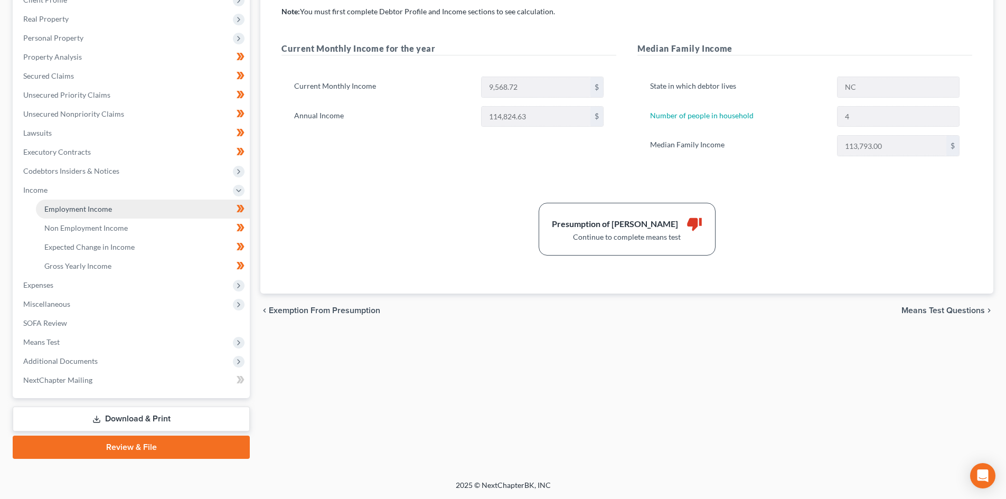
click at [96, 204] on span "Employment Income" at bounding box center [78, 208] width 68 height 9
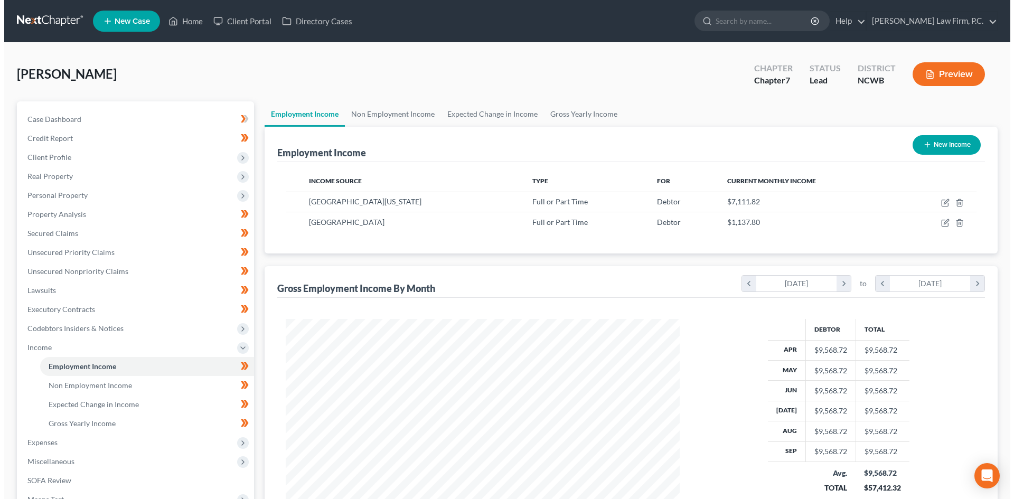
scroll to position [197, 415]
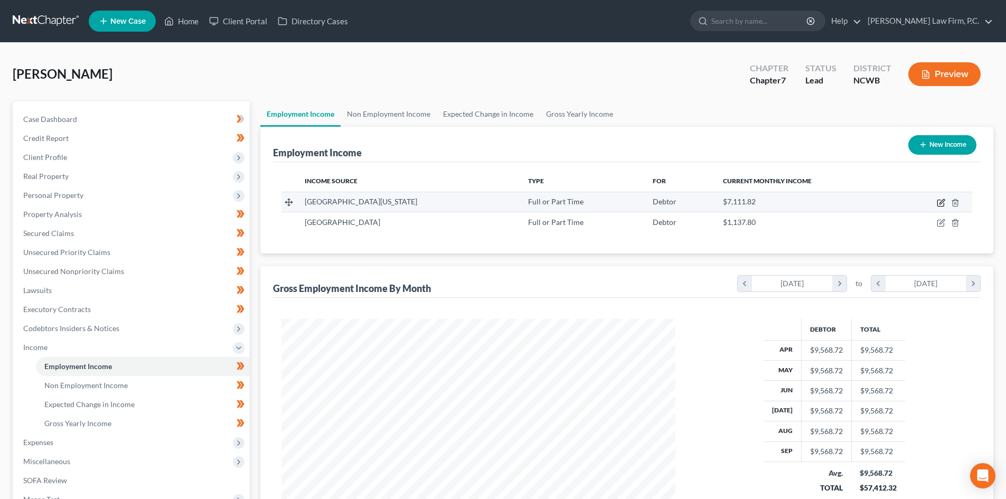
click at [944, 201] on icon "button" at bounding box center [941, 201] width 5 height 5
select select "0"
select select "10"
select select "2"
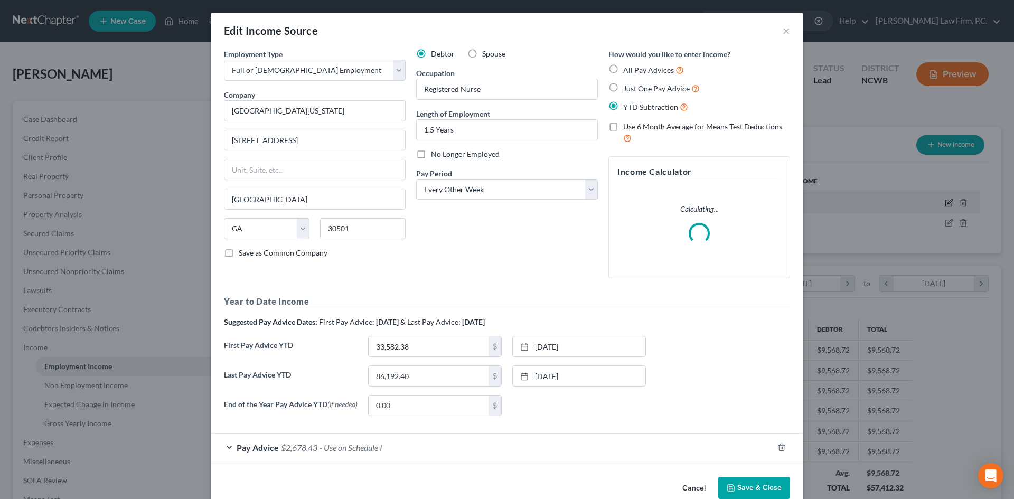
scroll to position [199, 419]
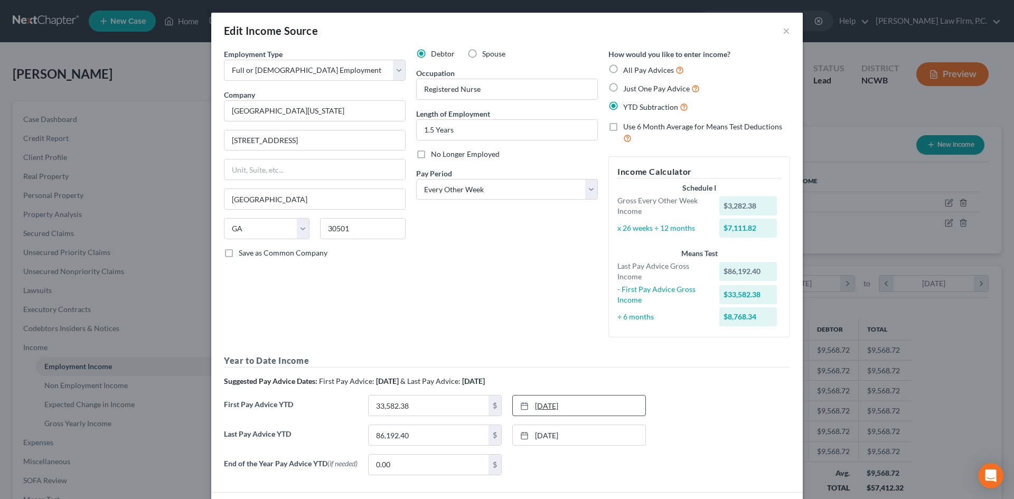
click at [538, 405] on link "[DATE]" at bounding box center [579, 406] width 133 height 20
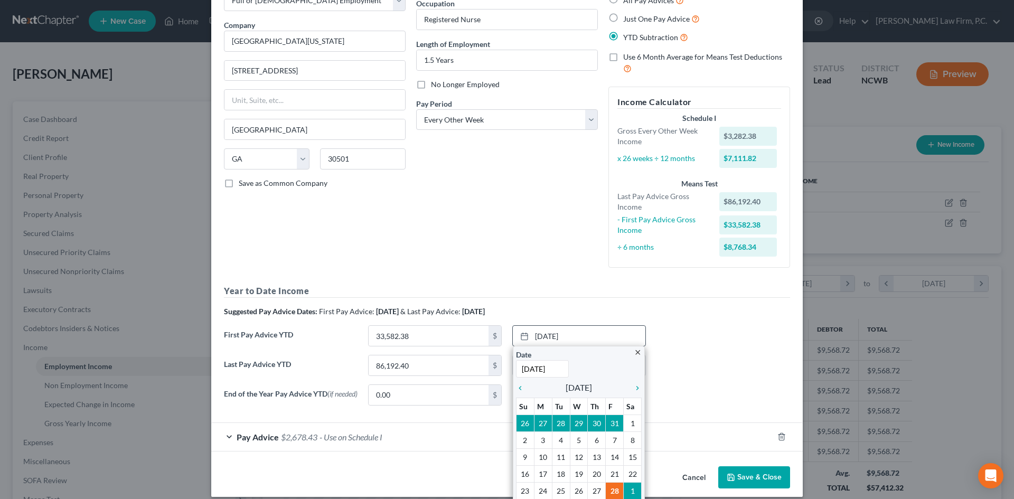
scroll to position [89, 0]
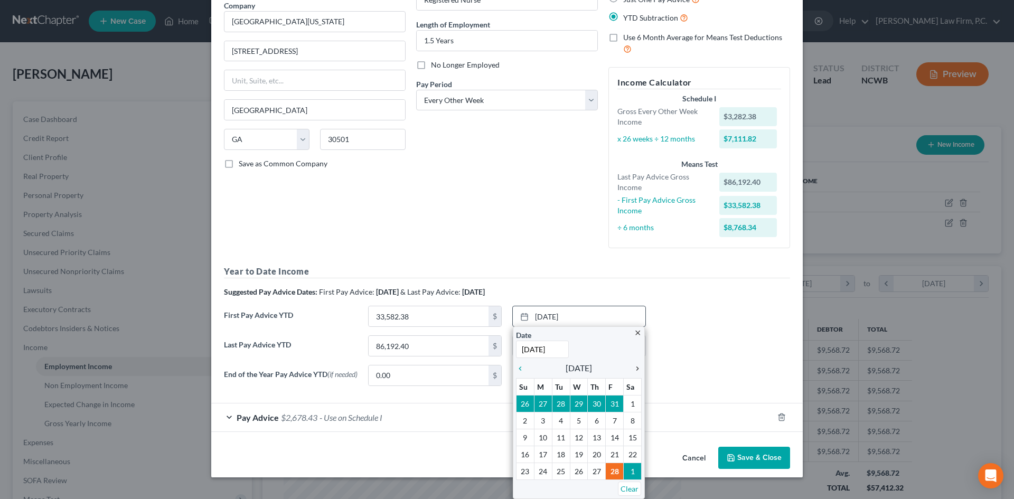
click at [637, 368] on icon "chevron_right" at bounding box center [635, 368] width 14 height 8
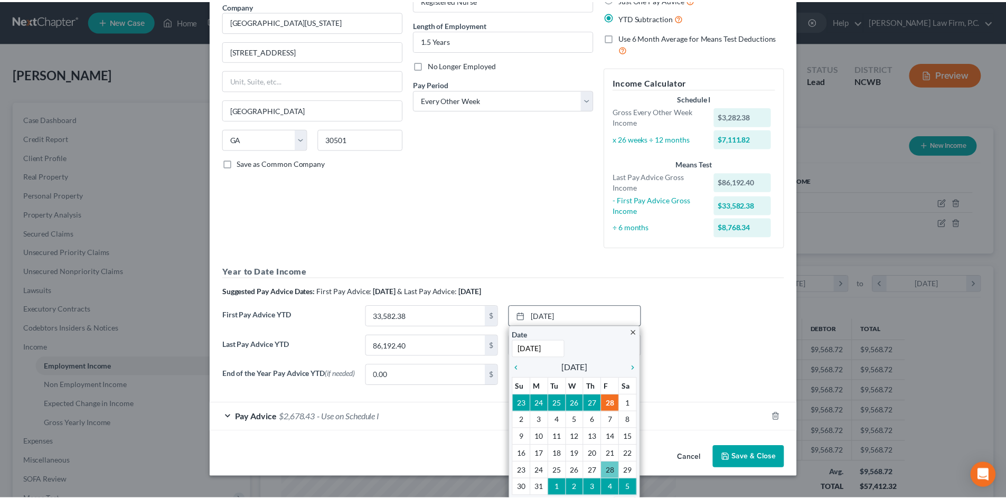
scroll to position [82, 0]
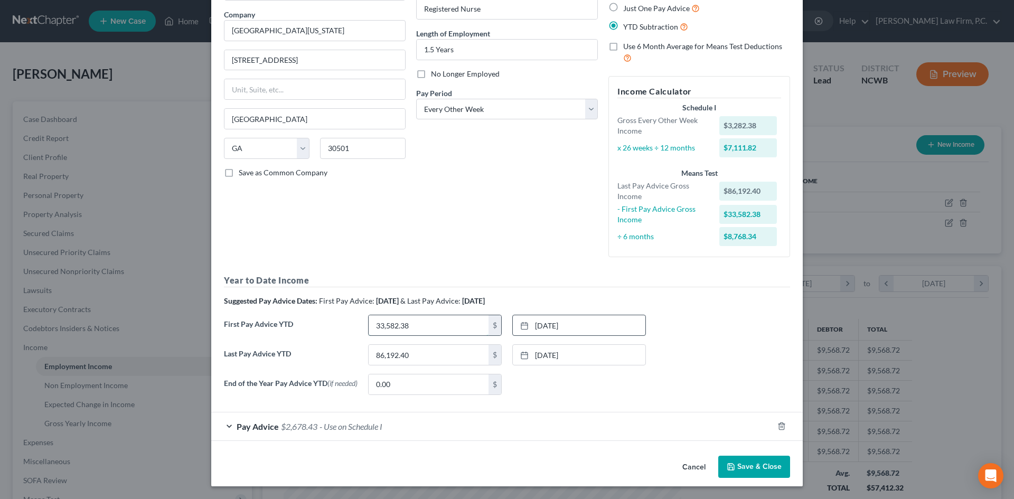
click at [425, 327] on input "33,582.38" at bounding box center [429, 325] width 120 height 20
type input "42,100.54"
click at [690, 361] on div "Last Pay Advice YTD 86,192.40 $ [DATE] close Date [DATE] Time 12:00 AM chevron_…" at bounding box center [507, 359] width 577 height 30
click at [735, 476] on button "Save & Close" at bounding box center [754, 467] width 72 height 22
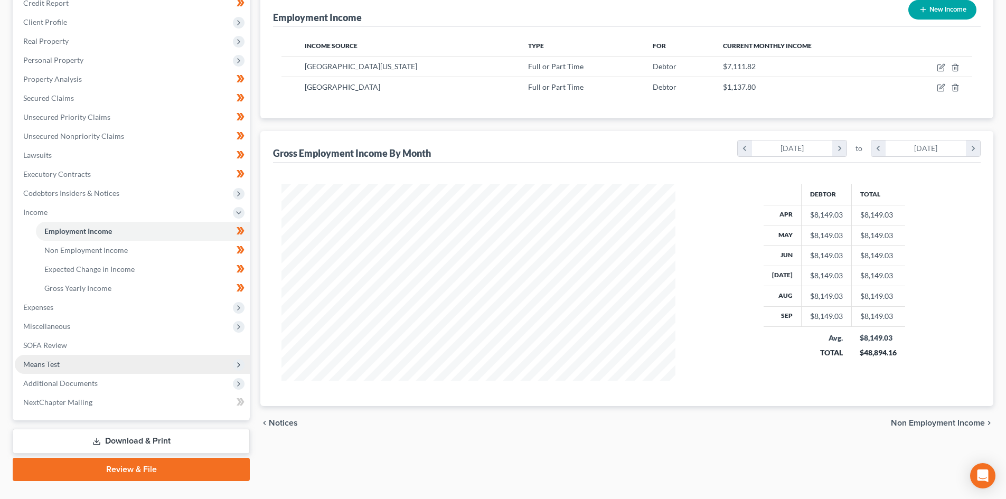
scroll to position [157, 0]
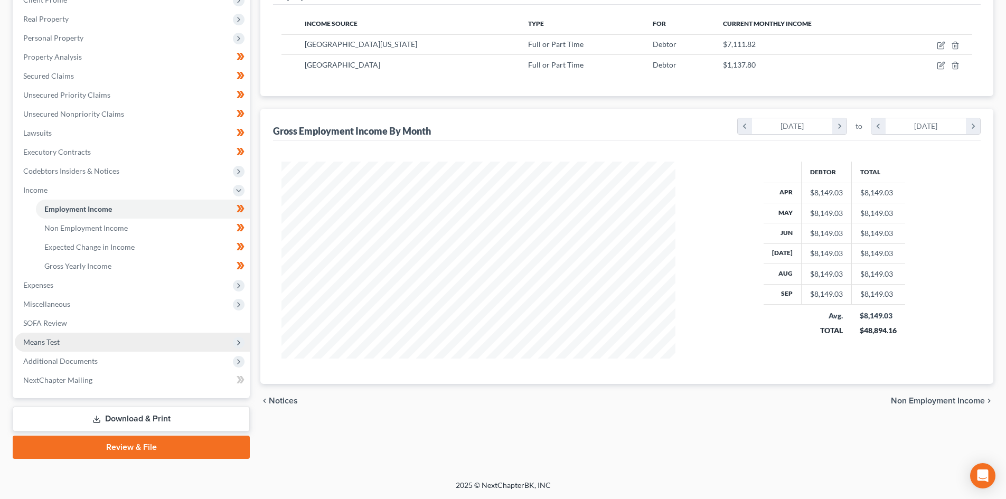
click at [64, 342] on span "Means Test" at bounding box center [132, 342] width 235 height 19
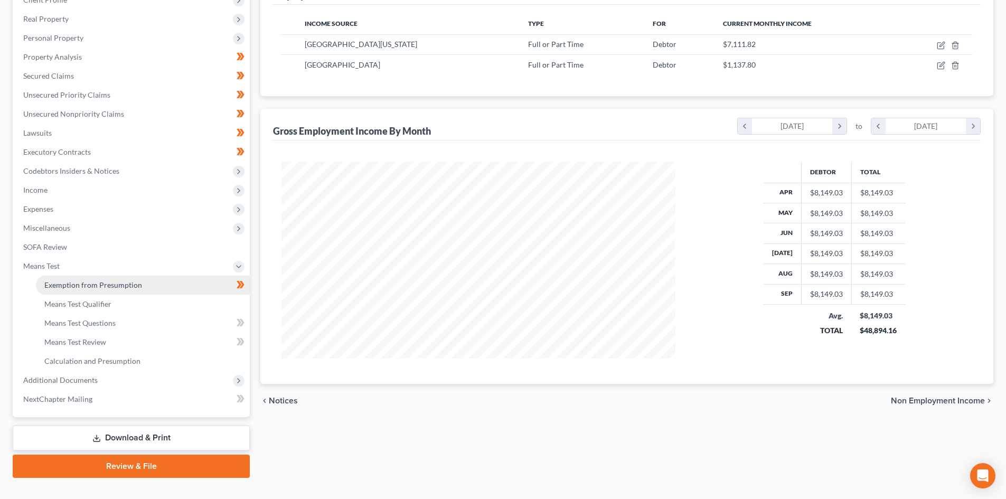
click at [109, 280] on link "Exemption from Presumption" at bounding box center [143, 285] width 214 height 19
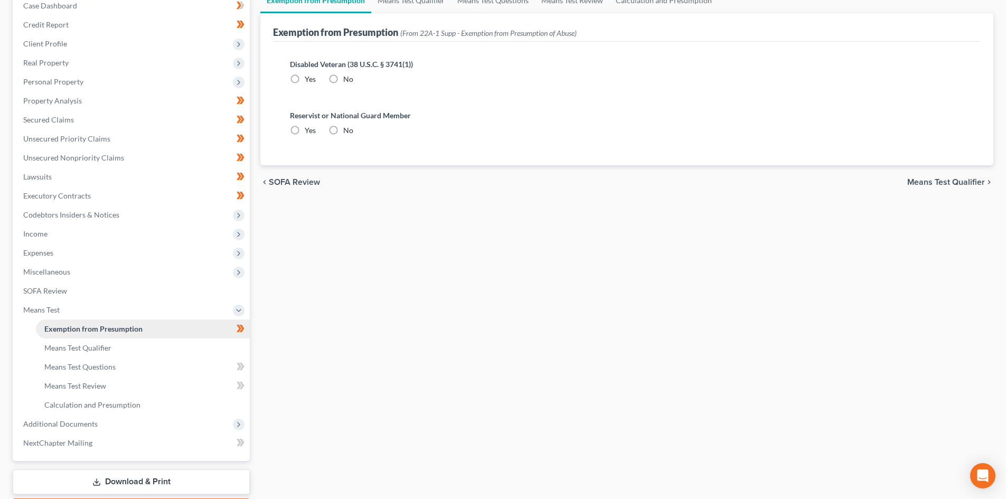
radio input "true"
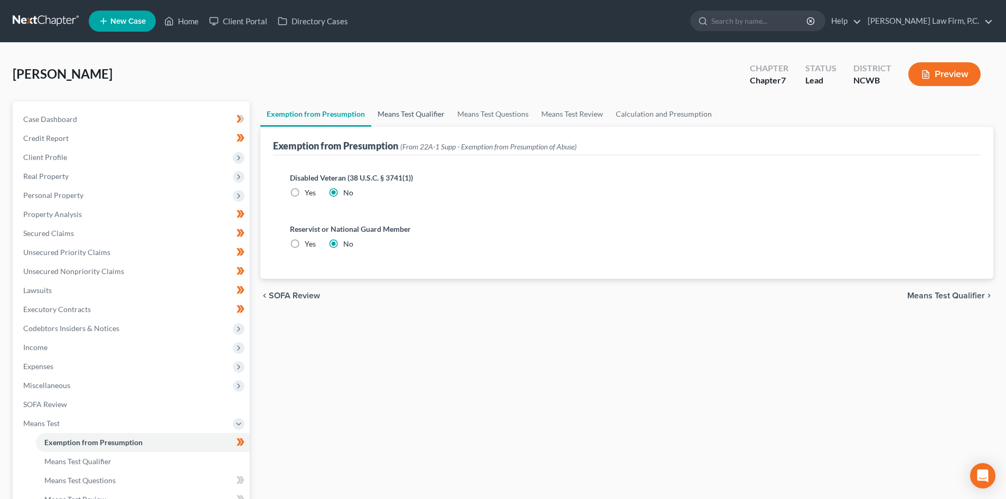
click at [404, 119] on link "Means Test Qualifier" at bounding box center [411, 113] width 80 height 25
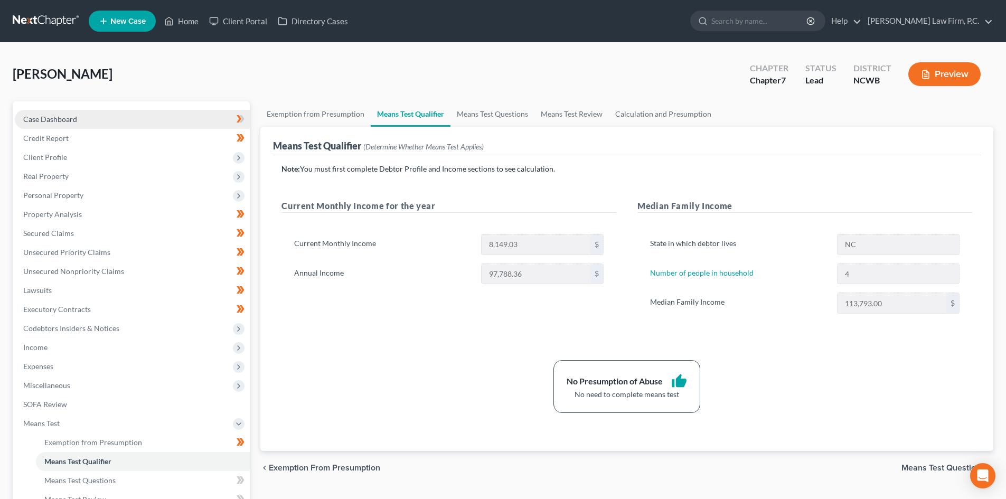
click at [93, 121] on link "Case Dashboard" at bounding box center [132, 119] width 235 height 19
